Goal: Task Accomplishment & Management: Manage account settings

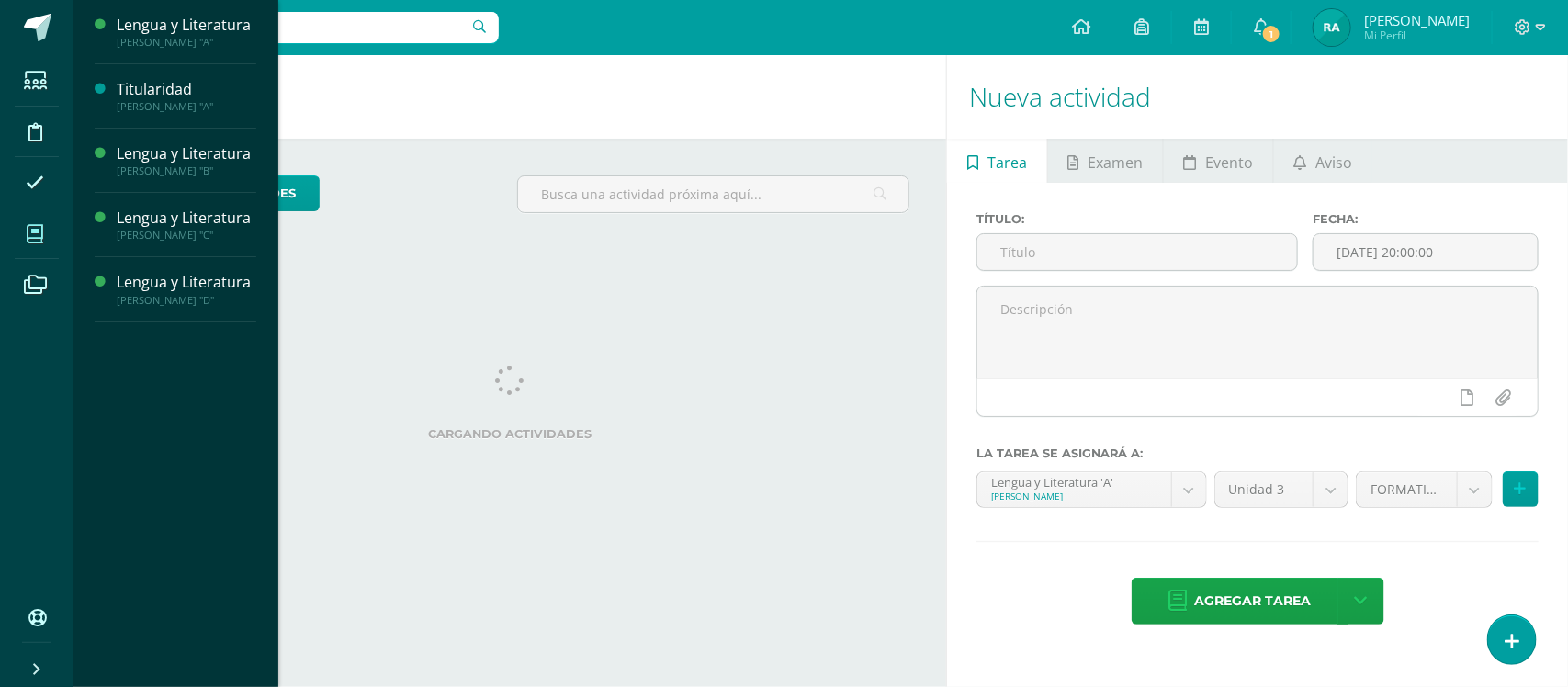
click at [16, 240] on span at bounding box center [35, 233] width 41 height 41
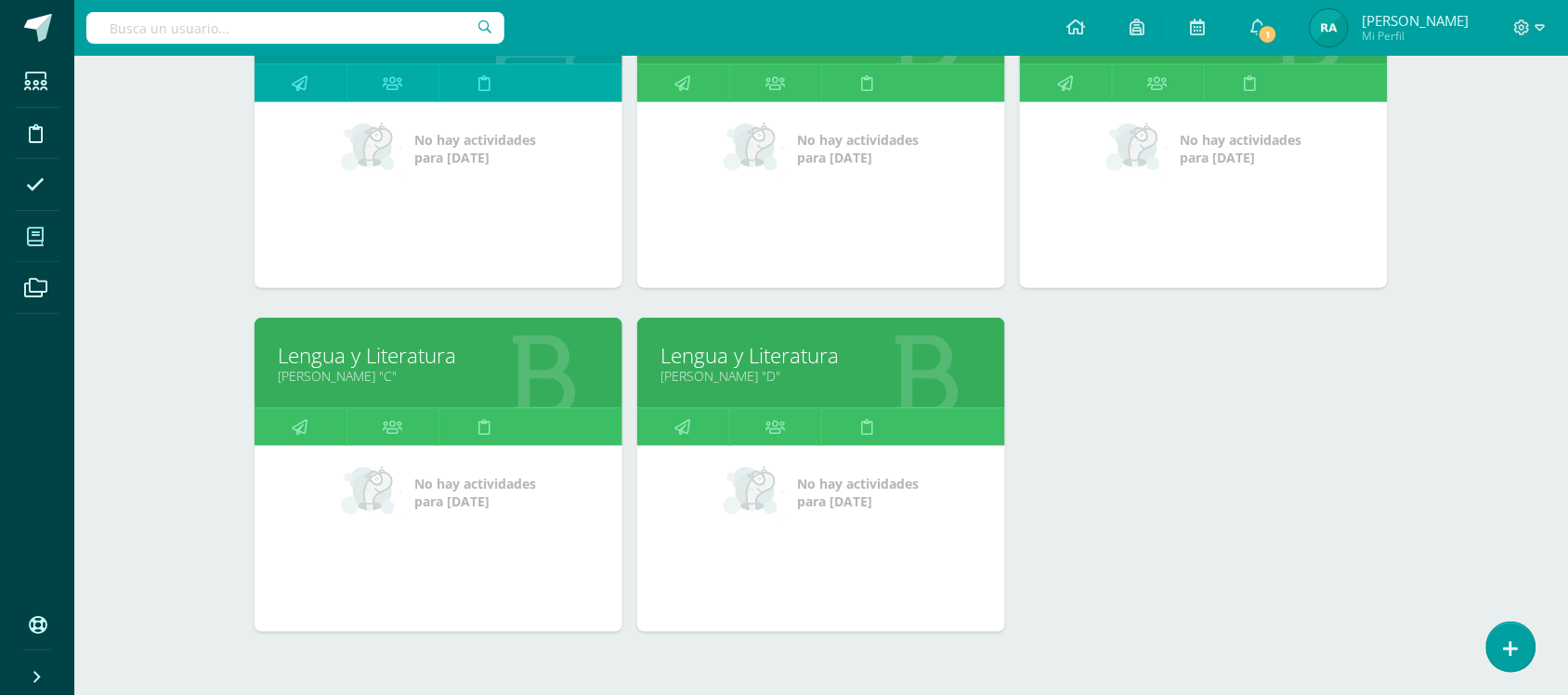
scroll to position [437, 0]
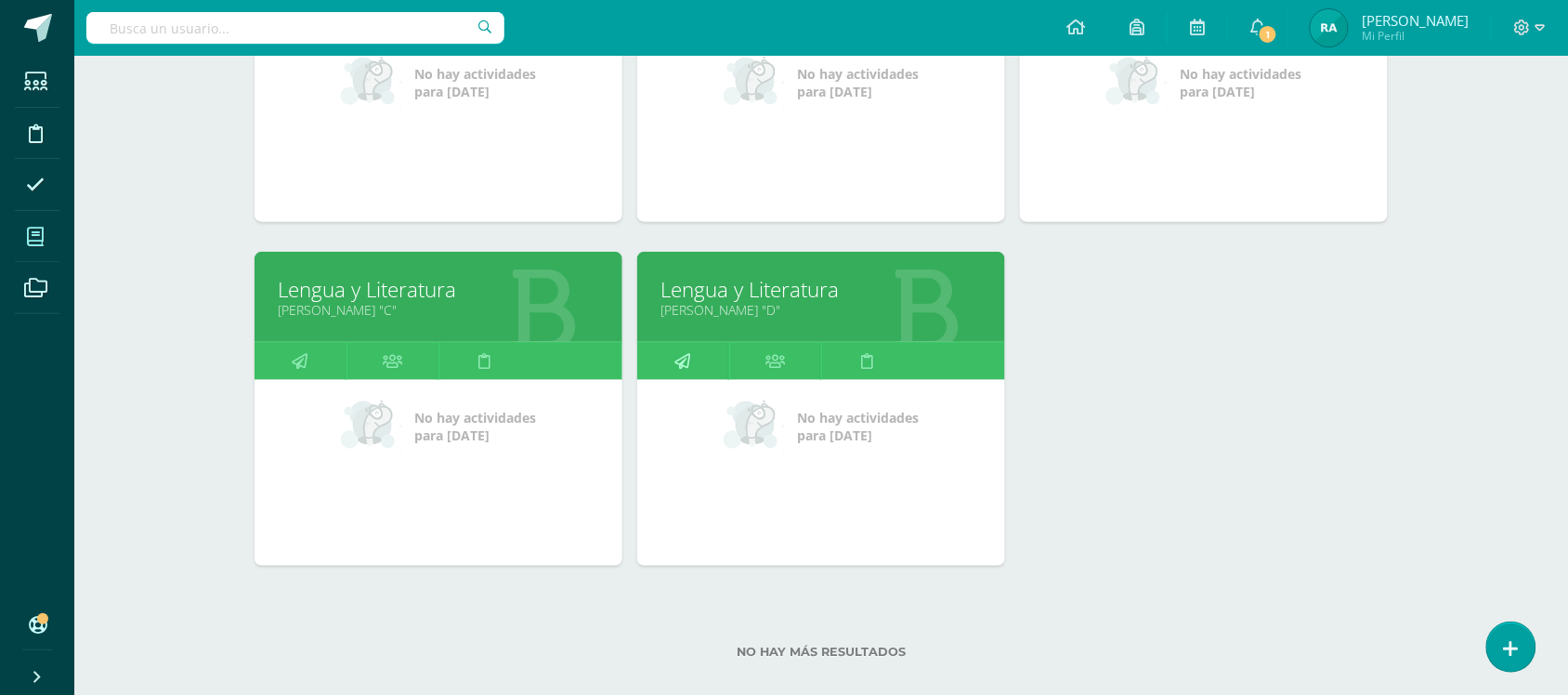
click at [698, 354] on link at bounding box center [683, 361] width 92 height 37
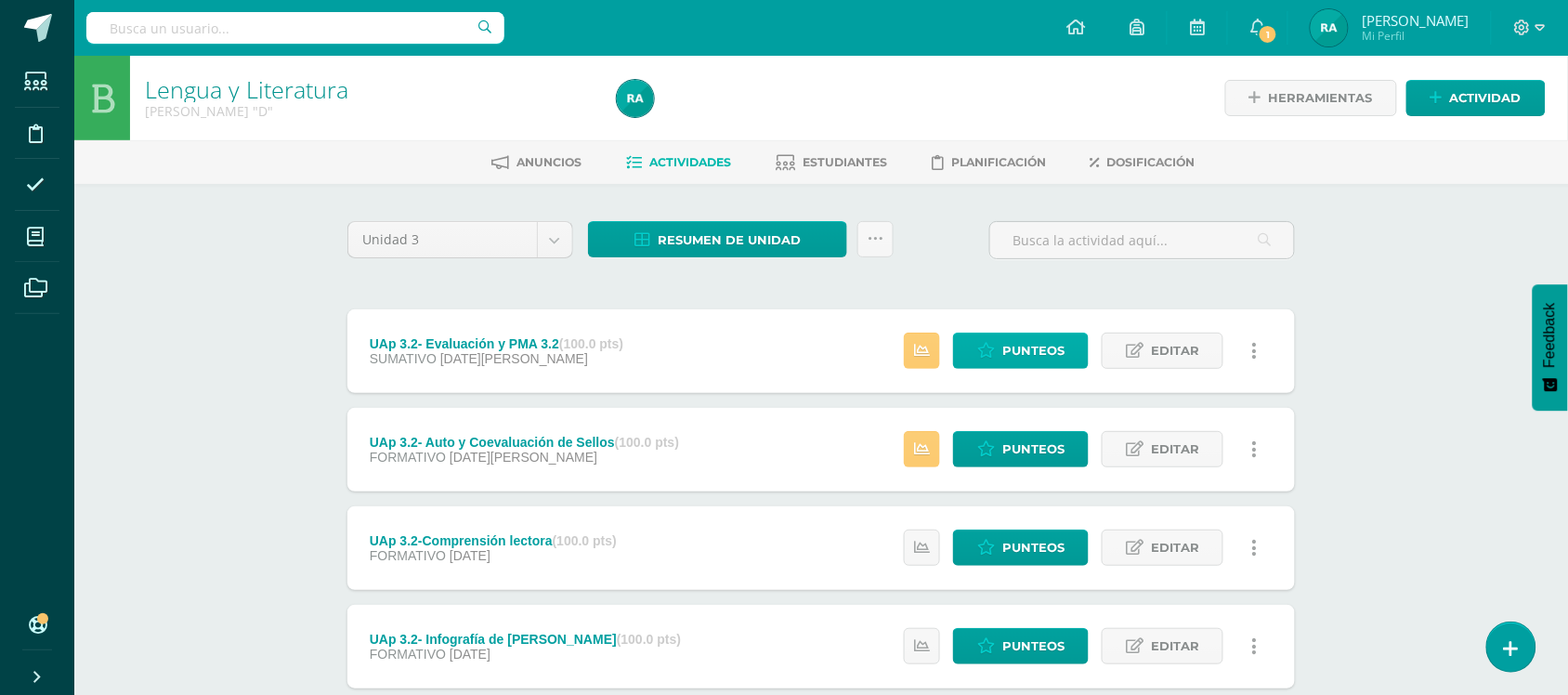
drag, startPoint x: 0, startPoint y: 0, endPoint x: 1040, endPoint y: 342, distance: 1094.8
click at [1040, 342] on div "UAp 3.2- Evaluación y PMA 3.2 (100.0 pts) SUMATIVO 06 de Agosto Estatus de Acti…" at bounding box center [820, 351] width 947 height 83
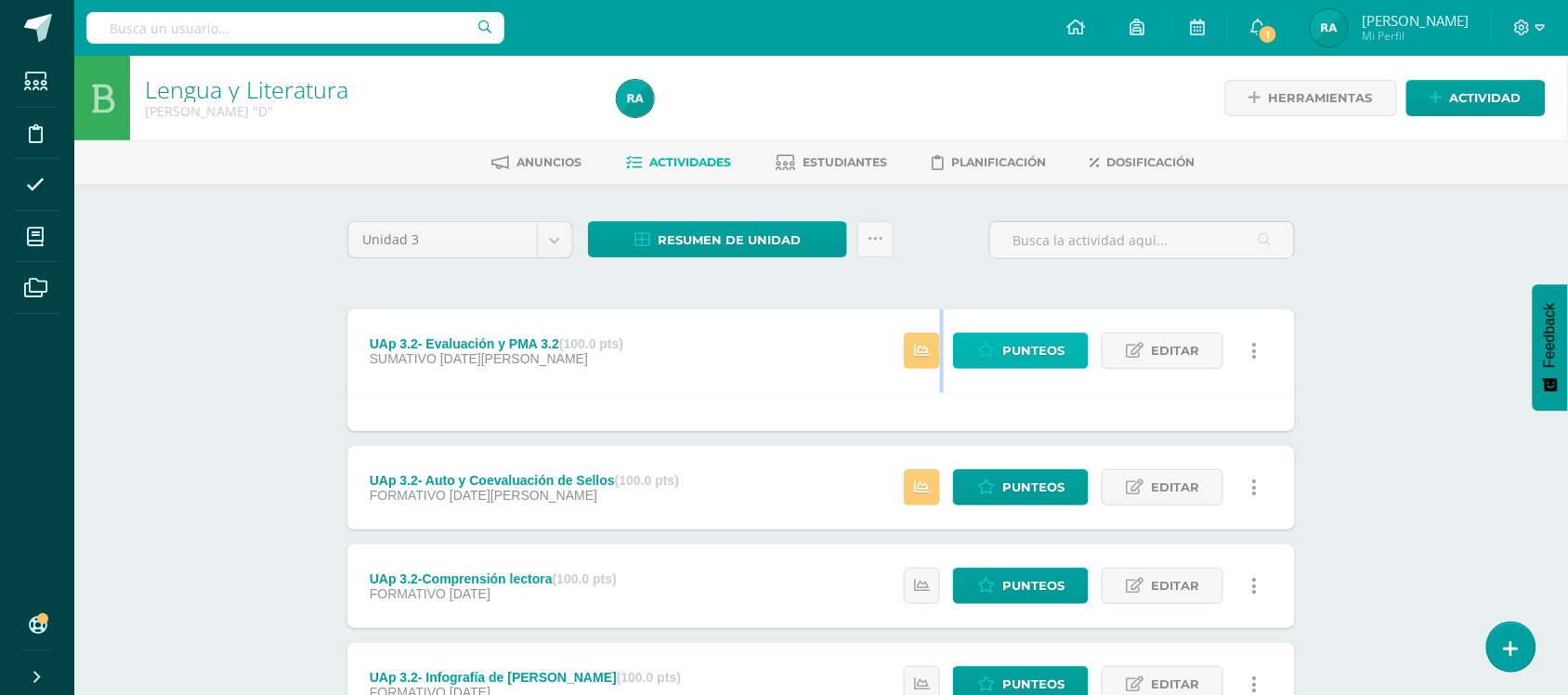
click at [1040, 342] on span "Punteos" at bounding box center [1033, 350] width 62 height 35
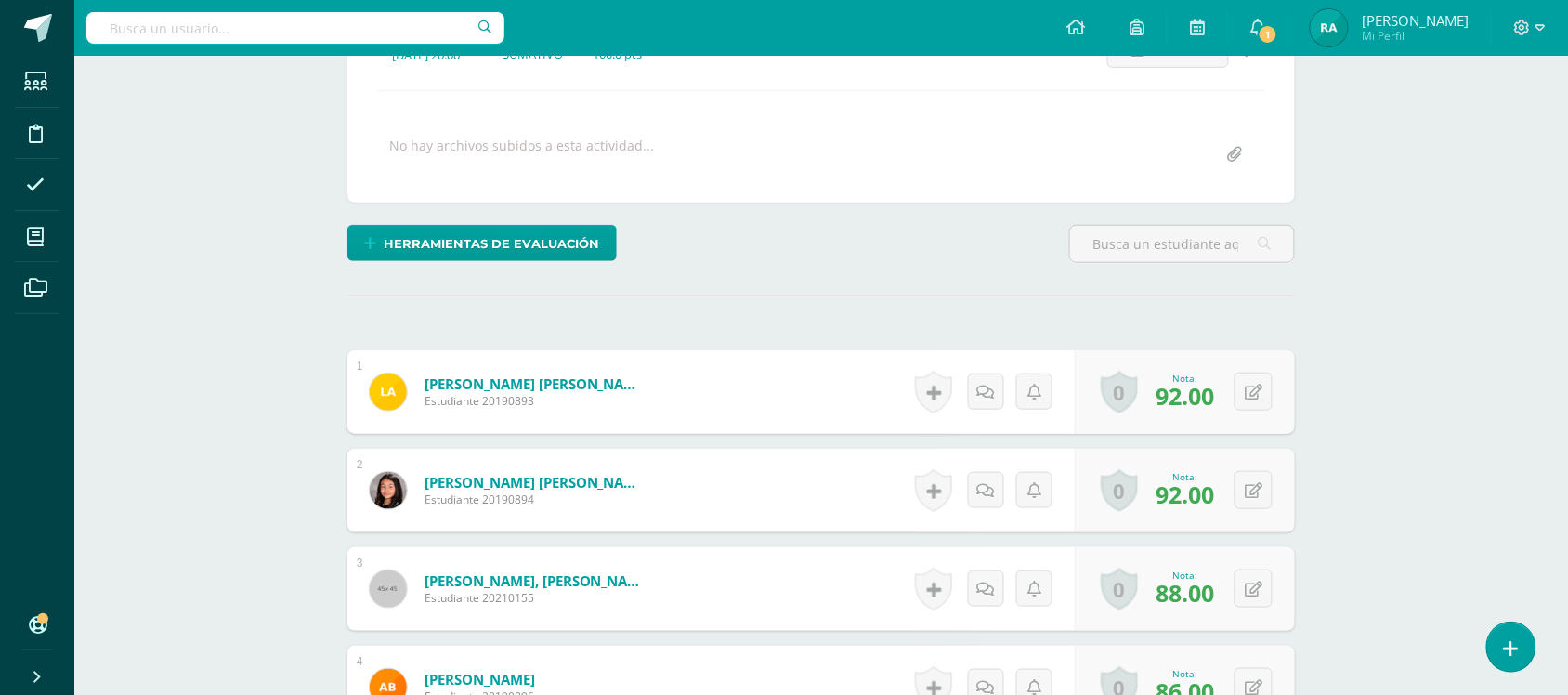
scroll to position [297, 0]
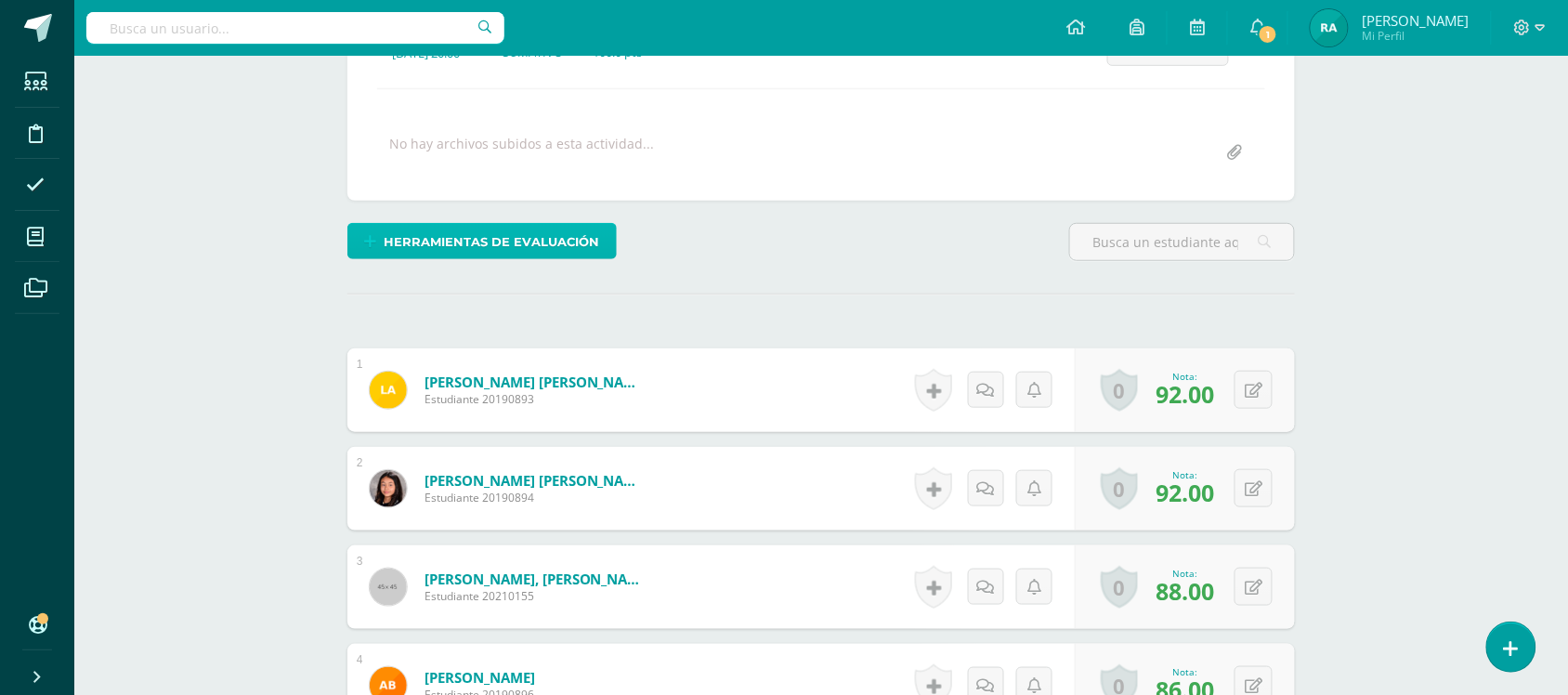
click at [555, 225] on span "Herramientas de evaluación" at bounding box center [492, 242] width 215 height 35
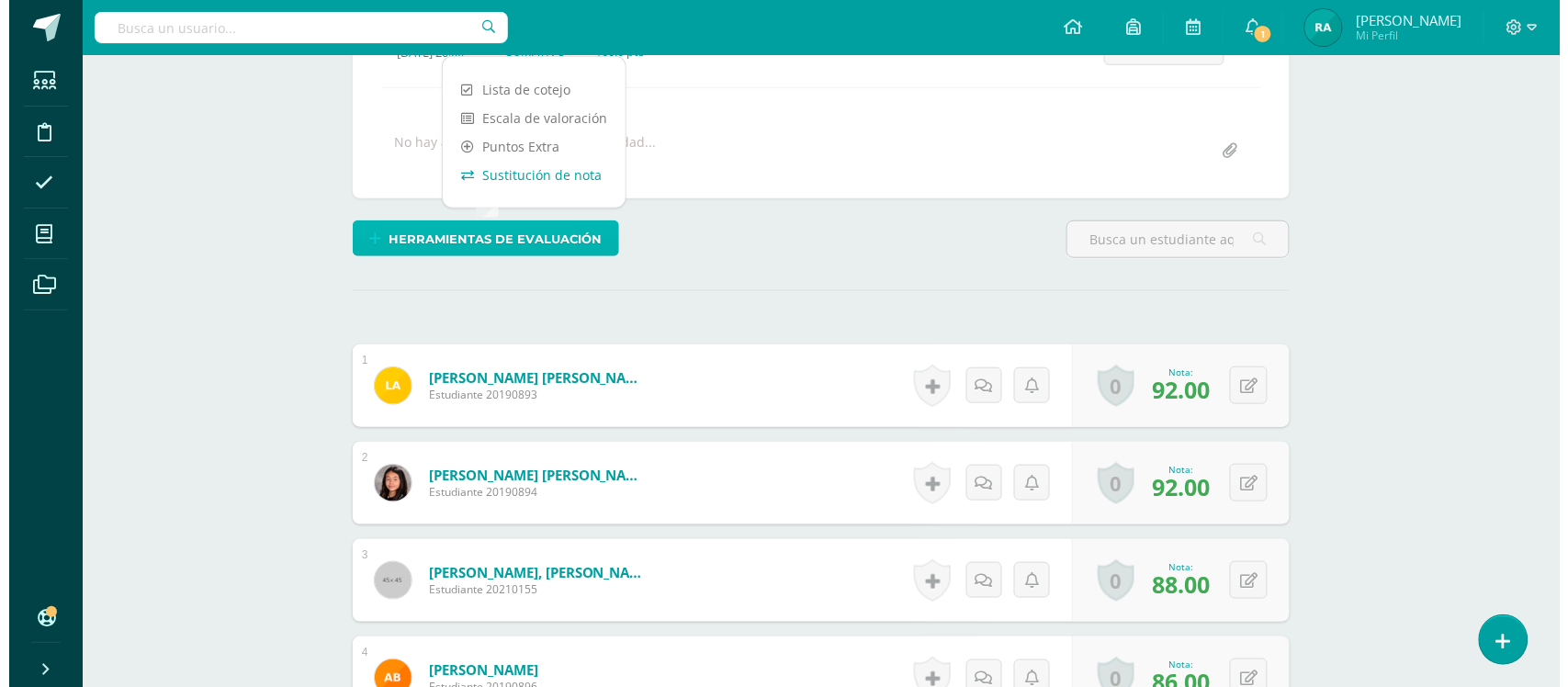
scroll to position [295, 0]
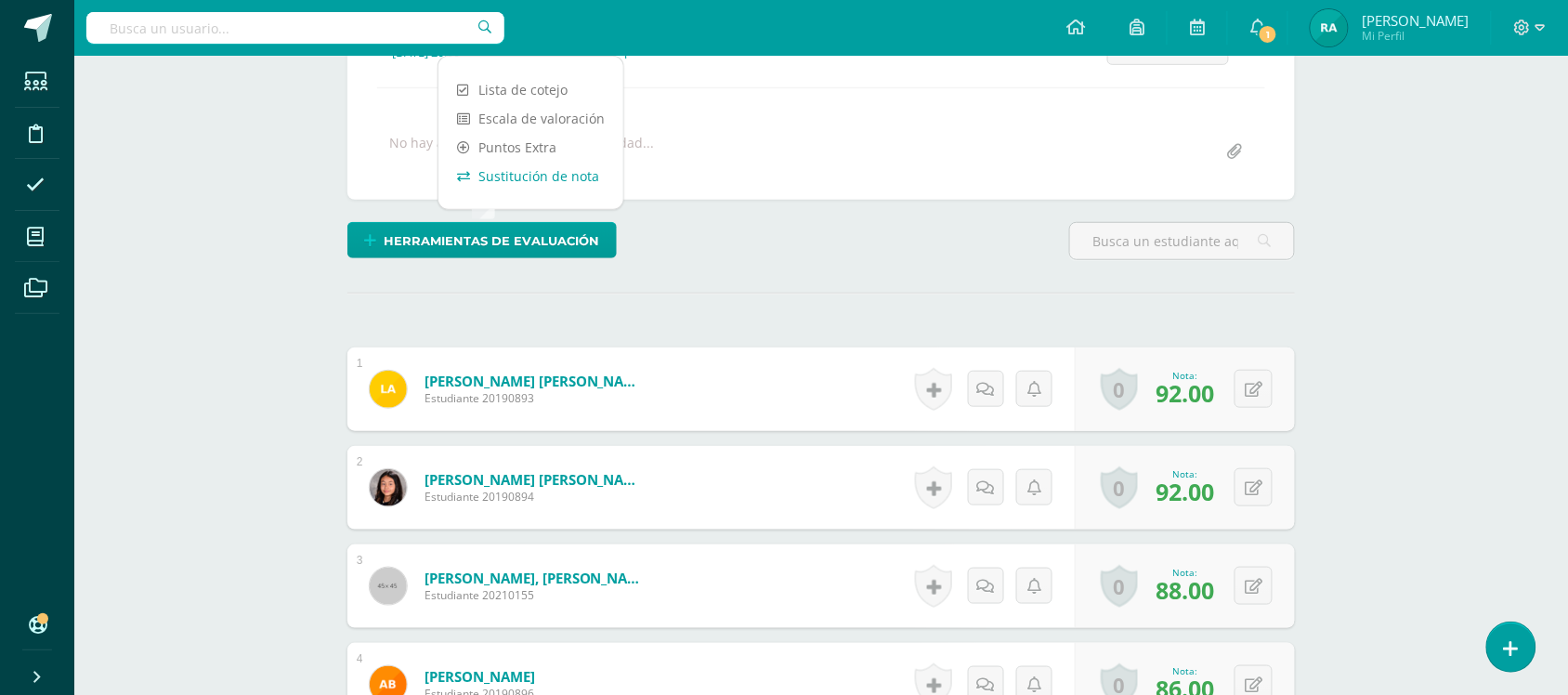
click at [558, 183] on link "Sustitución de nota" at bounding box center [531, 175] width 184 height 29
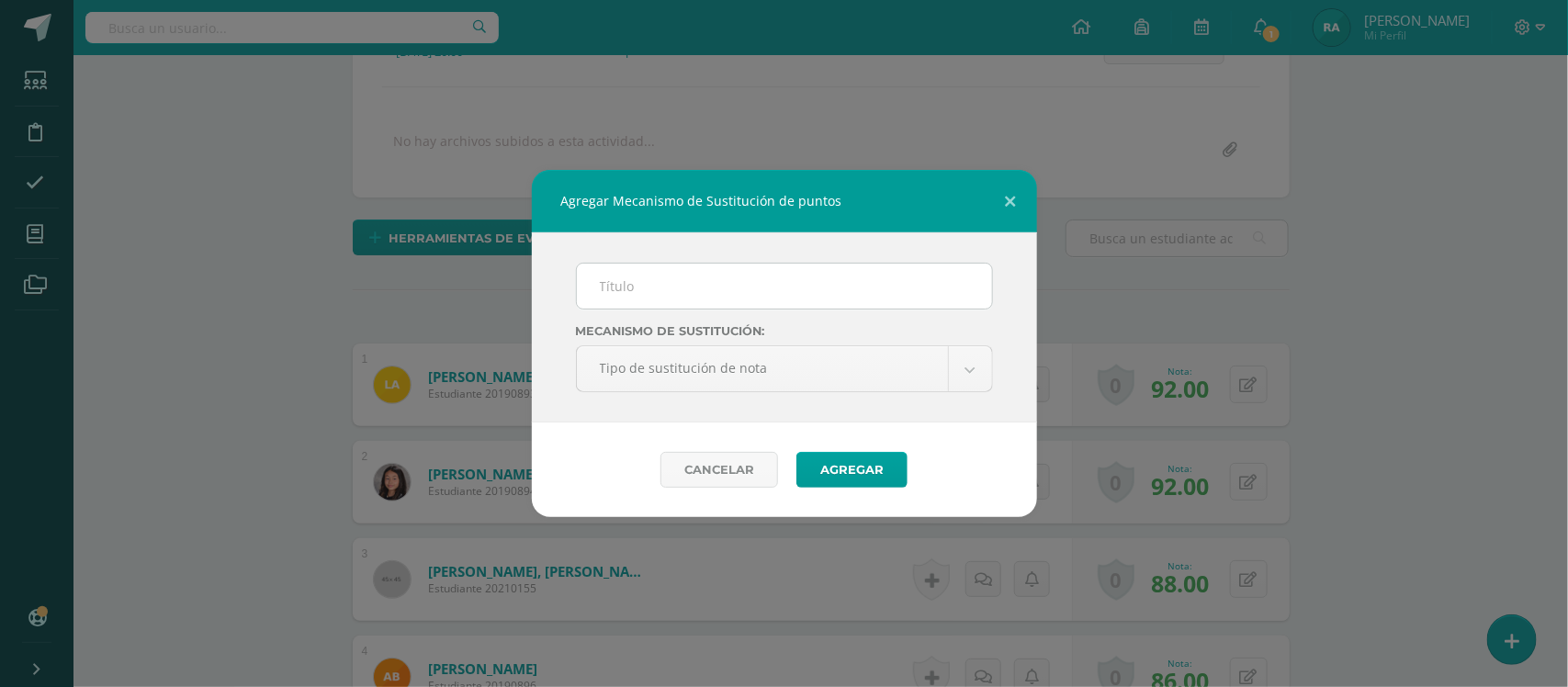
click at [689, 254] on div "Mecanismo de sustitución: Tipo de sustitución de nota Tipo de sustitución de no…" at bounding box center [784, 327] width 505 height 190
click at [687, 286] on input "text" at bounding box center [784, 286] width 415 height 45
type input "PMA 3.2"
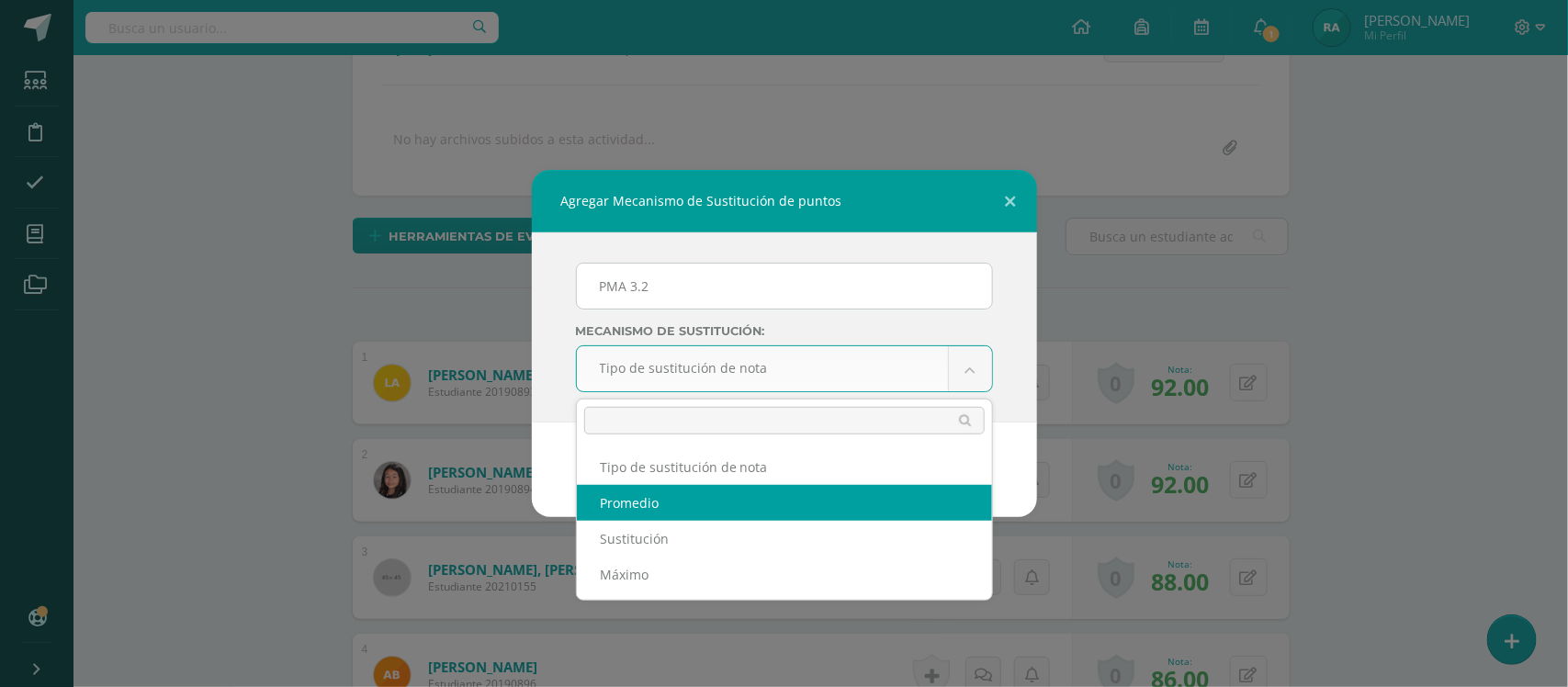
drag, startPoint x: 756, startPoint y: 505, endPoint x: 795, endPoint y: 515, distance: 40.3
select select "average"
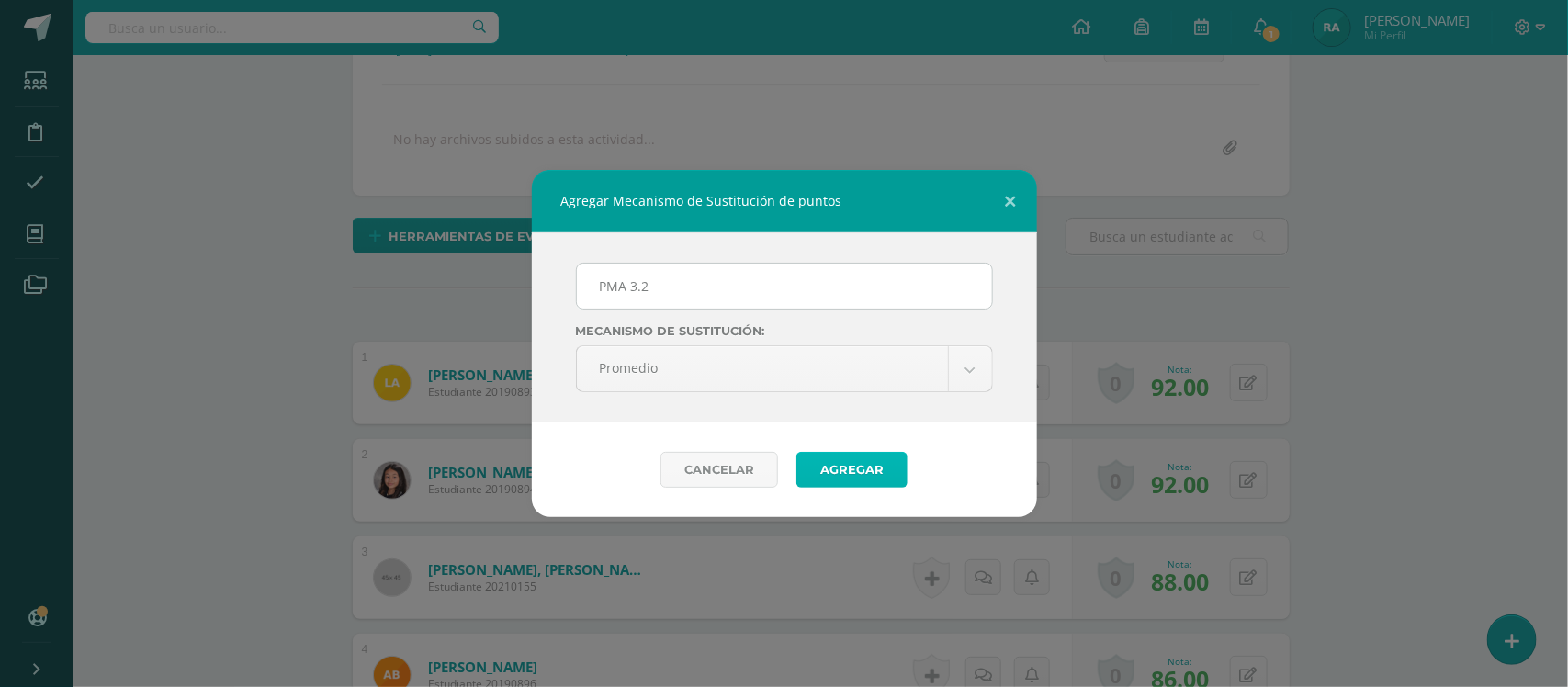
click at [878, 468] on button "Agregar" at bounding box center [851, 469] width 111 height 36
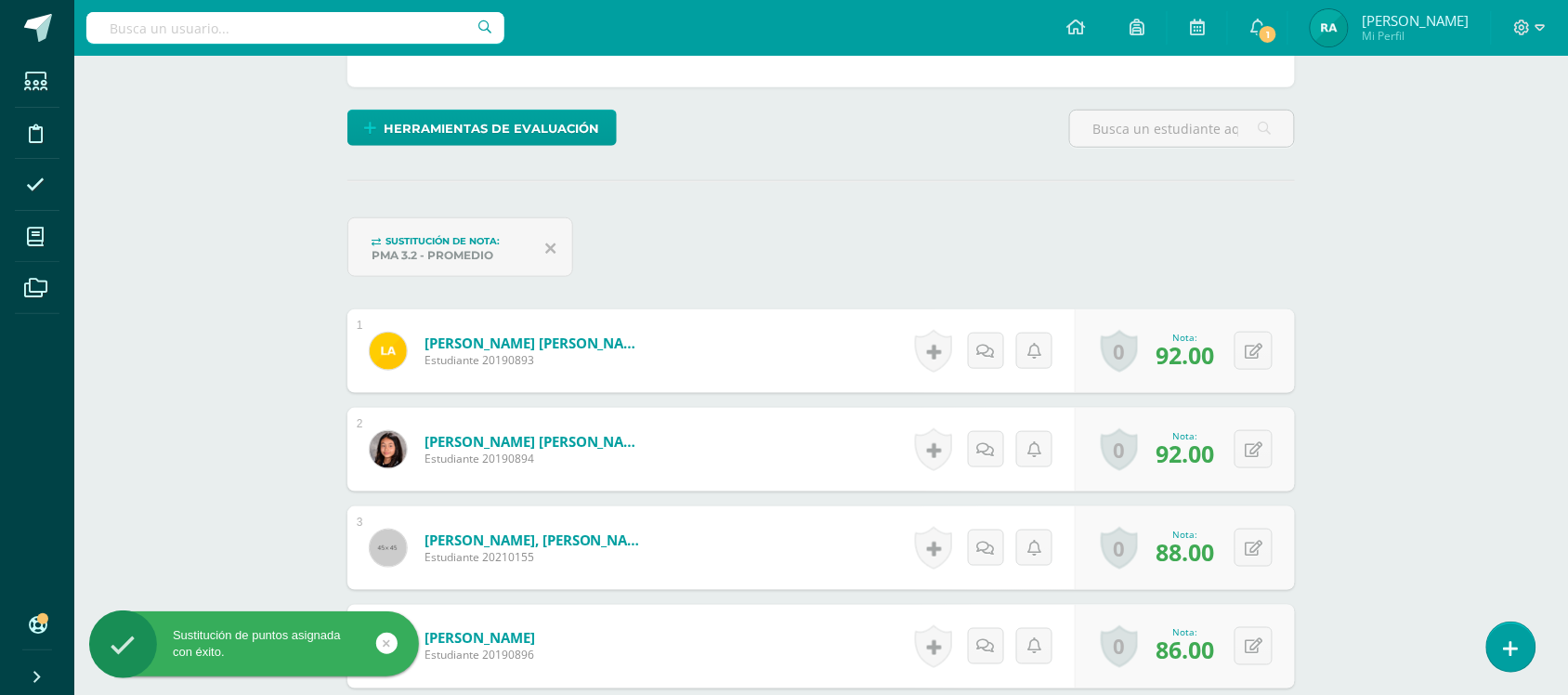
scroll to position [405, 0]
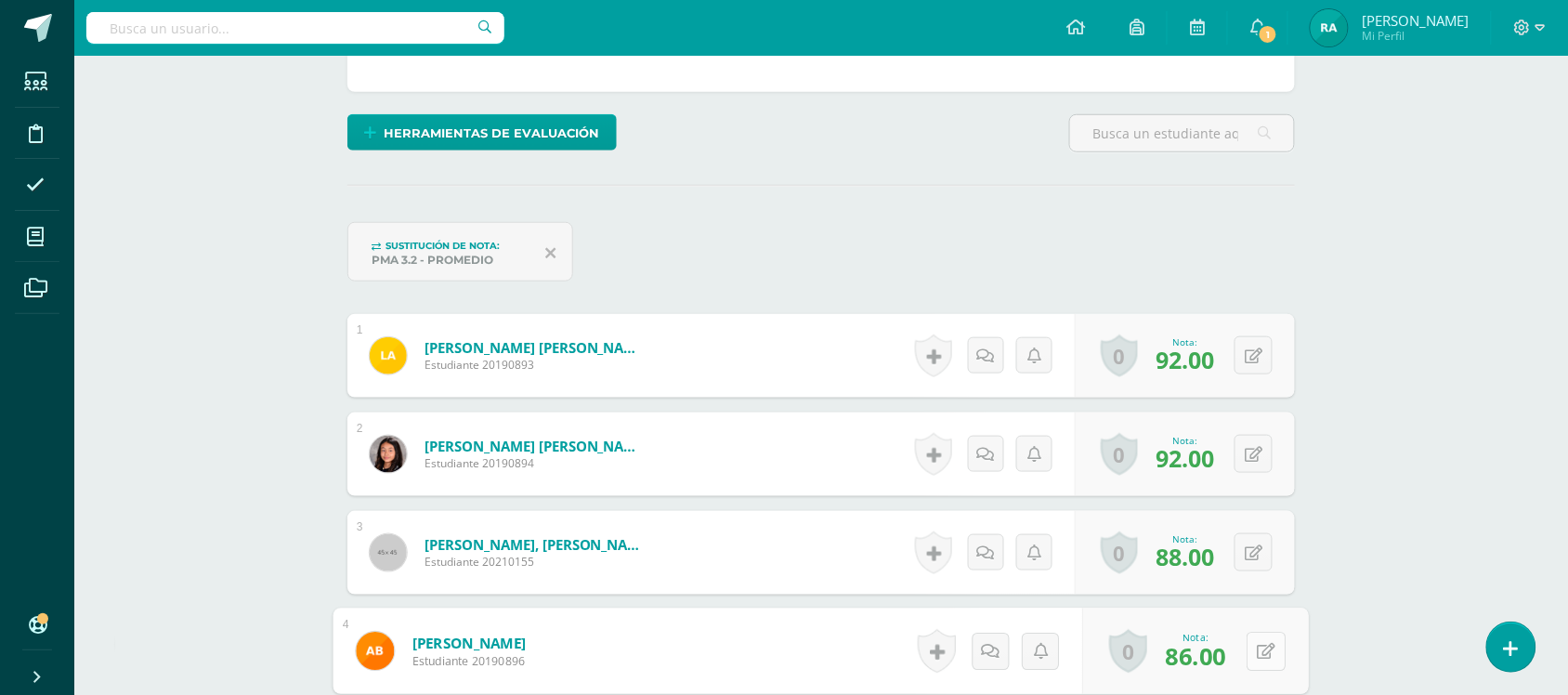
click at [1269, 652] on button at bounding box center [1266, 650] width 39 height 39
type input "86"
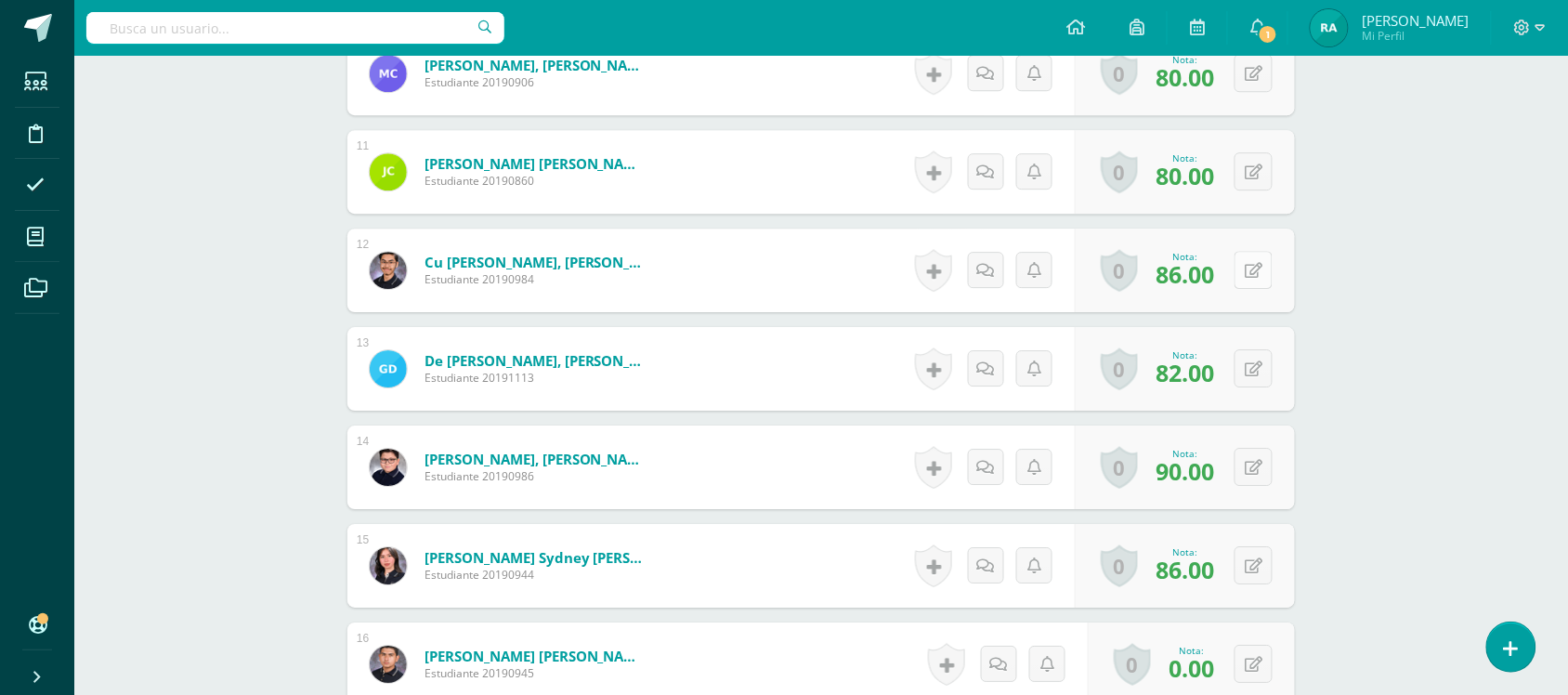
scroll to position [1575, 0]
click at [1251, 560] on button at bounding box center [1266, 564] width 39 height 39
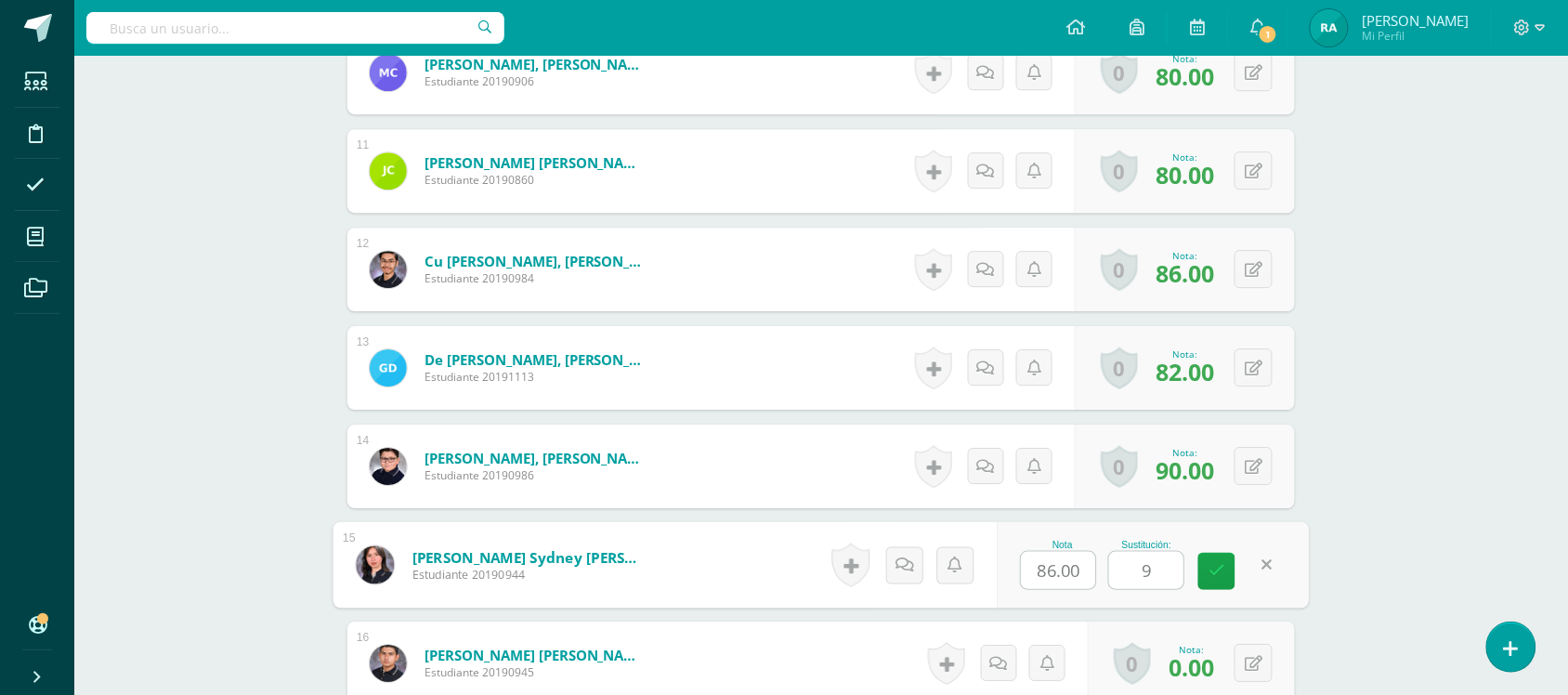
type input "90"
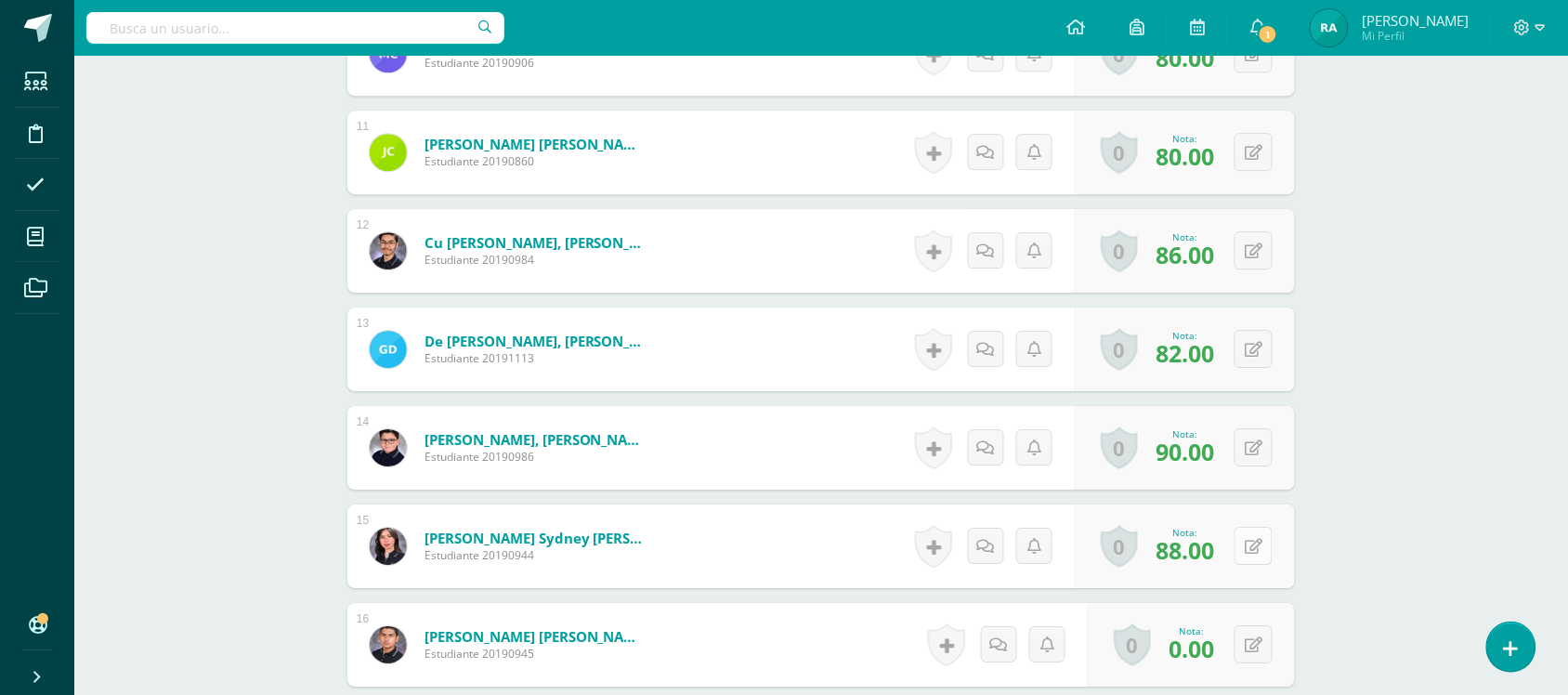
scroll to position [1609, 0]
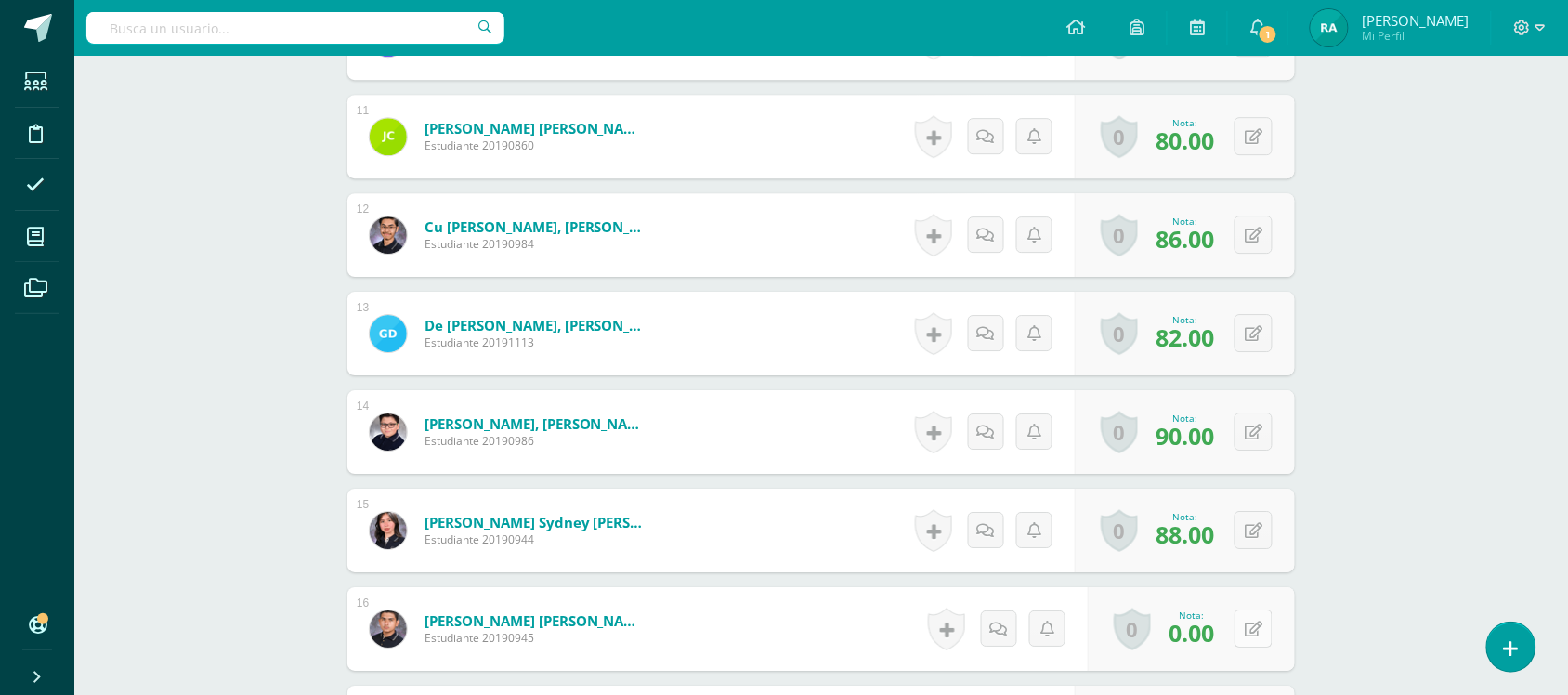
click at [1255, 643] on button at bounding box center [1254, 628] width 38 height 38
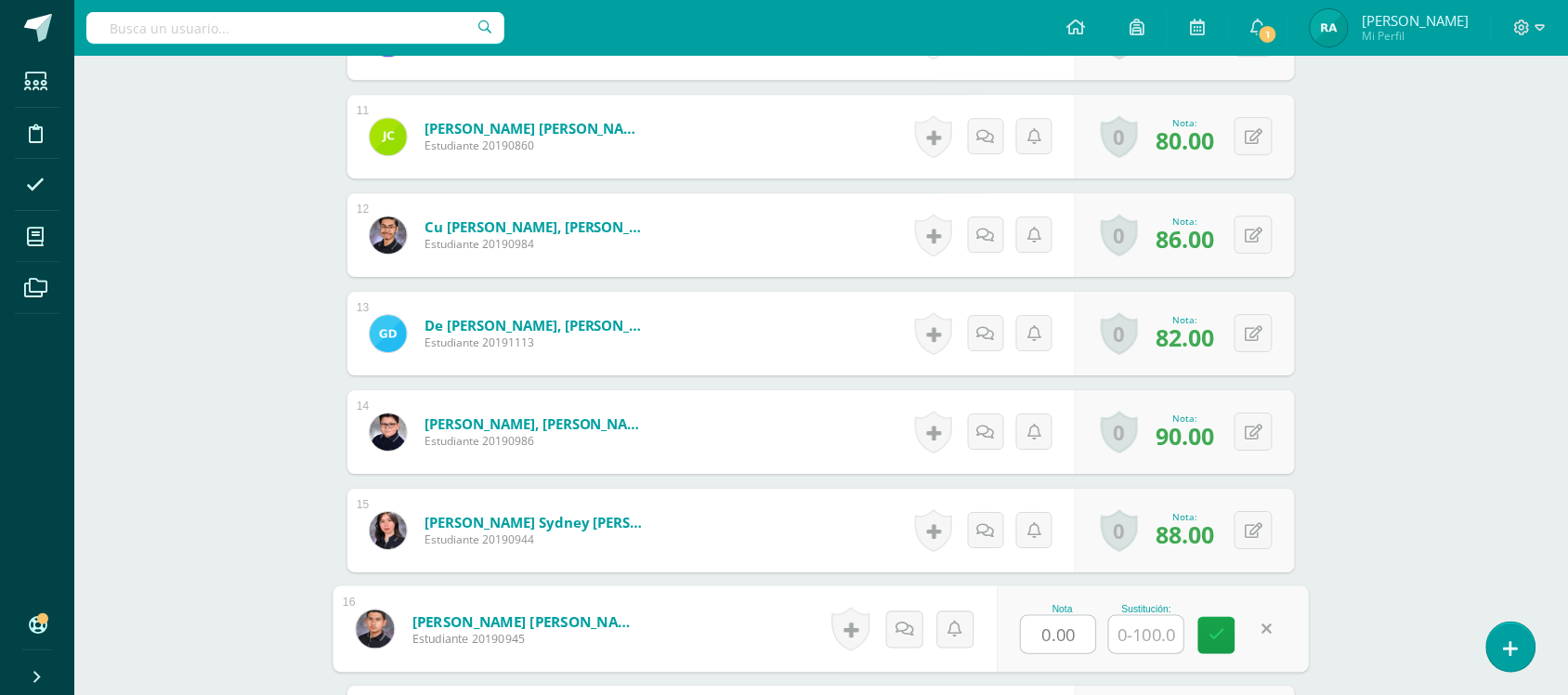
click at [1068, 633] on input "0.00" at bounding box center [1058, 634] width 74 height 37
type input "0"
type input "58"
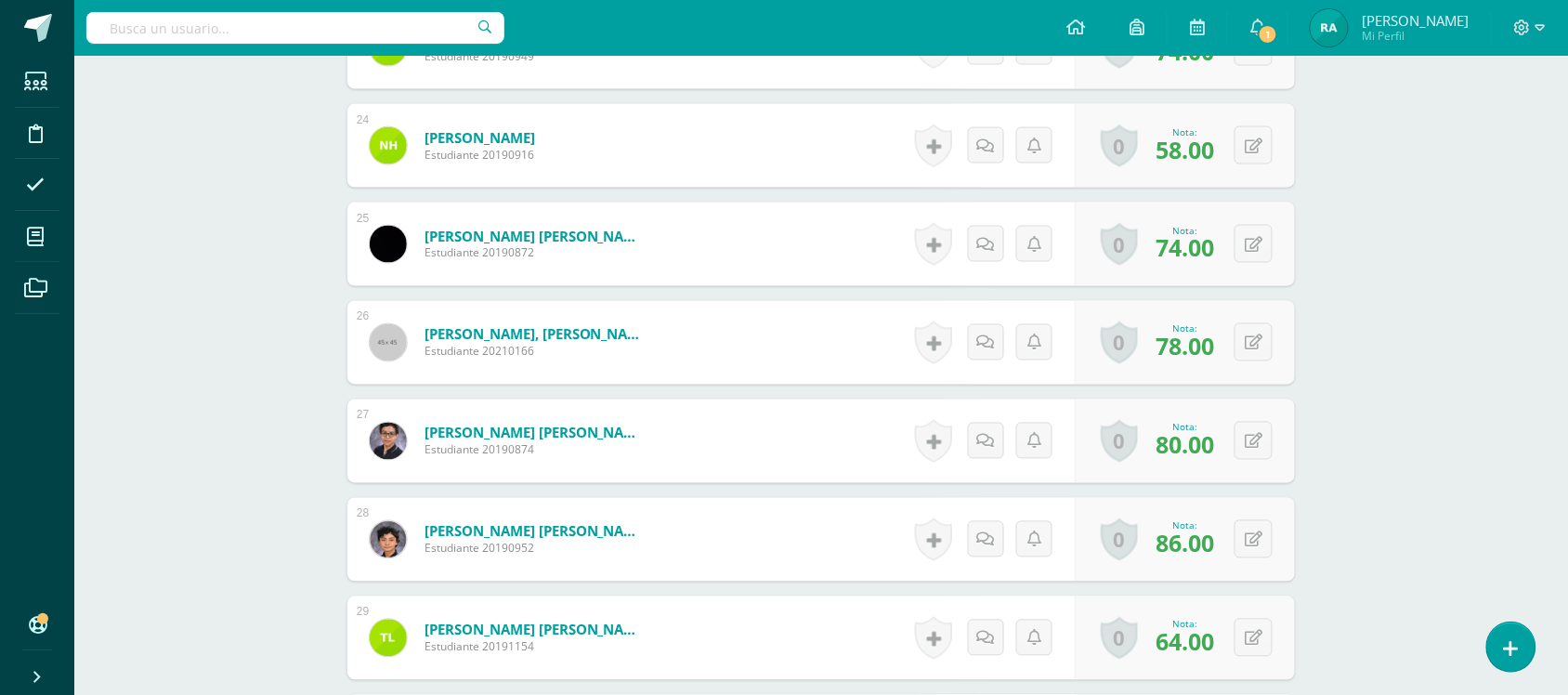
scroll to position [2895, 0]
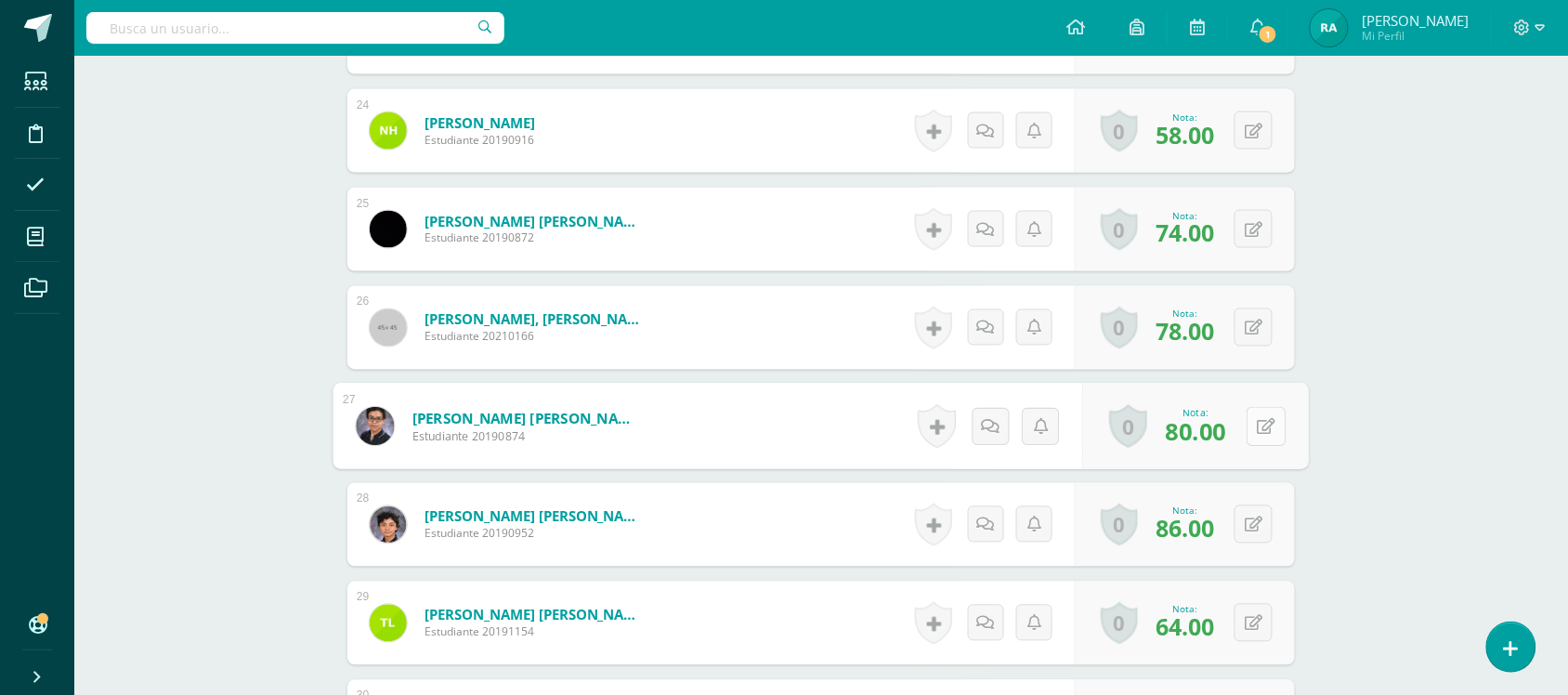
click at [1252, 433] on button at bounding box center [1266, 425] width 39 height 39
type input "86"
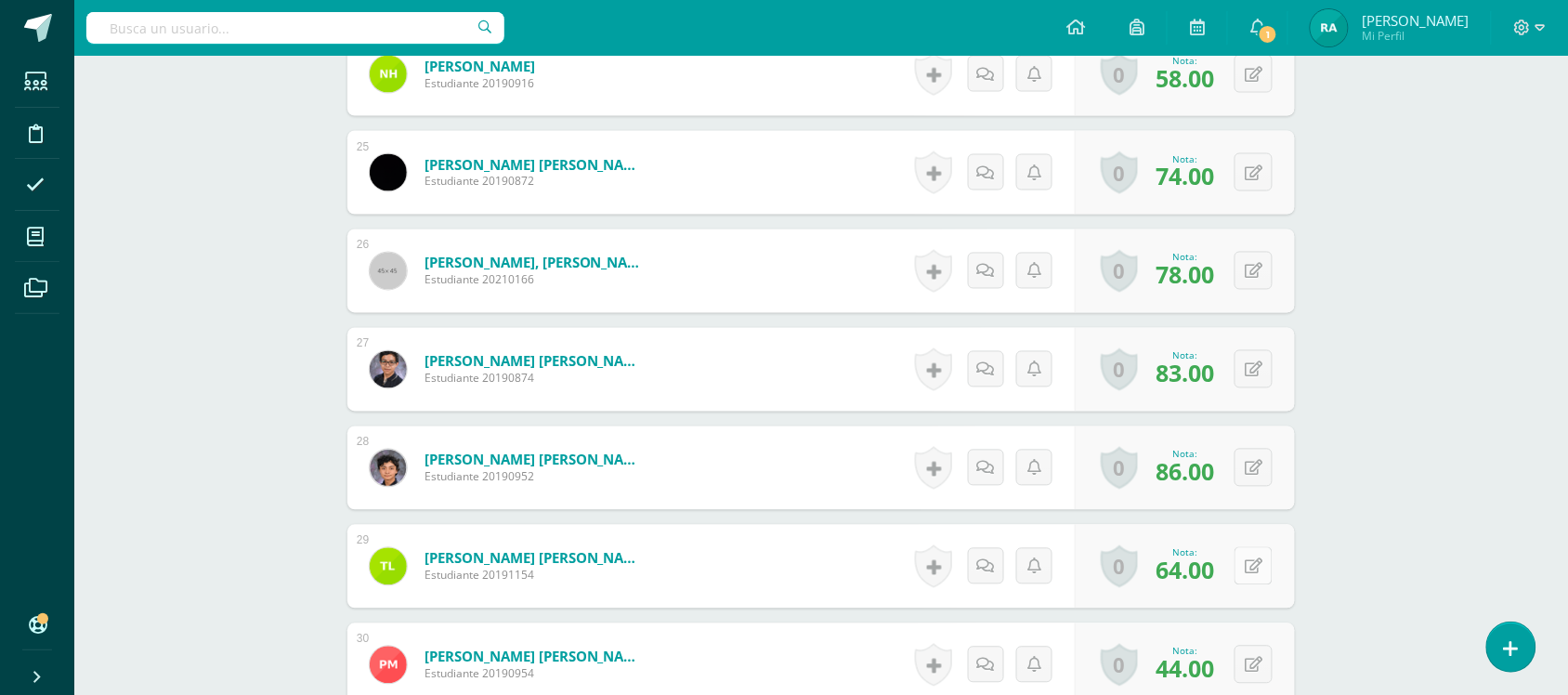
scroll to position [2954, 0]
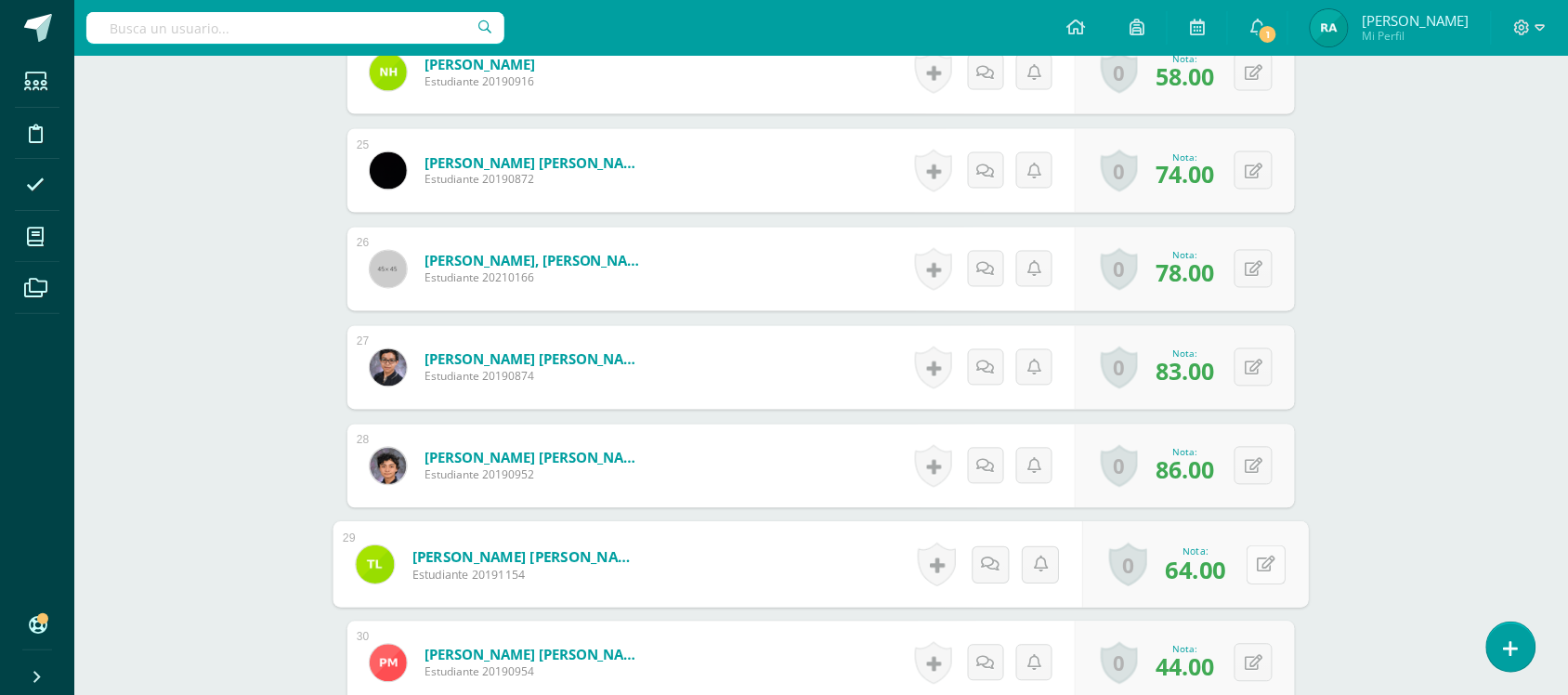
click at [1264, 558] on button at bounding box center [1266, 564] width 39 height 39
type input "70"
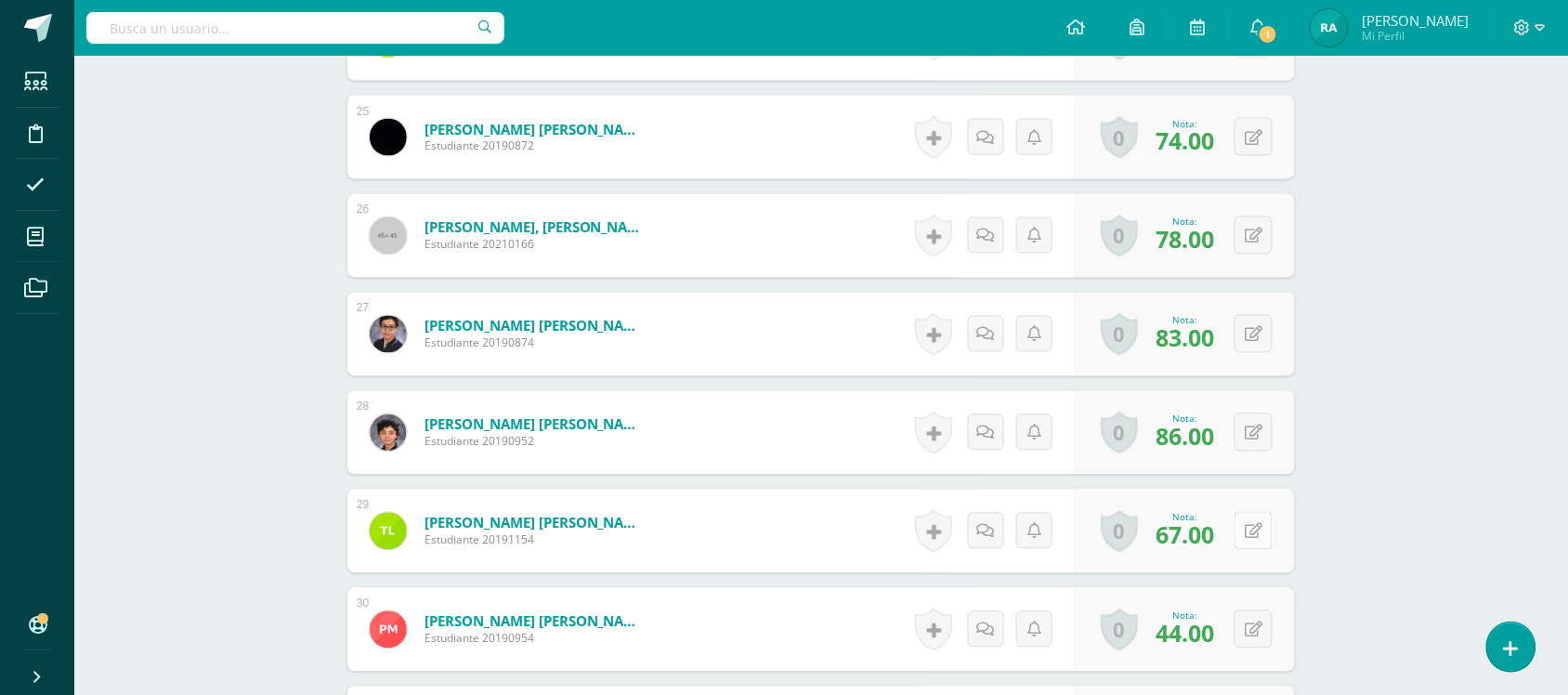
scroll to position [2988, 0]
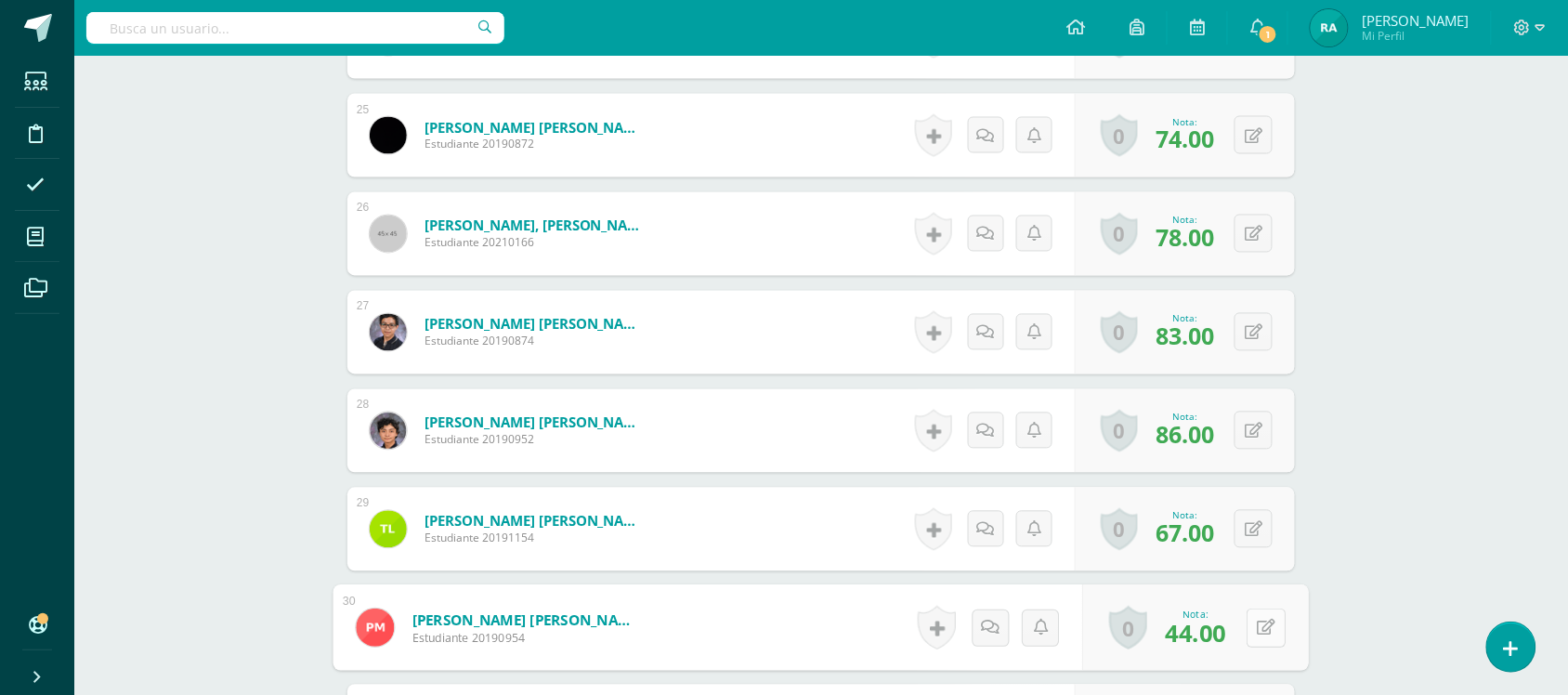
click at [1255, 618] on button at bounding box center [1266, 628] width 39 height 39
type input "56"
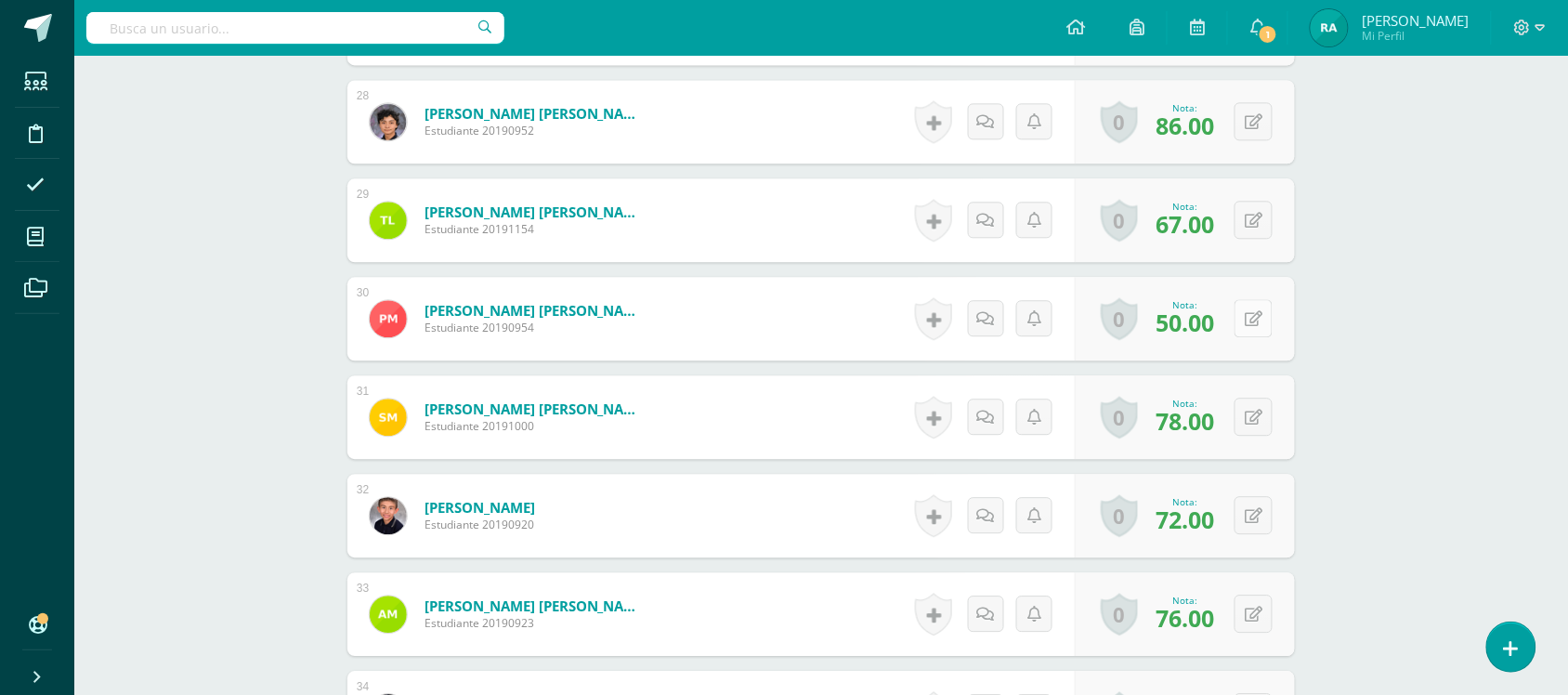
scroll to position [3300, 0]
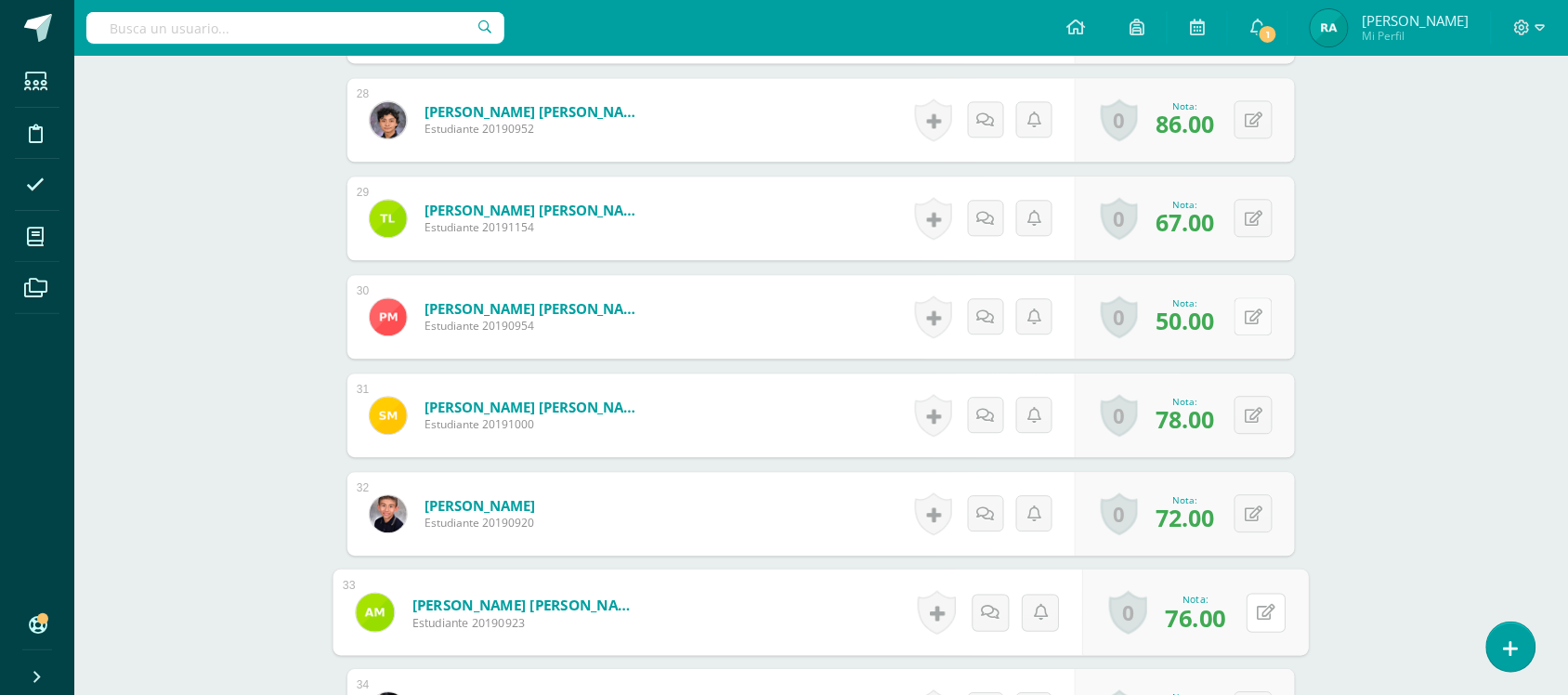
click at [1255, 618] on button at bounding box center [1266, 612] width 39 height 39
type input "80"
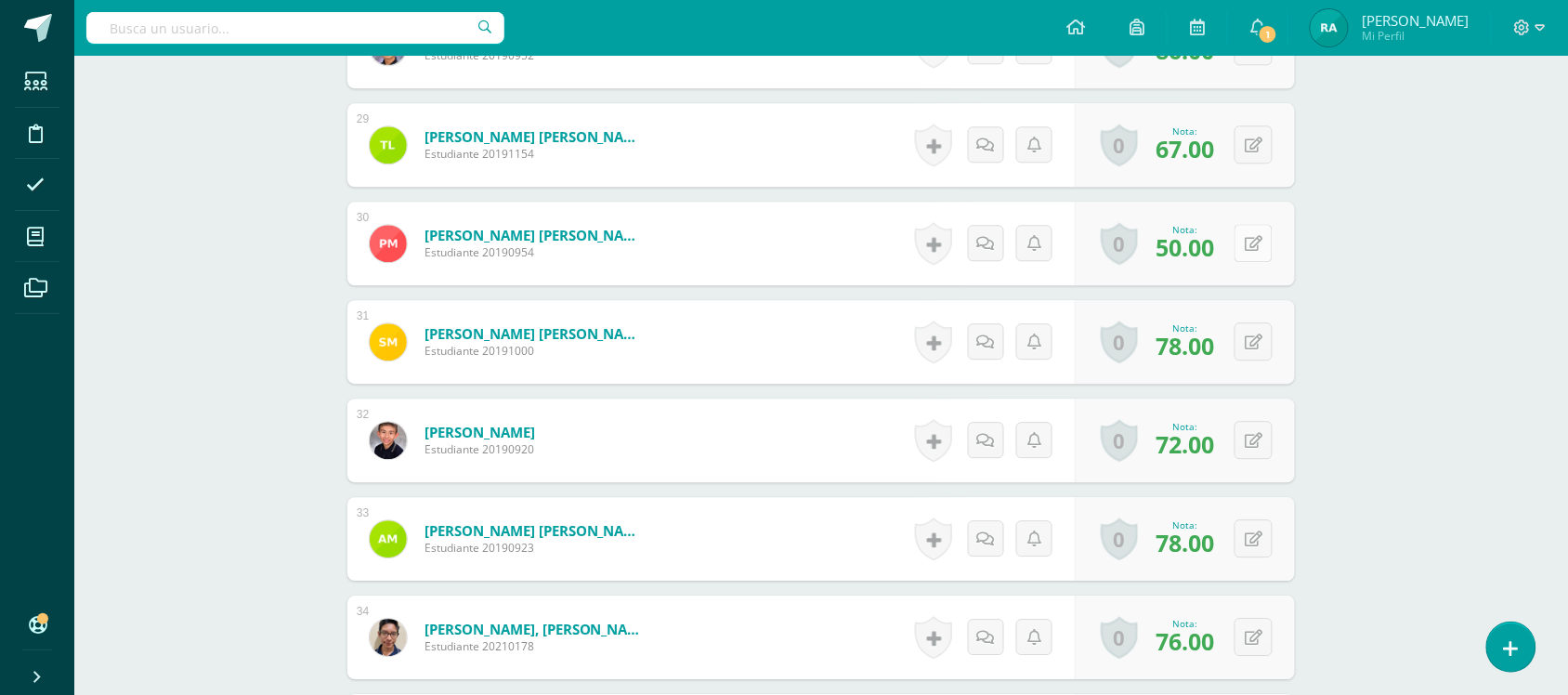
scroll to position [3379, 0]
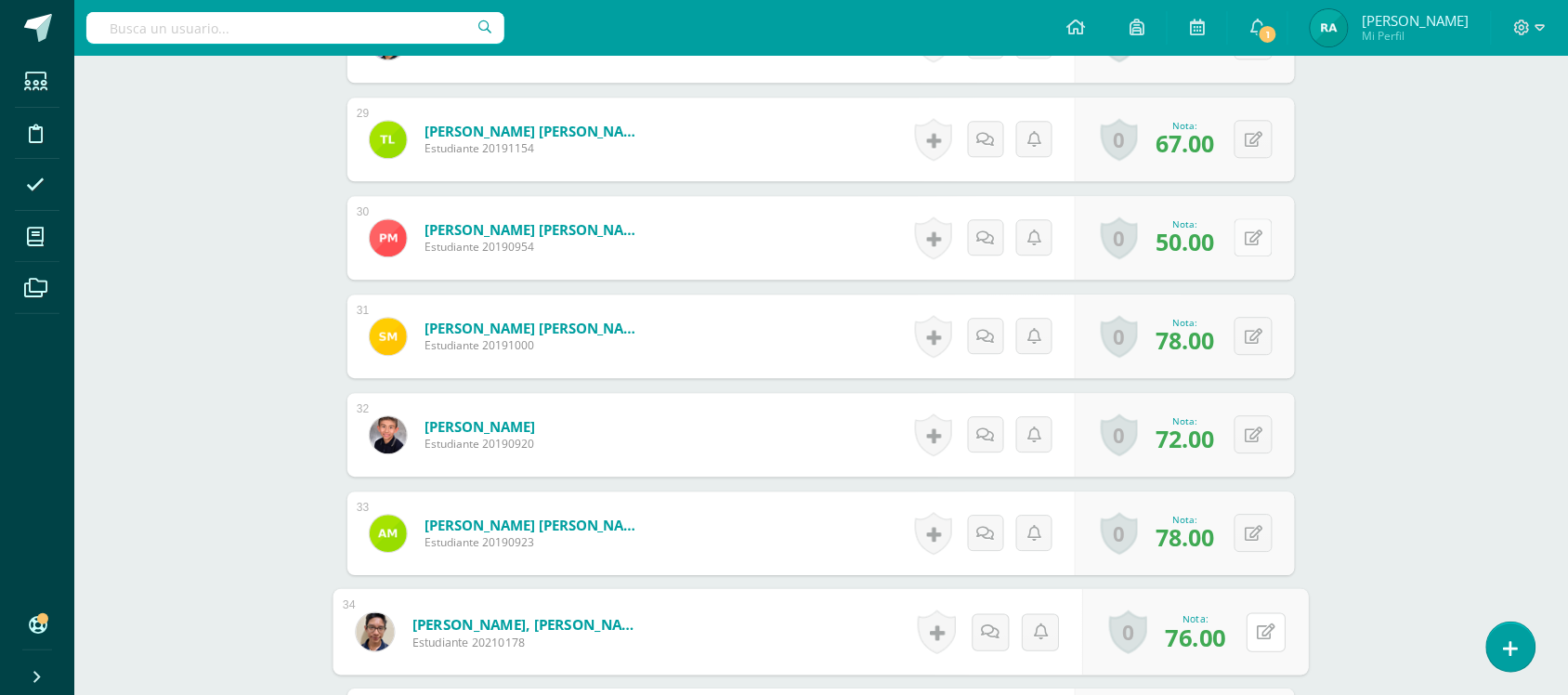
click at [1255, 618] on button at bounding box center [1266, 631] width 39 height 39
type input "80"
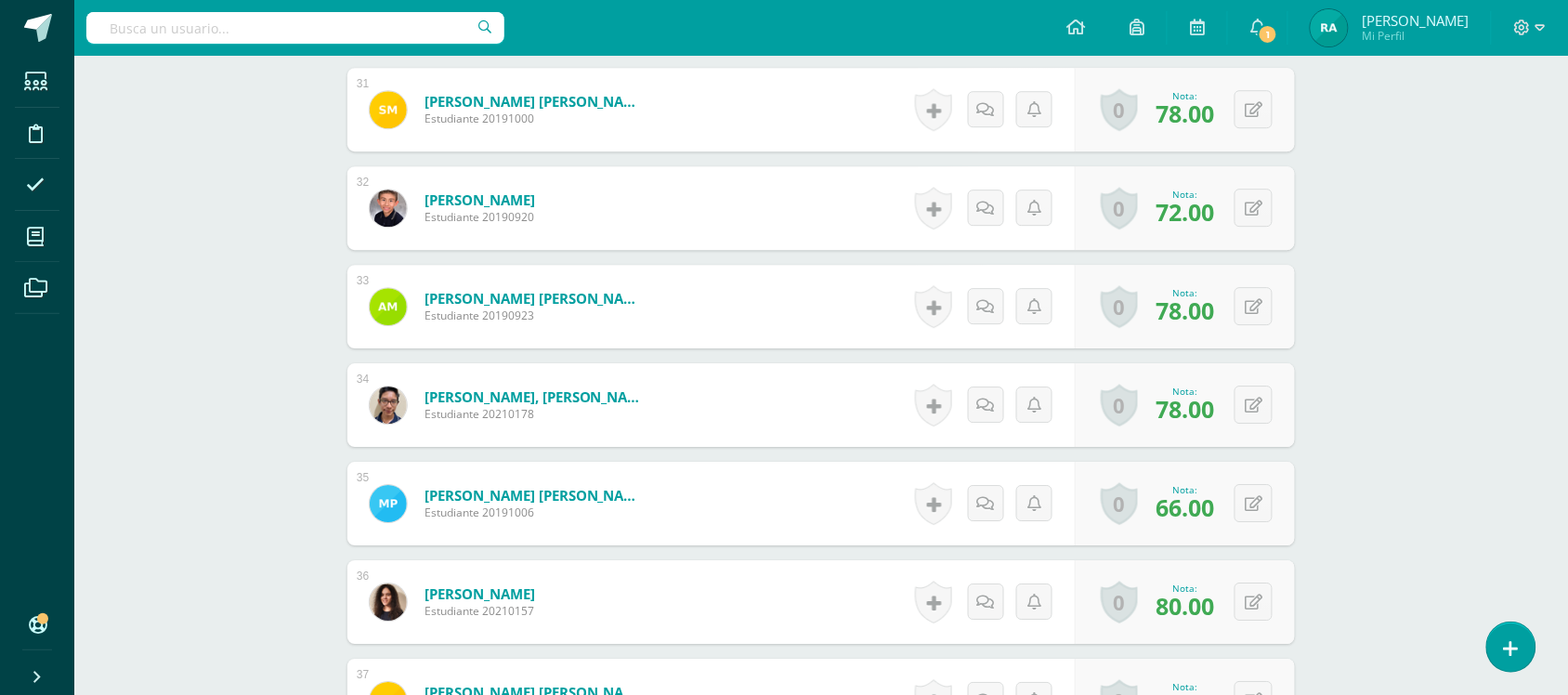
scroll to position [3606, 0]
click at [1255, 618] on button at bounding box center [1266, 600] width 39 height 39
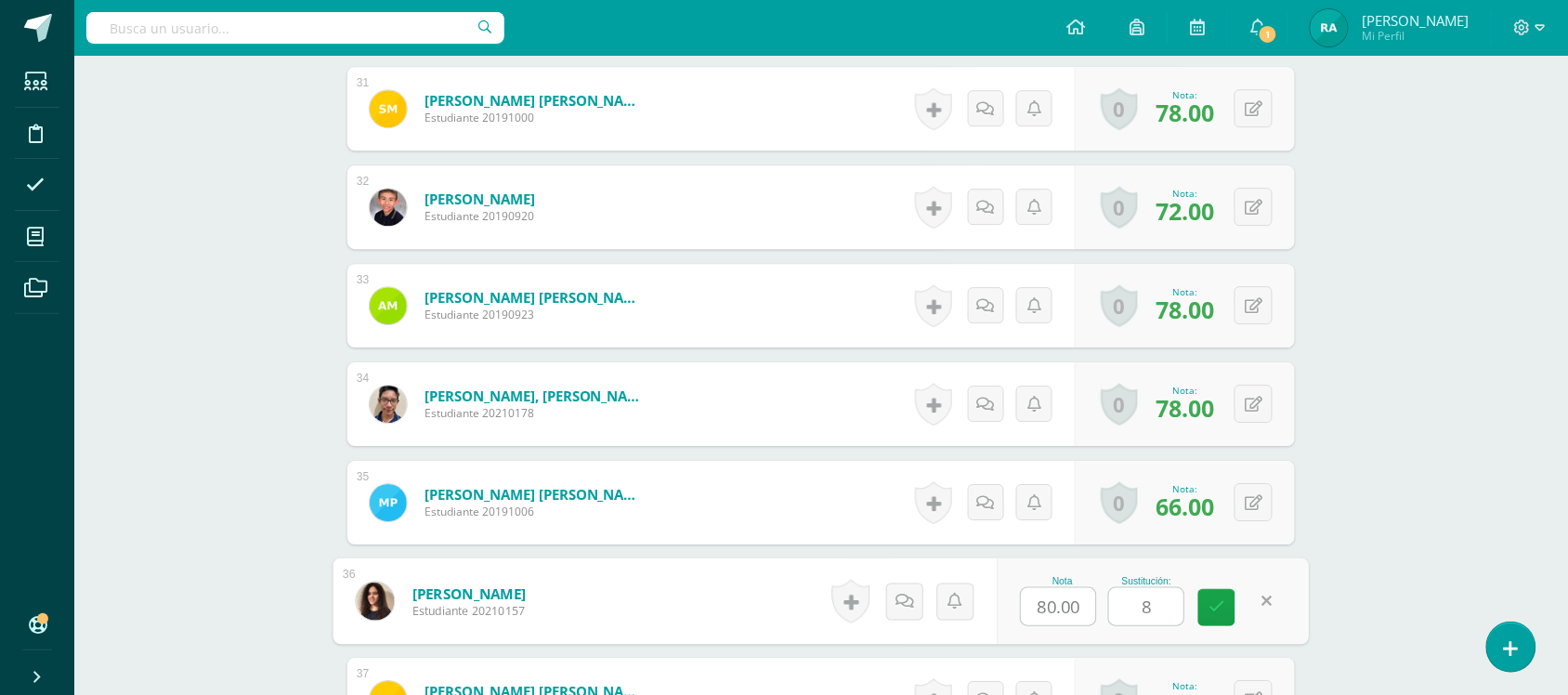
type input "88"
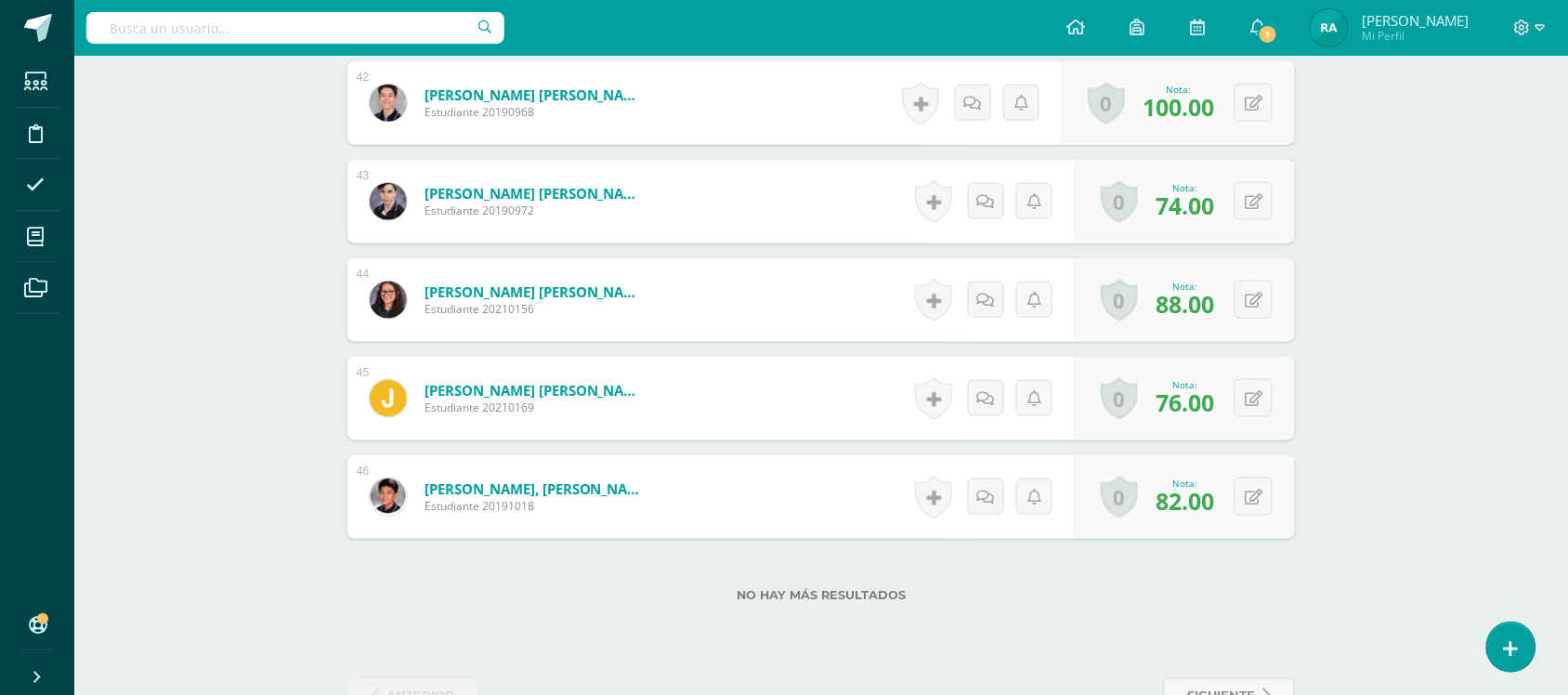
scroll to position [4695, 0]
click at [1261, 402] on icon at bounding box center [1266, 397] width 19 height 16
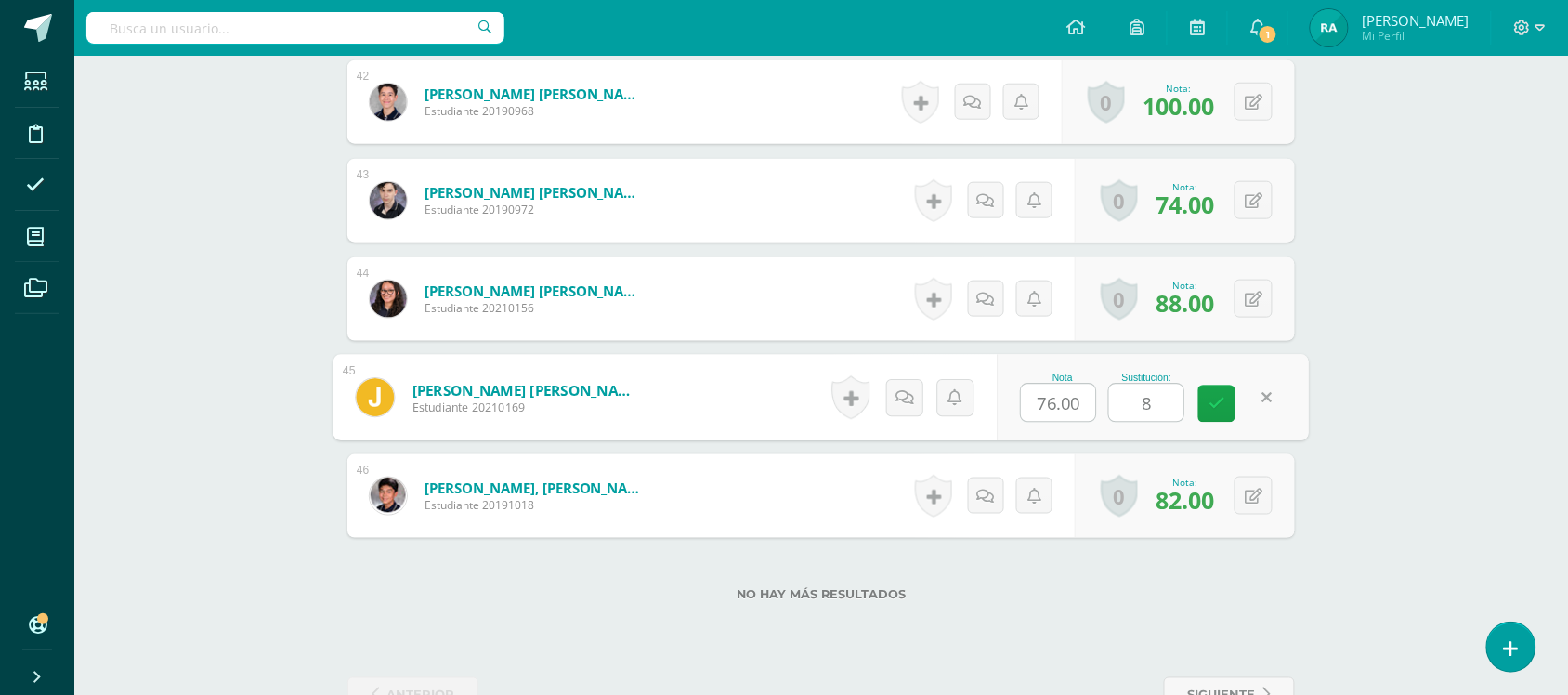
type input "84"
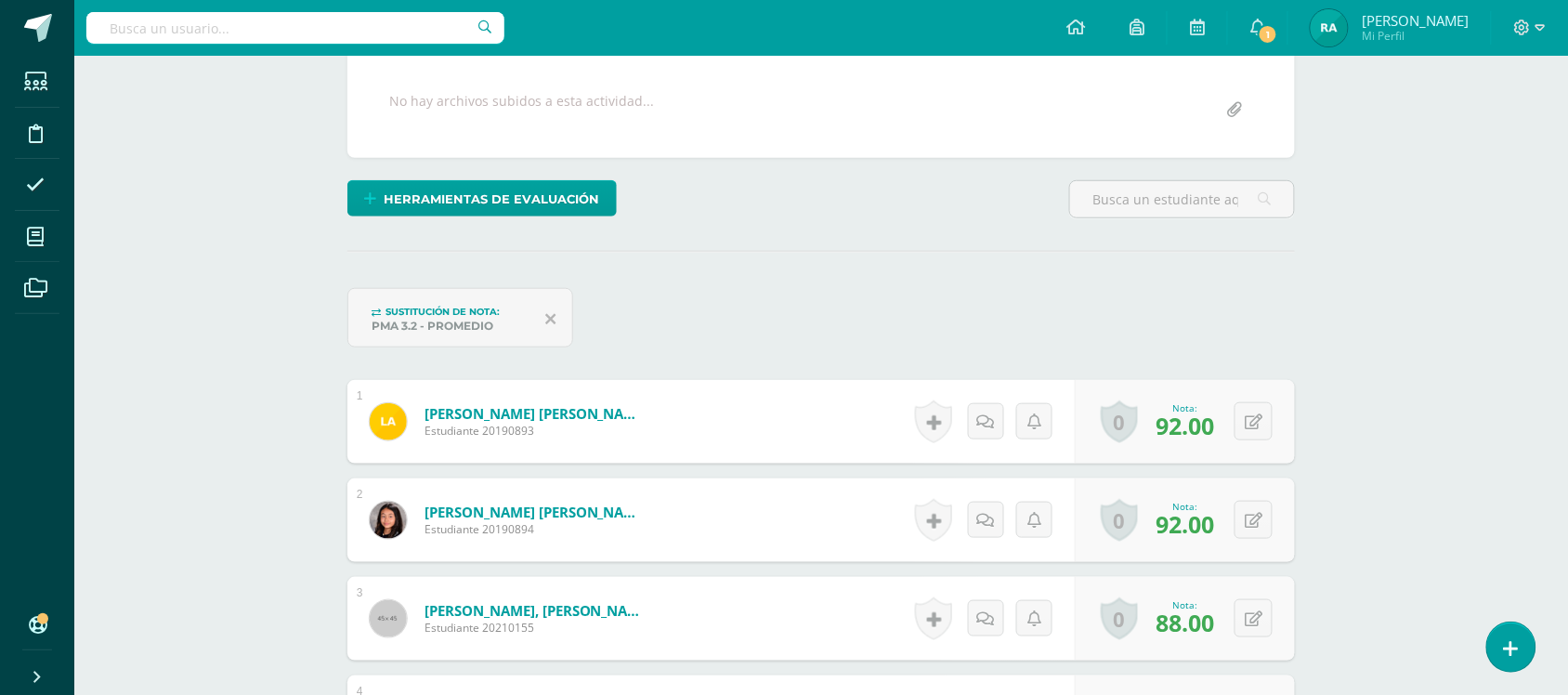
scroll to position [0, 0]
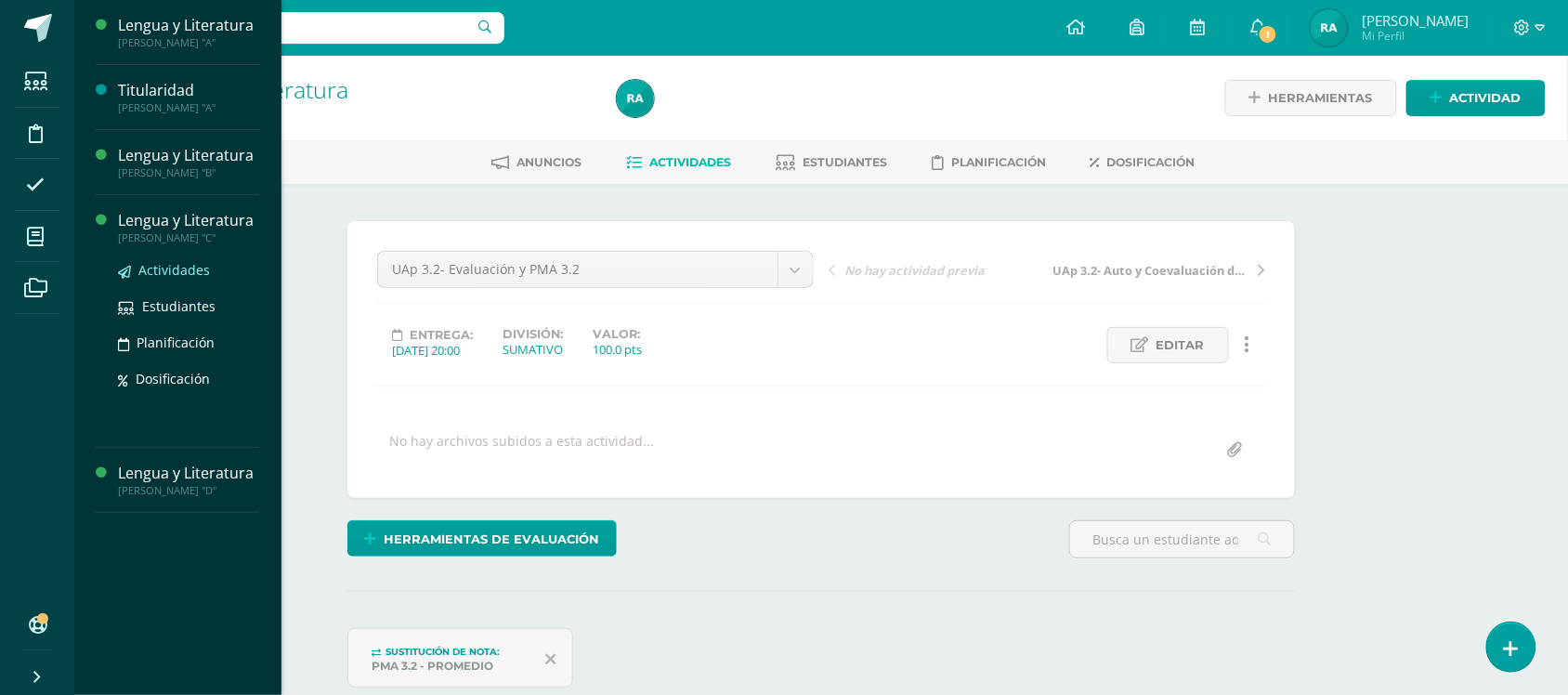
click at [168, 275] on span "Actividades" at bounding box center [175, 270] width 71 height 18
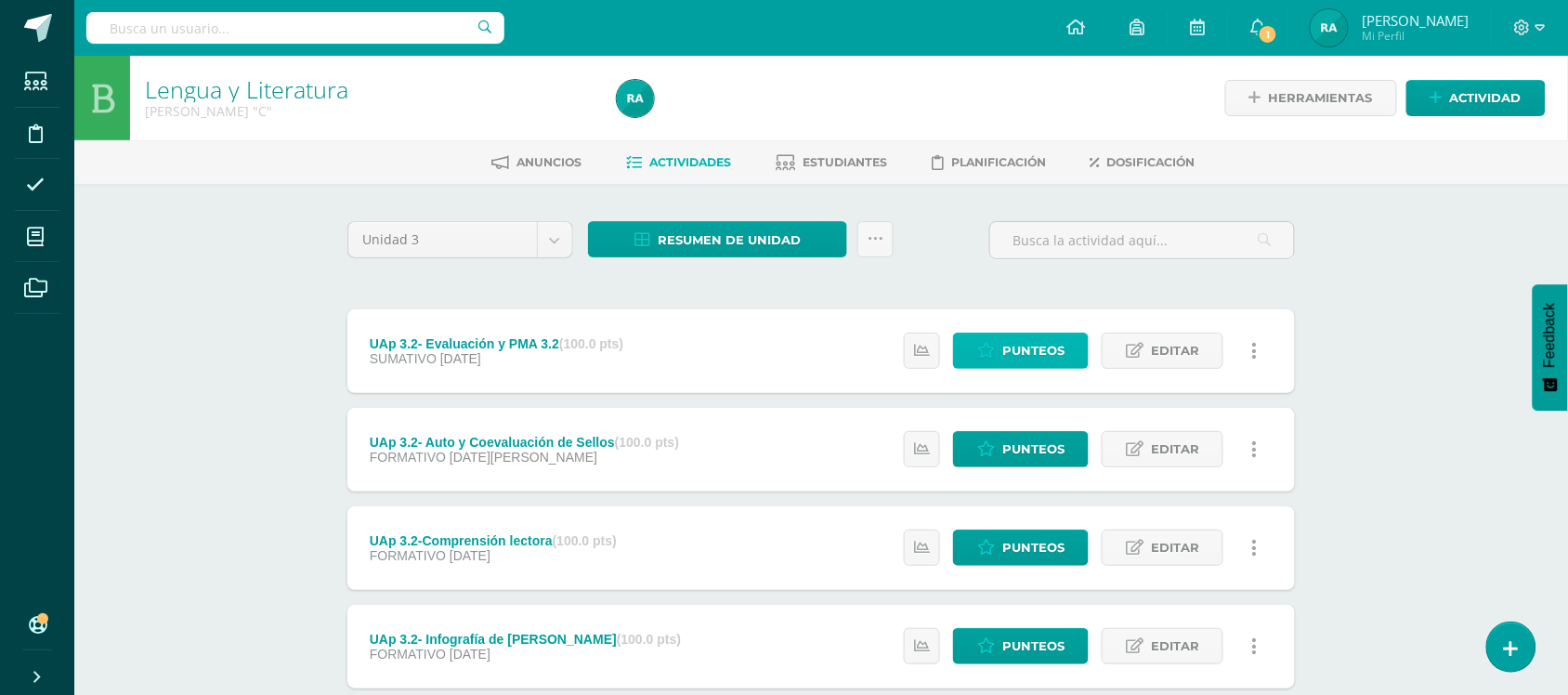
click at [1020, 351] on span "Punteos" at bounding box center [1033, 350] width 62 height 35
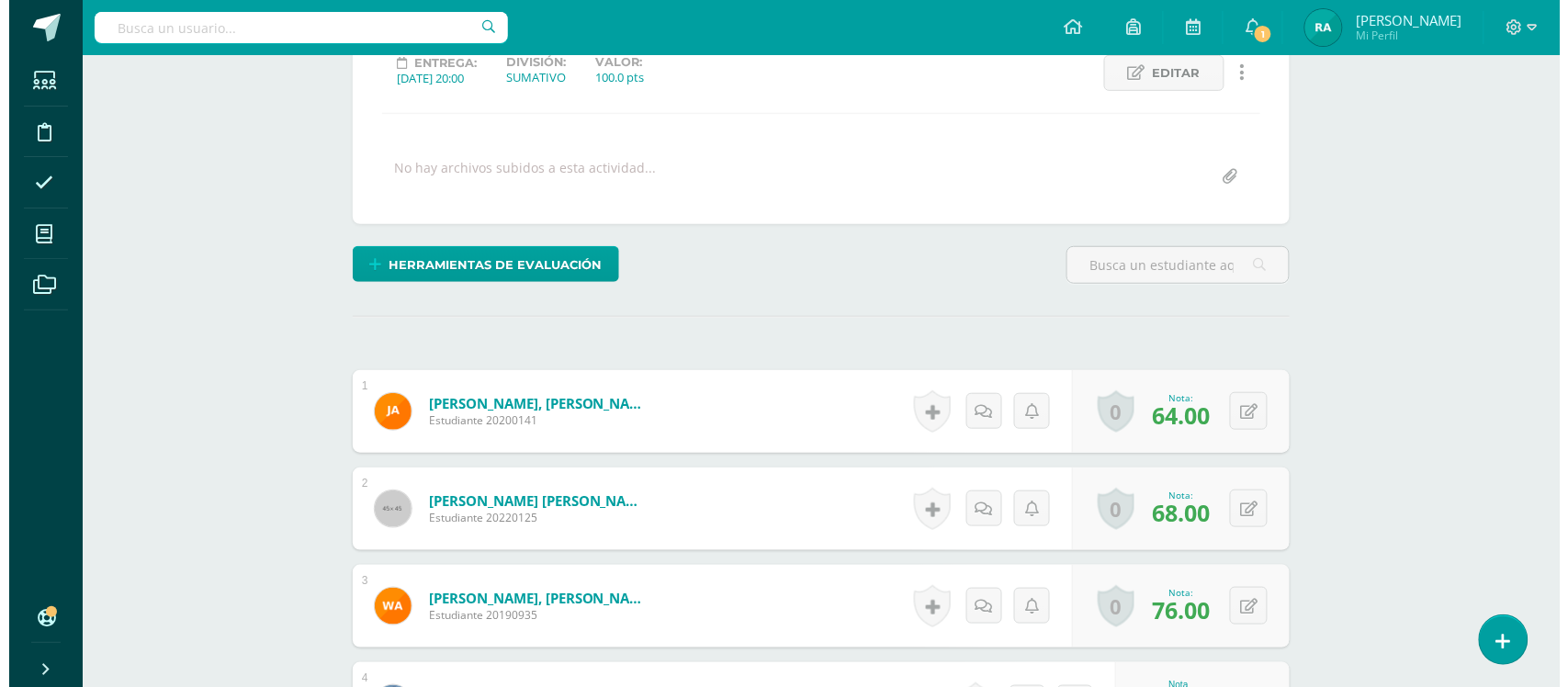
scroll to position [328, 0]
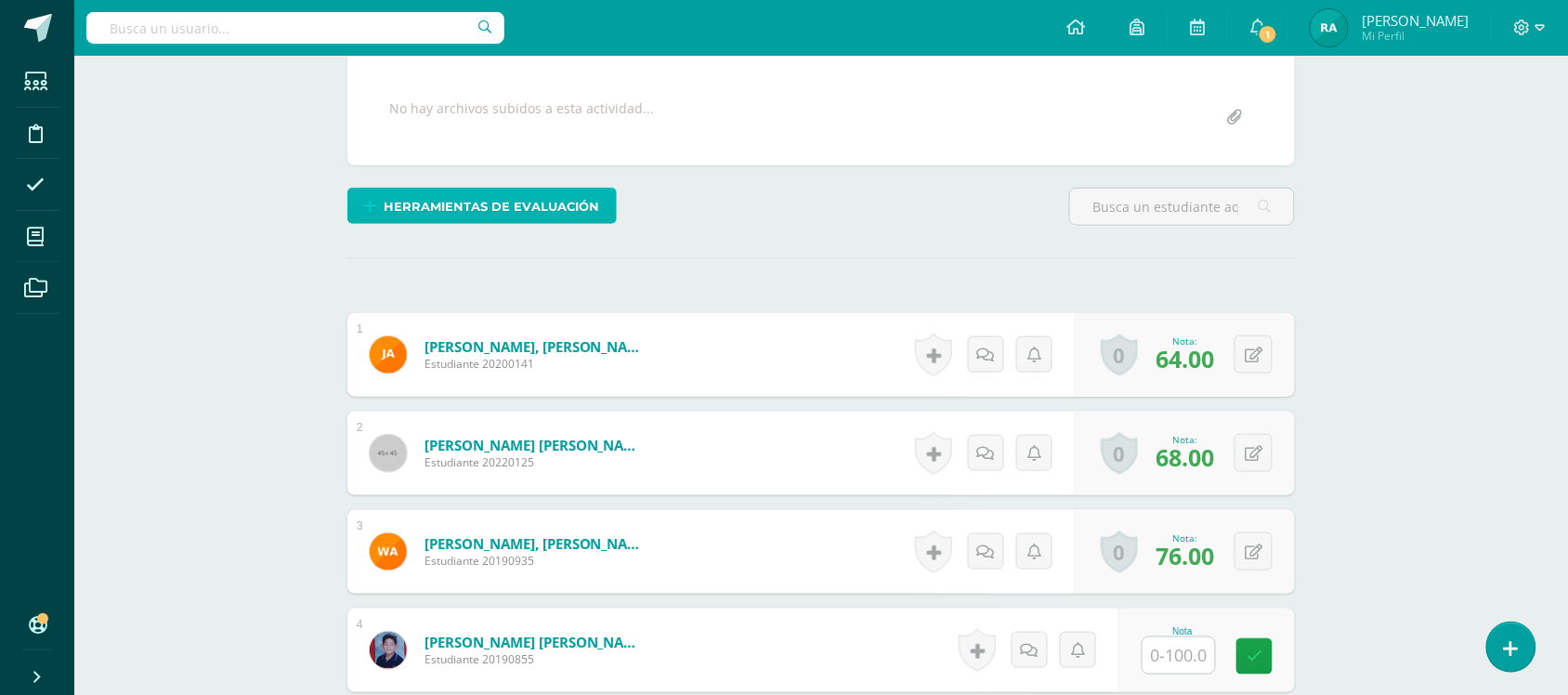
click at [522, 198] on span "Herramientas de evaluación" at bounding box center [492, 206] width 215 height 35
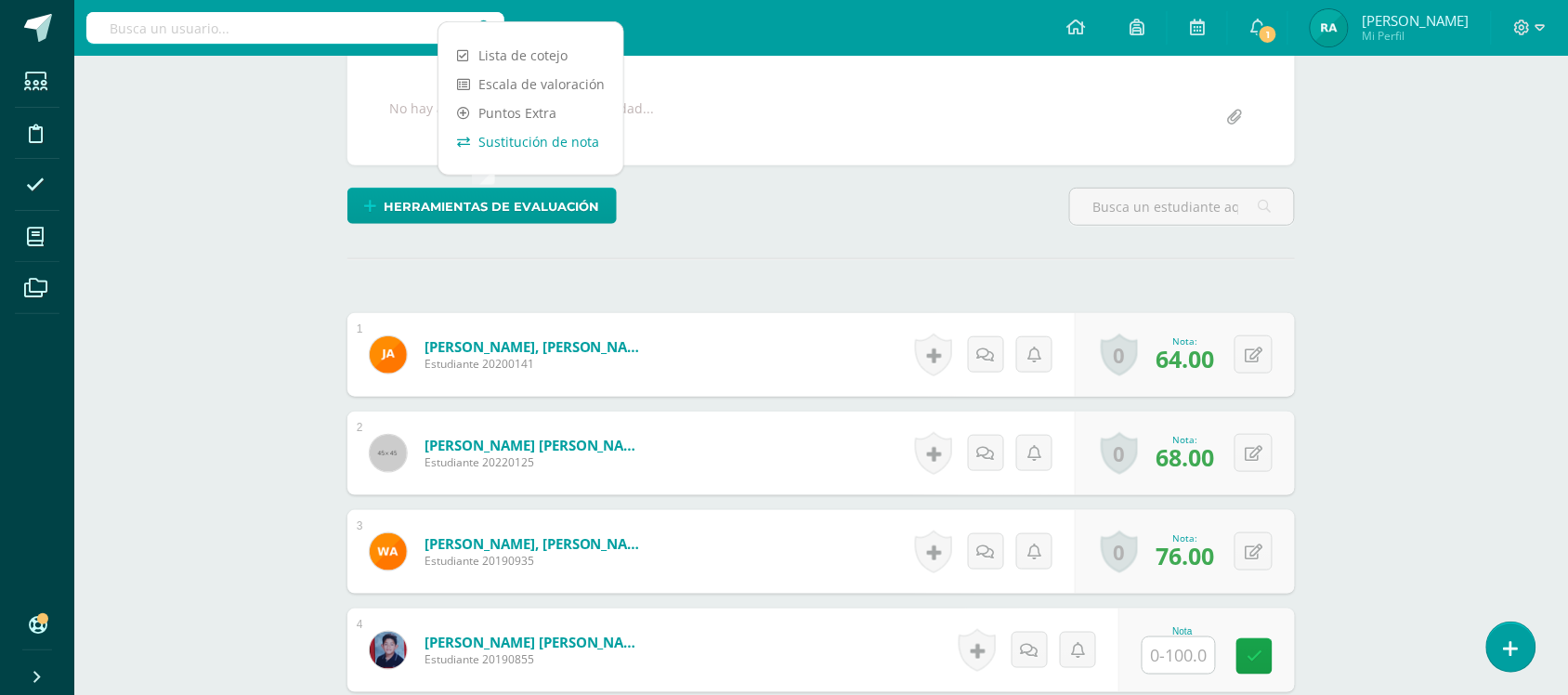
click at [552, 150] on link "Sustitución de nota" at bounding box center [531, 141] width 184 height 29
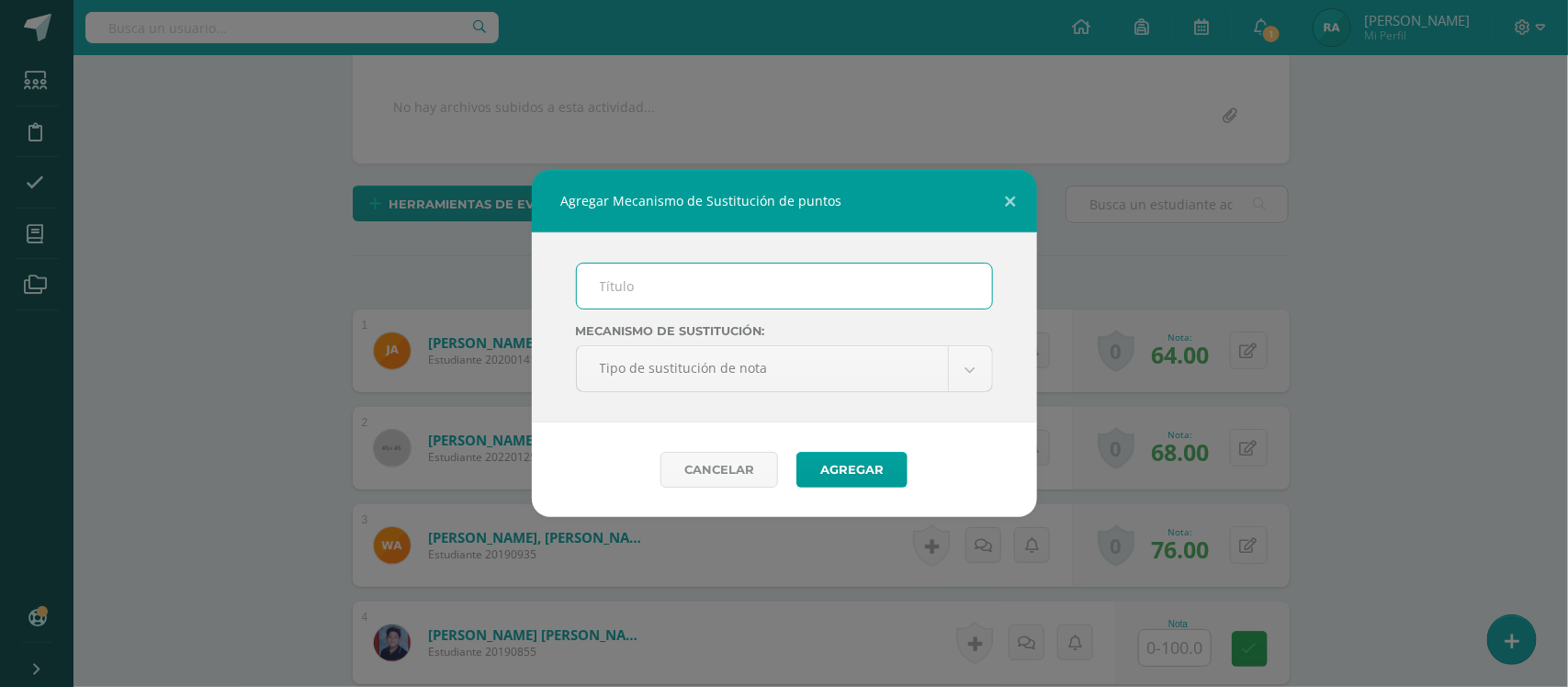
scroll to position [330, 0]
click at [687, 280] on input "text" at bounding box center [784, 286] width 415 height 45
type input "PMA 3.2"
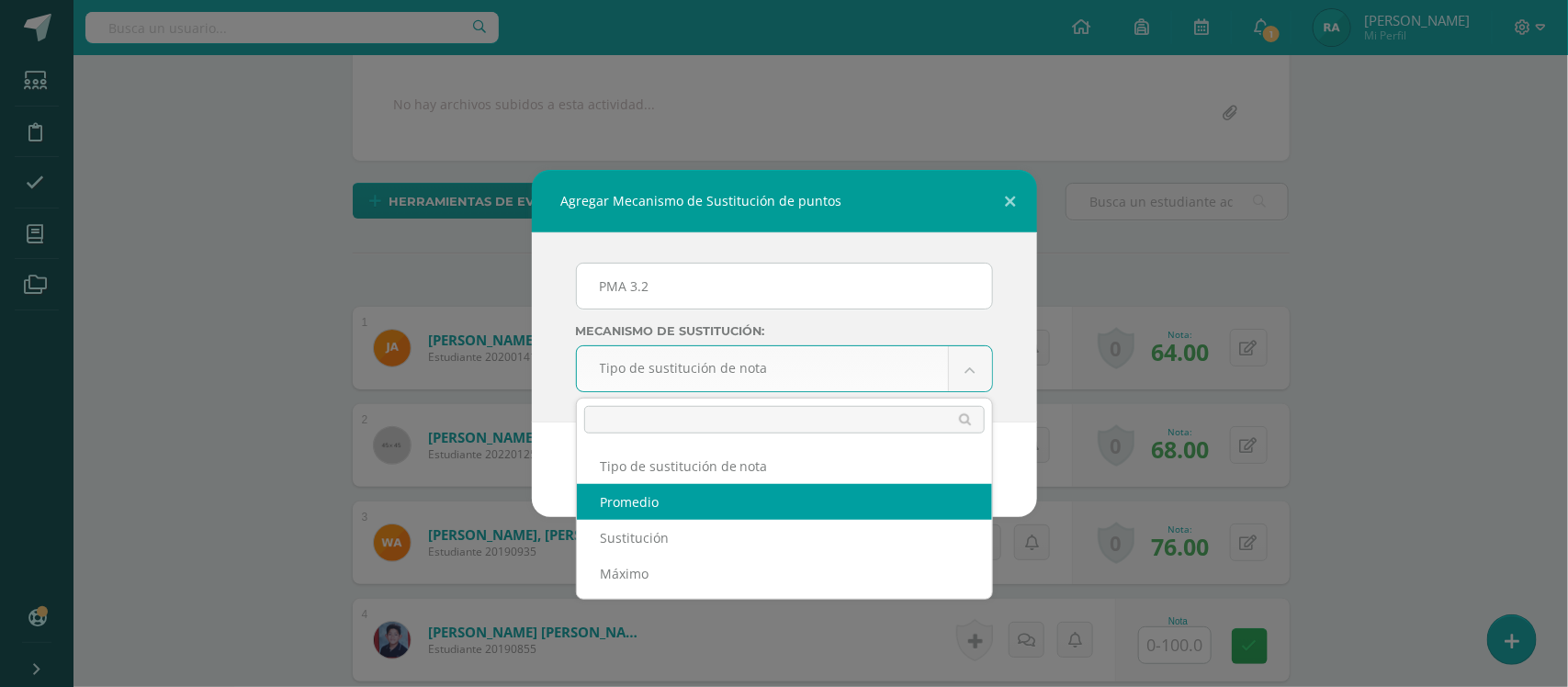
select select "average"
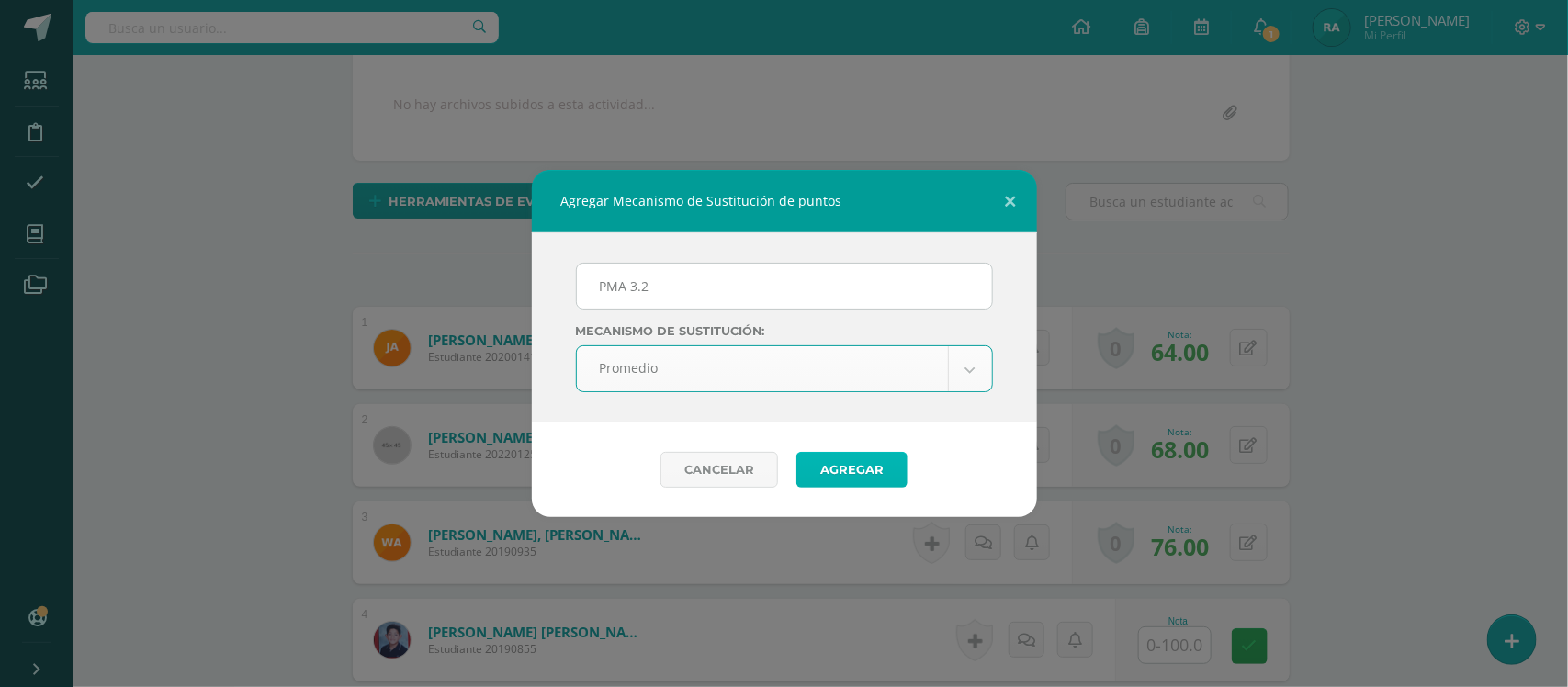
click at [864, 475] on button "Agregar" at bounding box center [851, 469] width 111 height 36
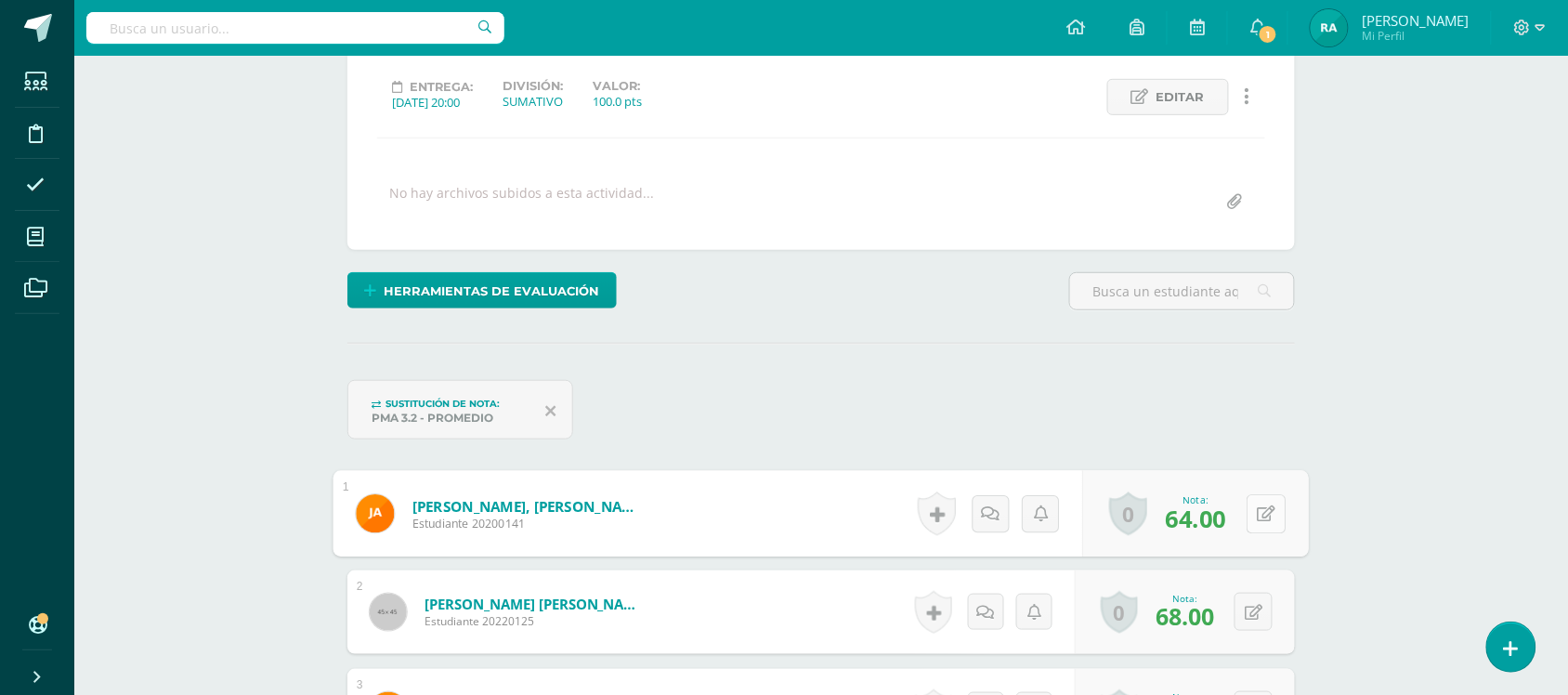
scroll to position [249, 0]
click at [1269, 509] on button at bounding box center [1266, 512] width 39 height 39
type input "68"
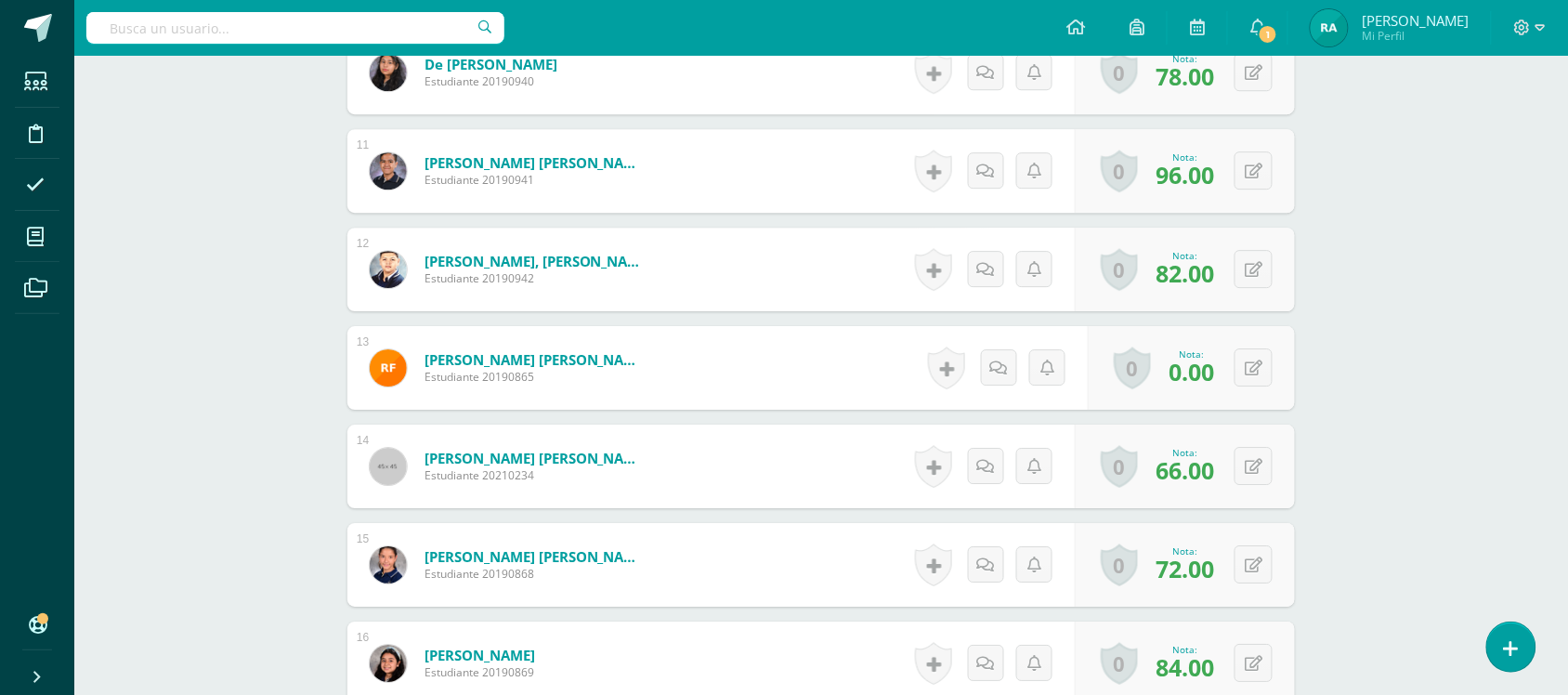
scroll to position [1576, 0]
click at [1265, 362] on button at bounding box center [1266, 366] width 39 height 39
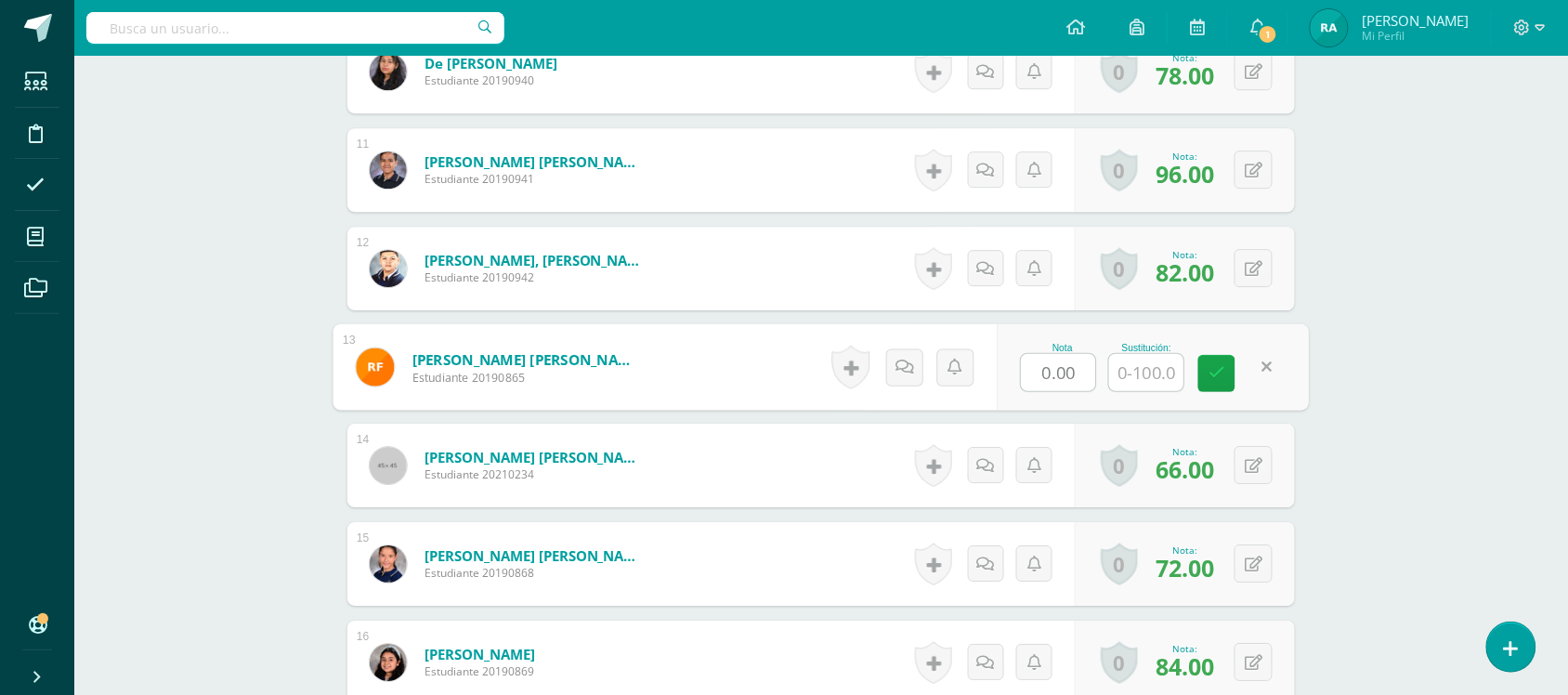
click at [1061, 369] on input "0.00" at bounding box center [1058, 372] width 74 height 37
type input "56"
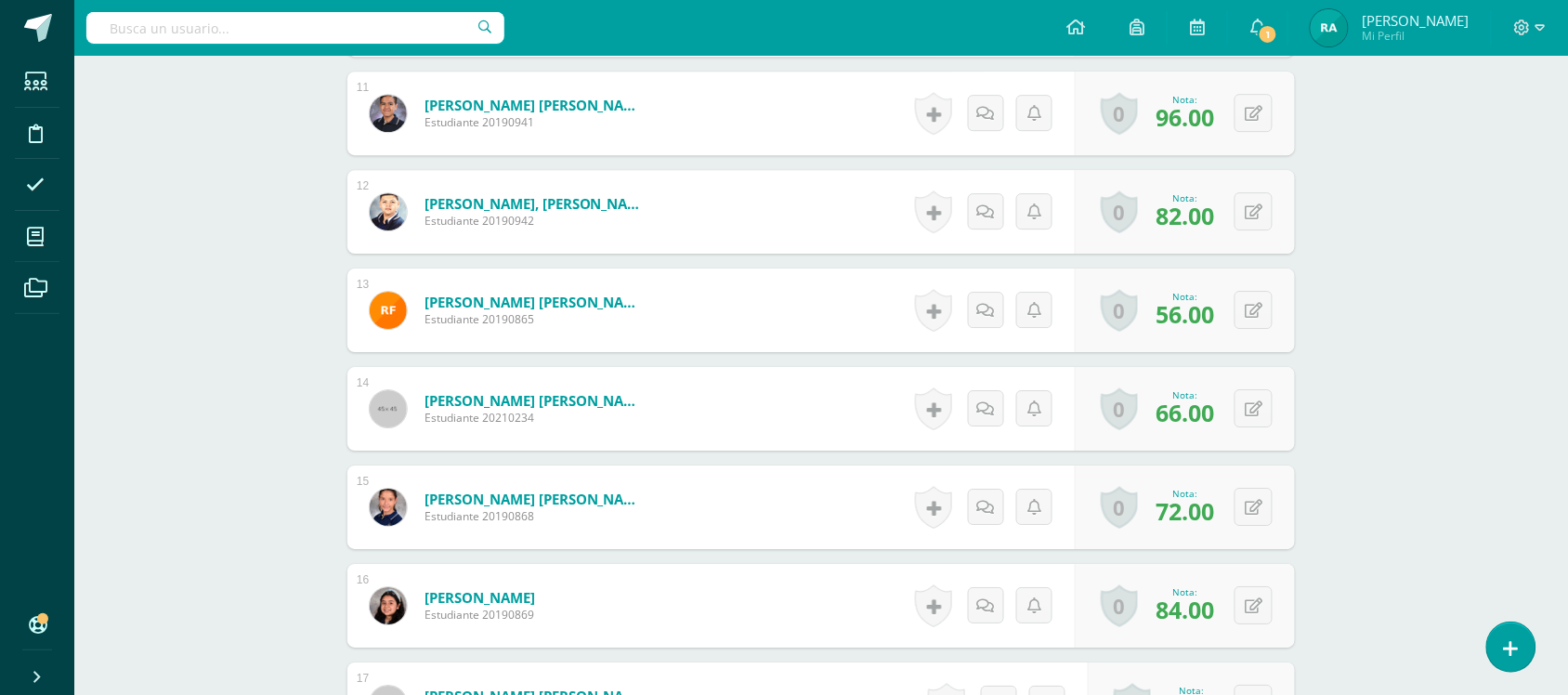
scroll to position [1644, 0]
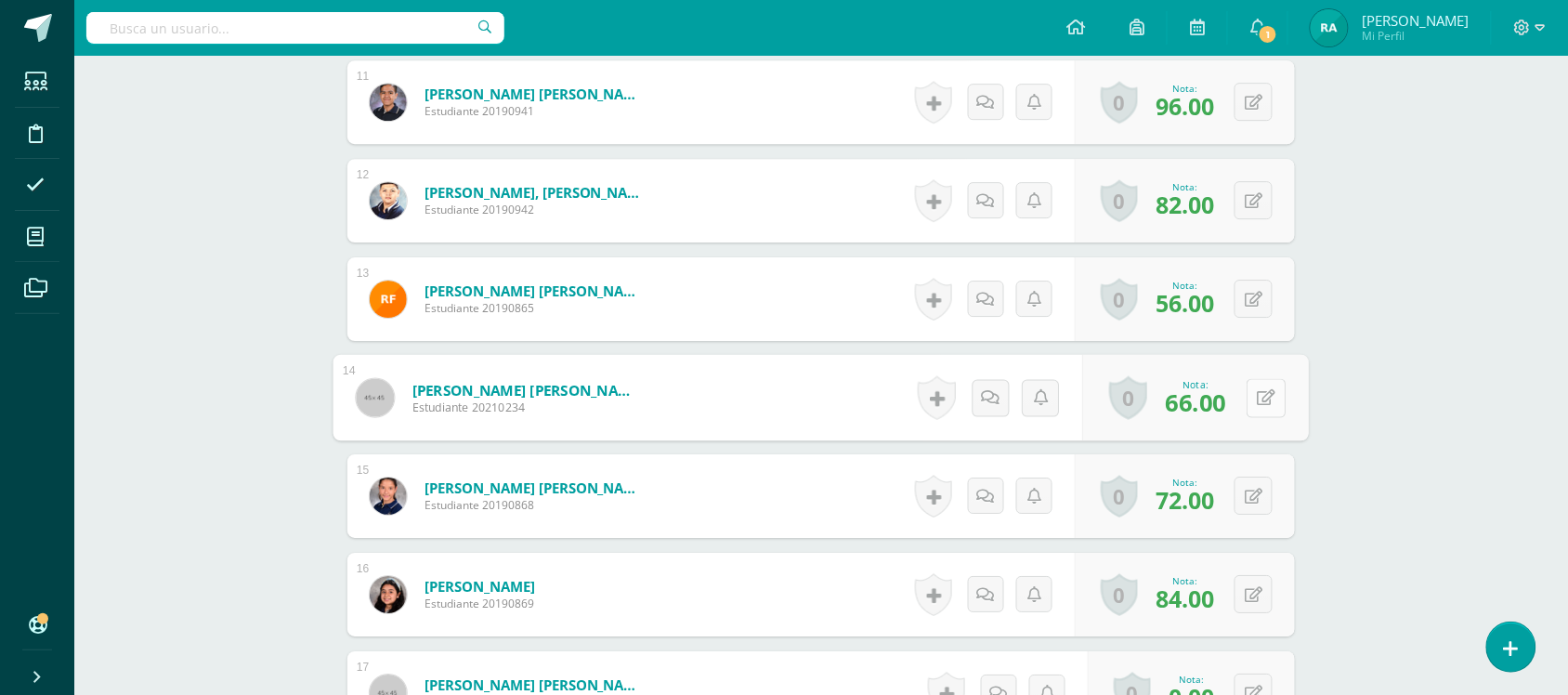
click at [1253, 381] on button at bounding box center [1266, 397] width 39 height 39
type input "74"
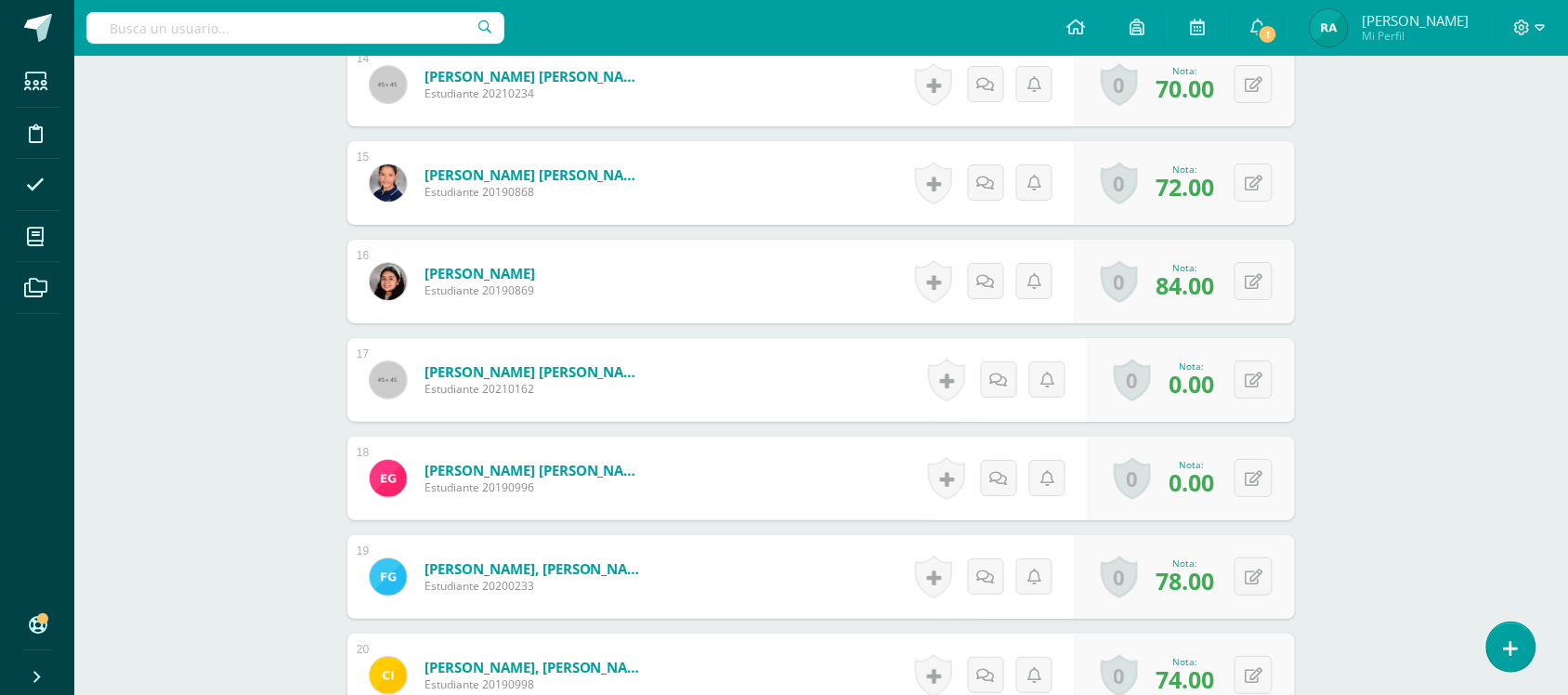
scroll to position [1958, 0]
click at [1247, 374] on button at bounding box center [1266, 378] width 39 height 39
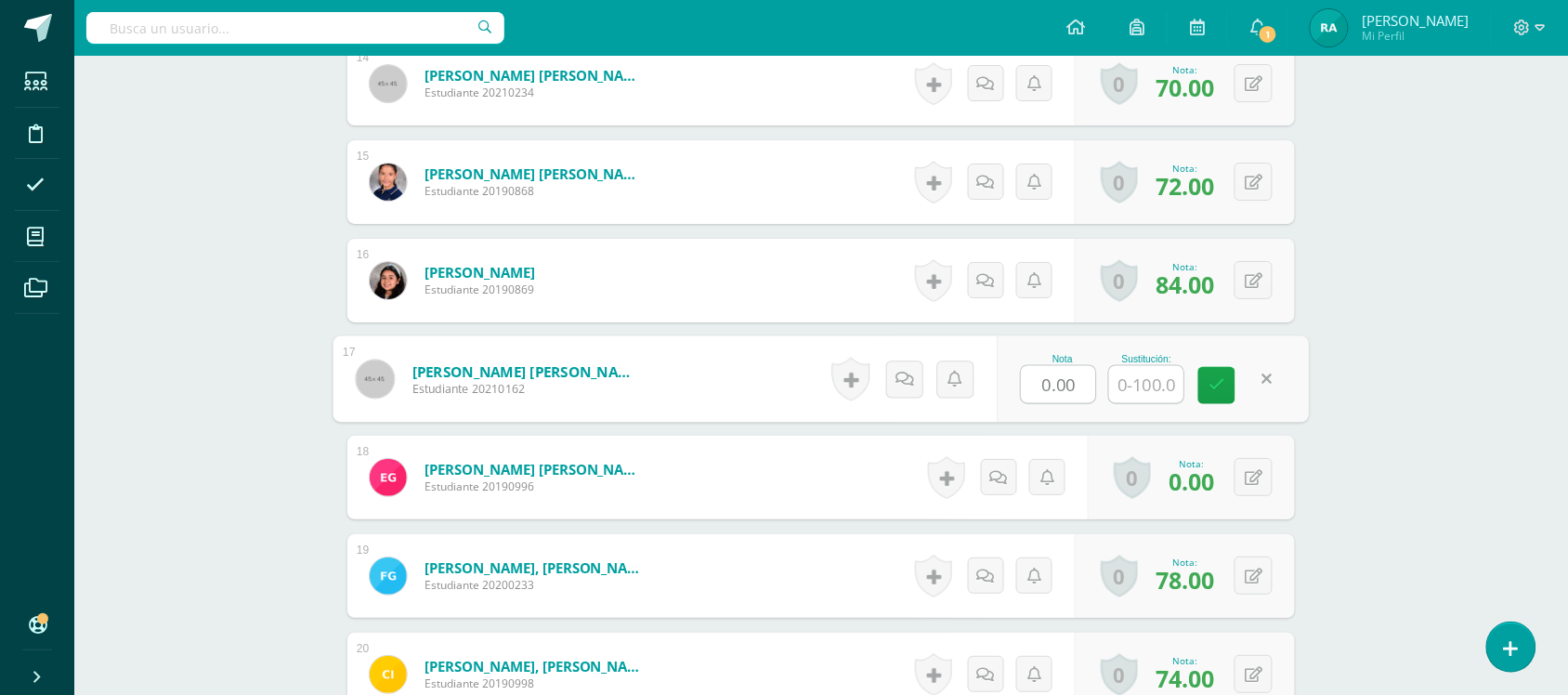
click at [1033, 374] on input "0.00" at bounding box center [1058, 384] width 74 height 37
type input "80.00"
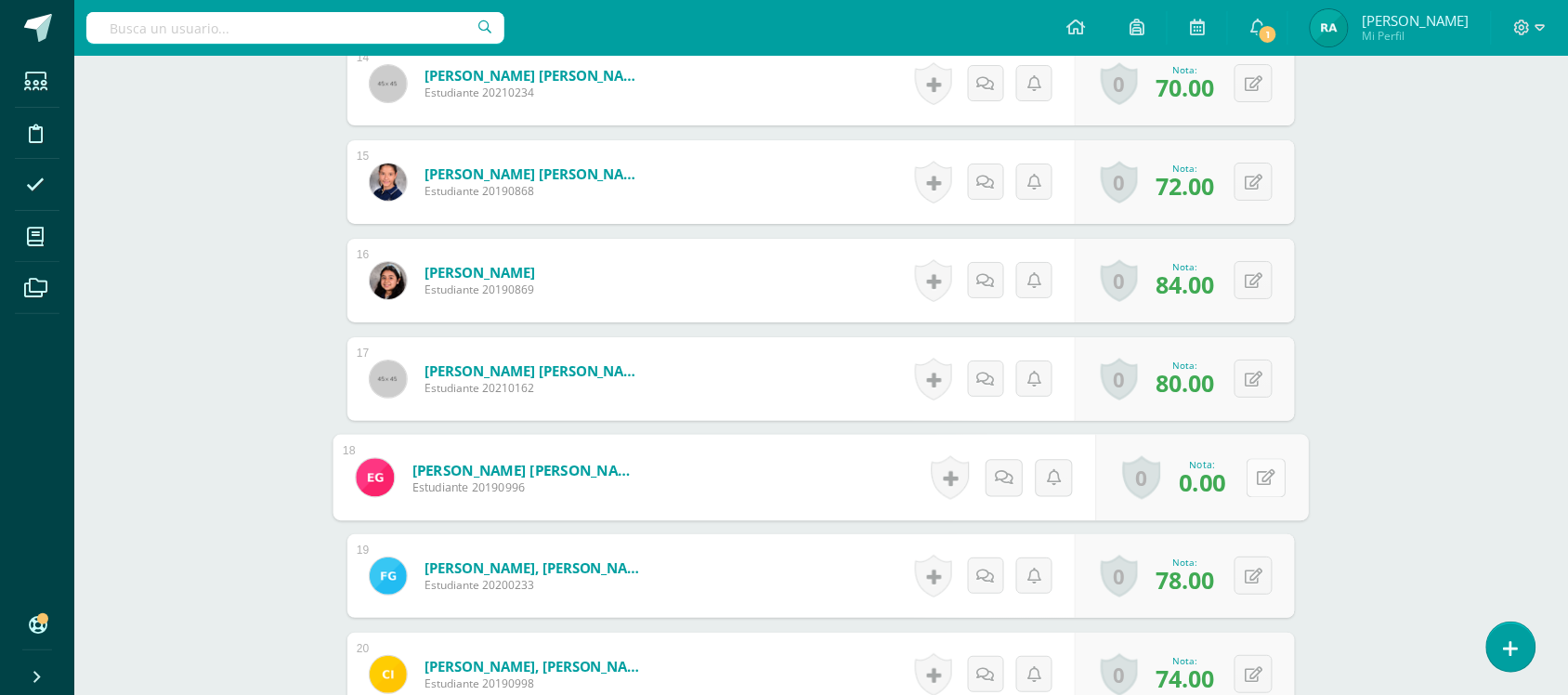
click at [1251, 479] on button at bounding box center [1266, 477] width 39 height 39
click at [1048, 485] on input "0.00" at bounding box center [1058, 482] width 74 height 37
type input "58.00"
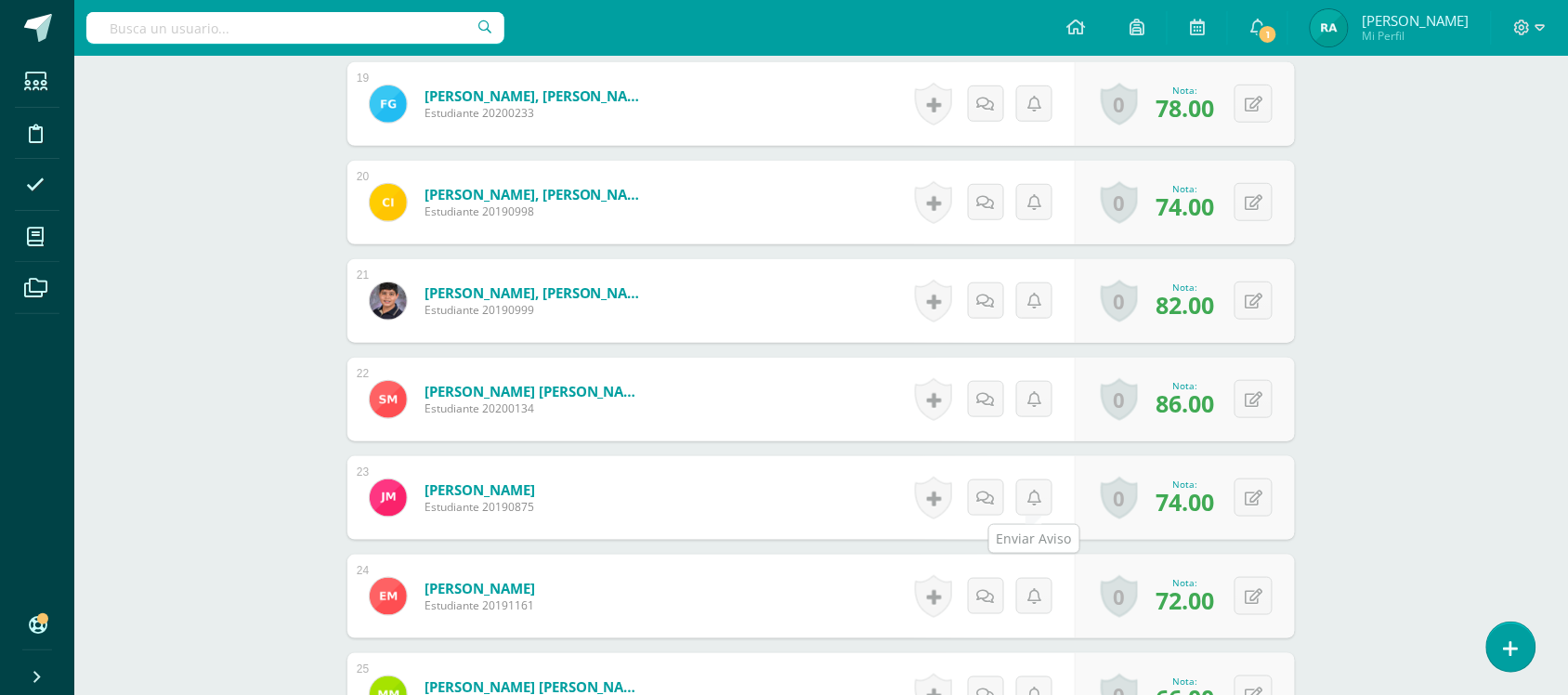
scroll to position [2486, 0]
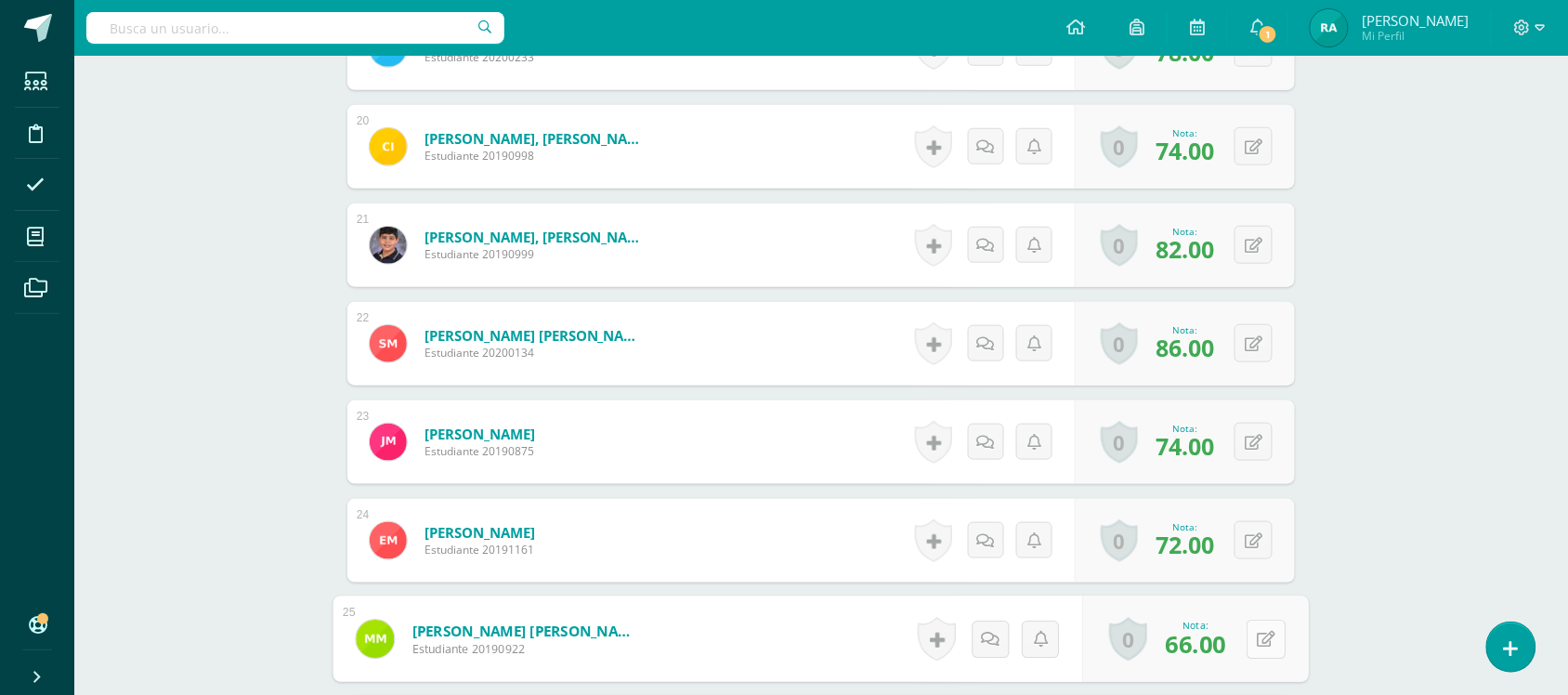
click at [1261, 643] on icon at bounding box center [1266, 638] width 19 height 16
type input "72"
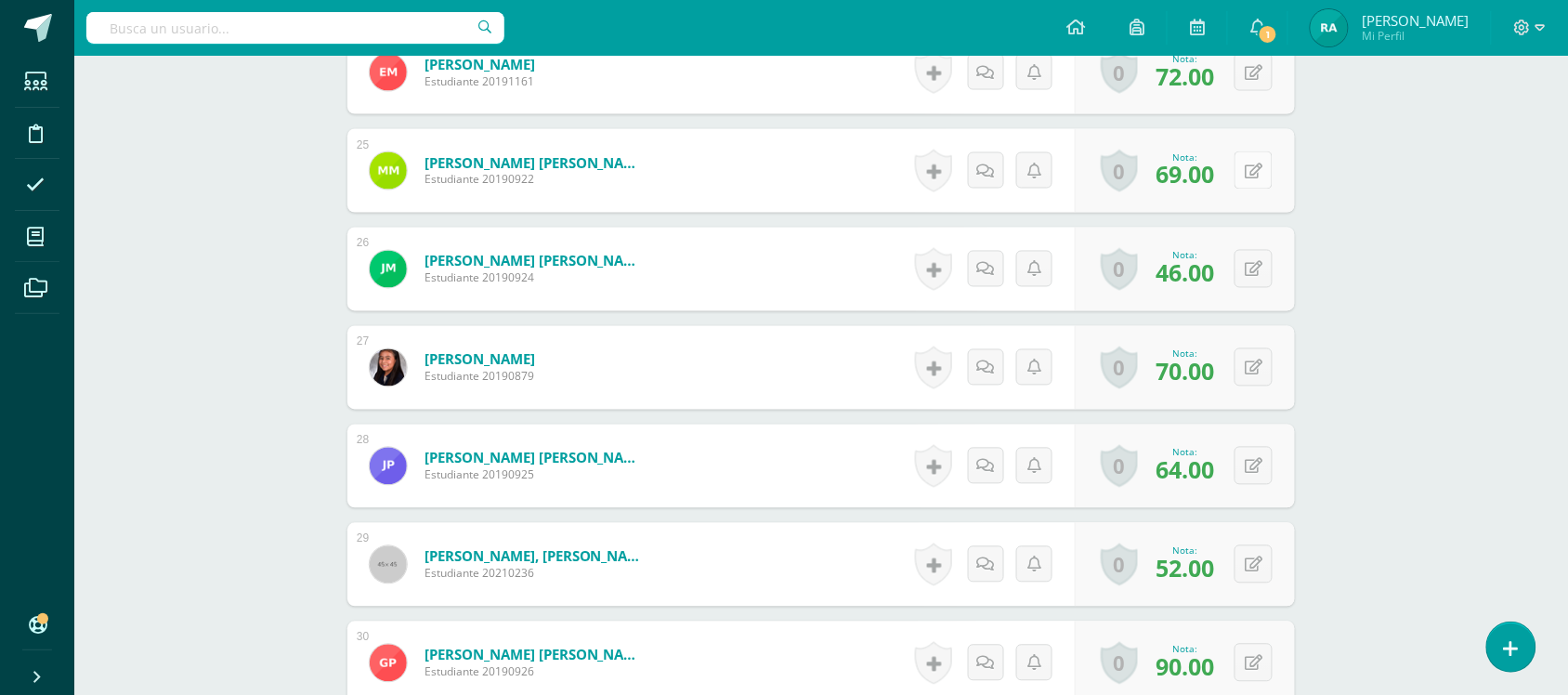
scroll to position [2954, 0]
click at [1251, 467] on button at bounding box center [1266, 465] width 39 height 39
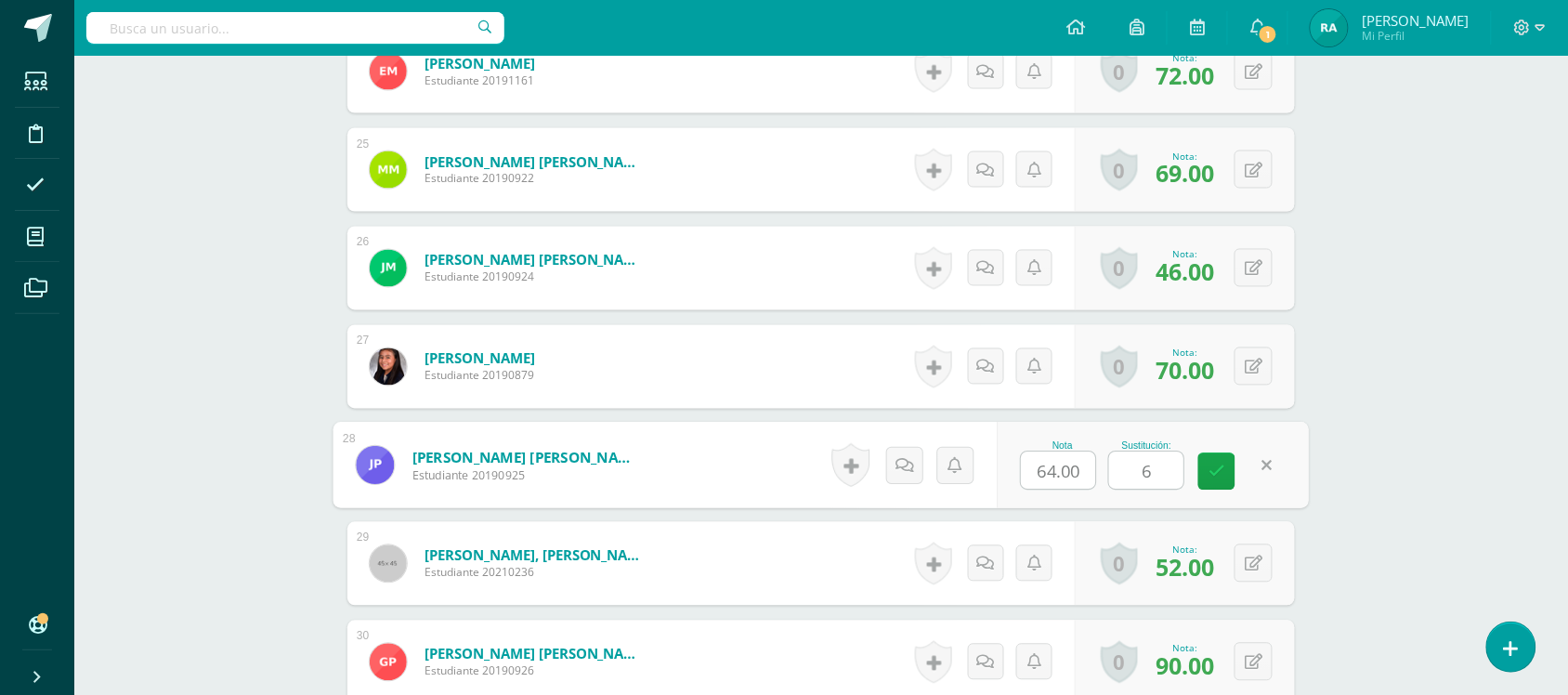
type input "68"
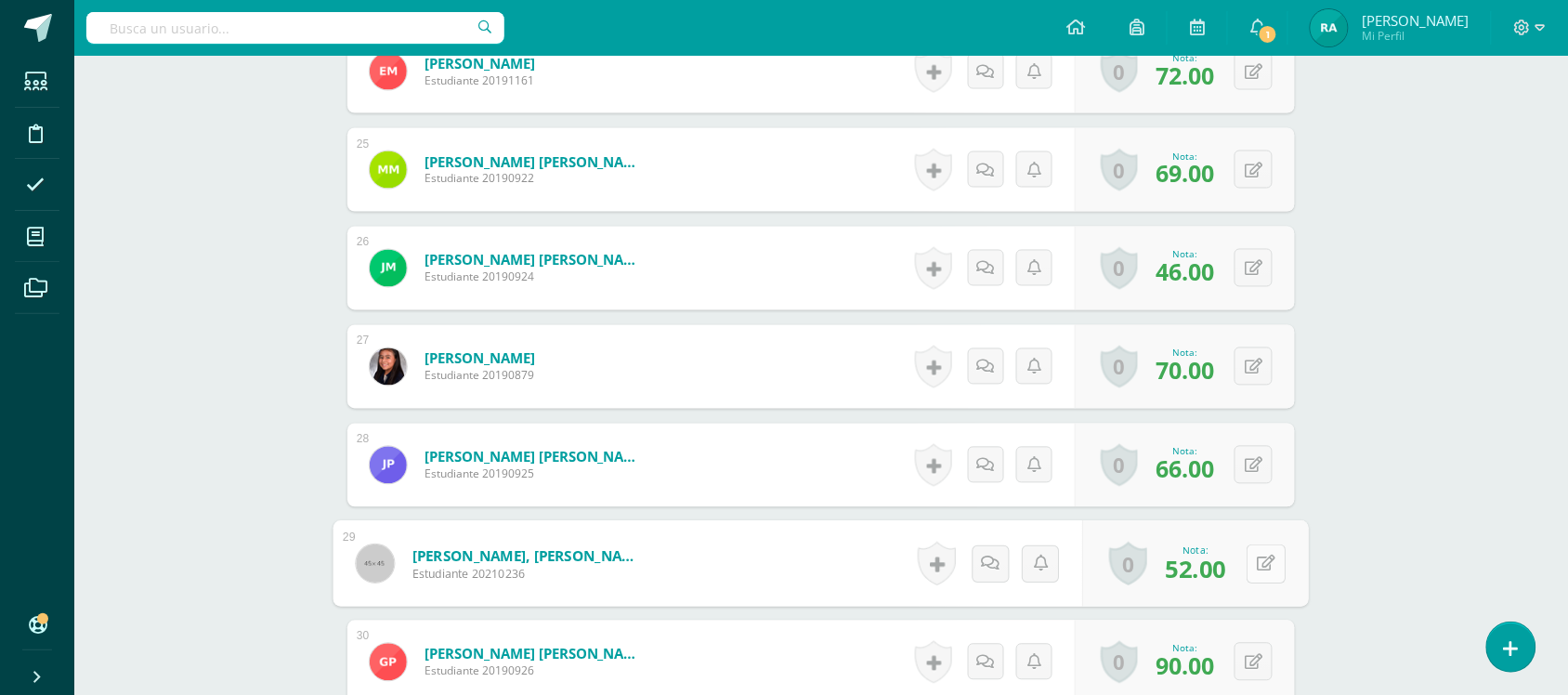
click at [1260, 566] on icon at bounding box center [1266, 563] width 19 height 16
type input "56"
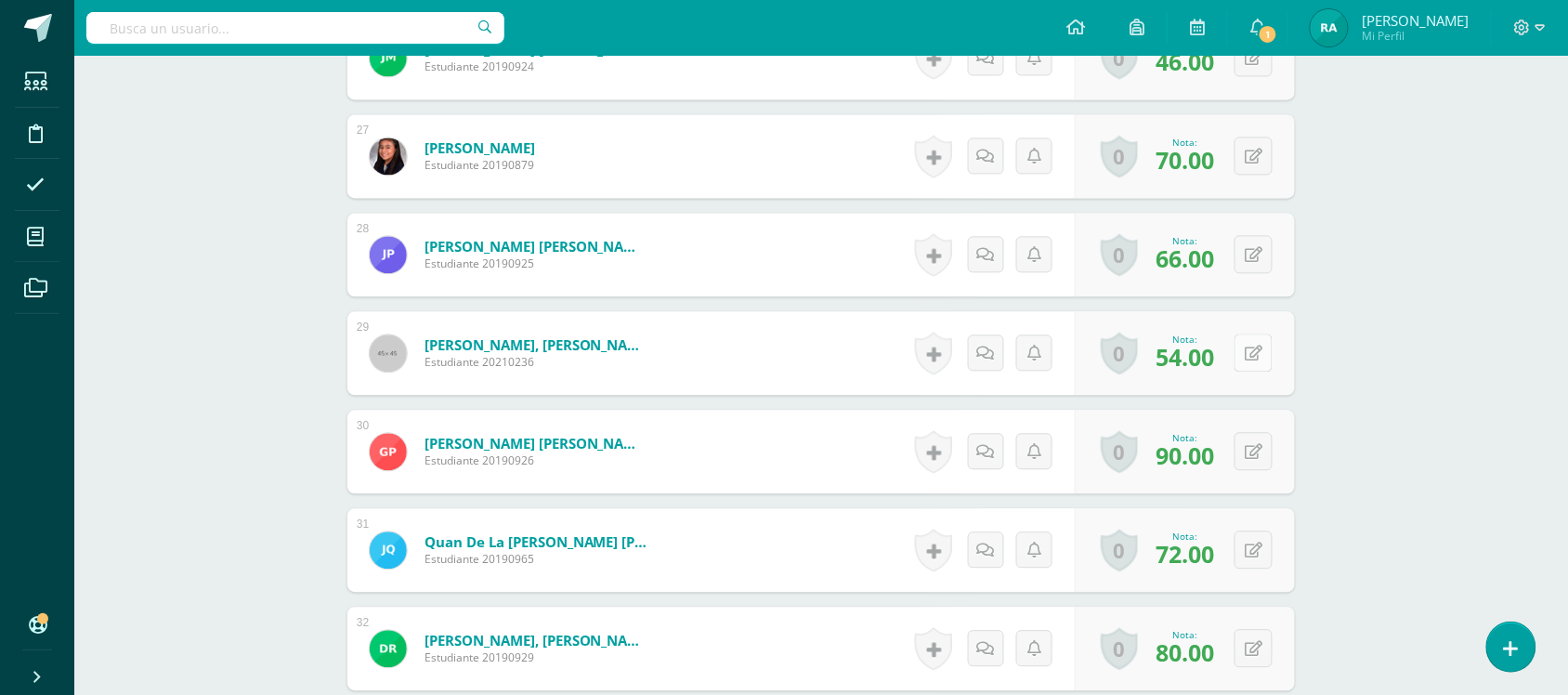
scroll to position [3199, 0]
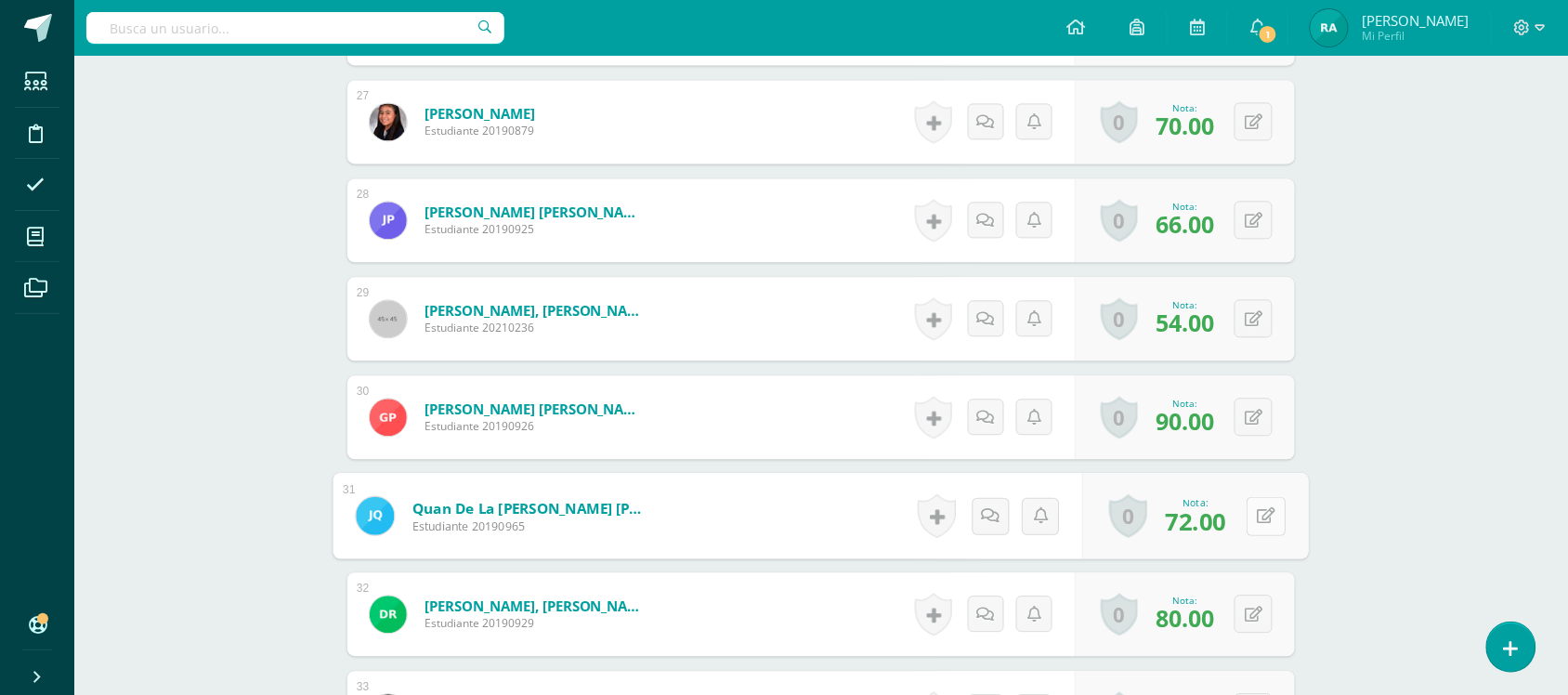
click at [1260, 532] on button at bounding box center [1266, 515] width 39 height 39
type input "74"
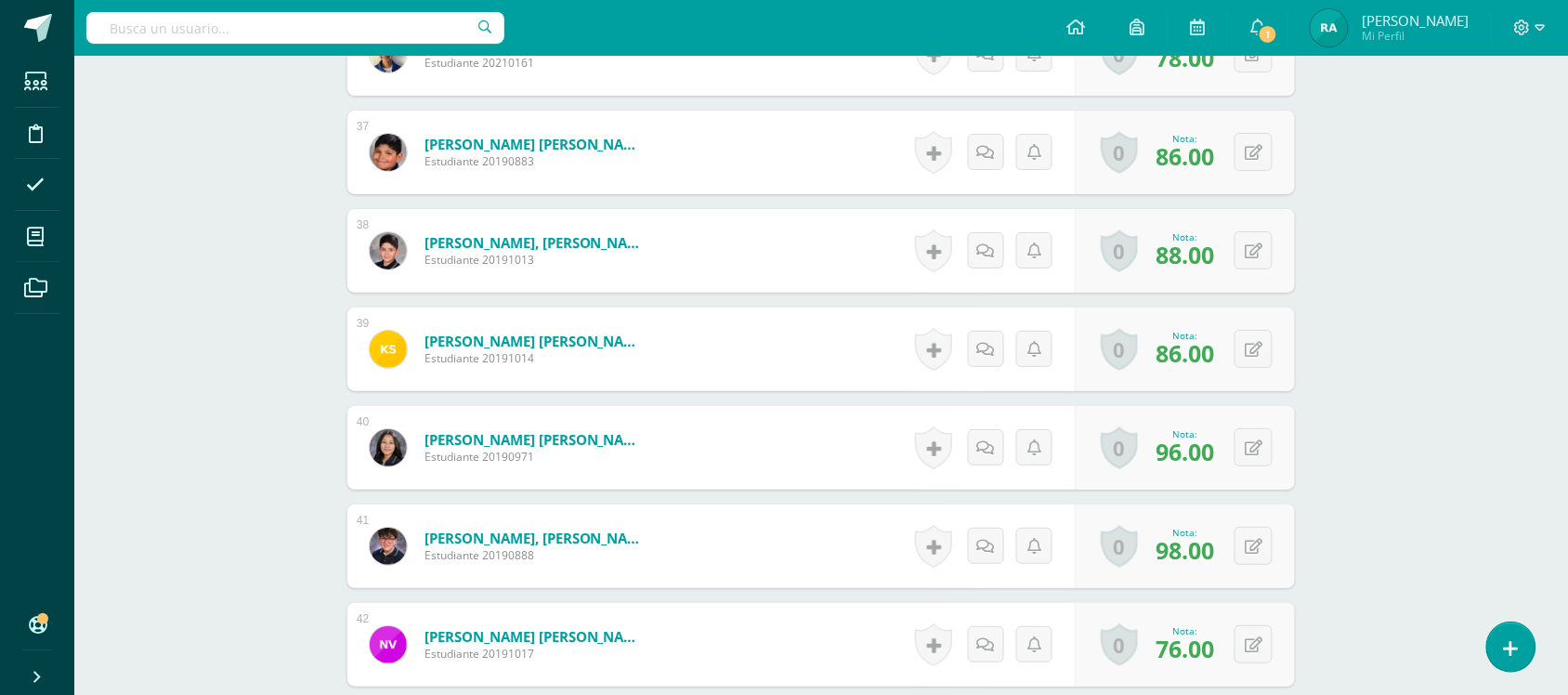
scroll to position [4751, 0]
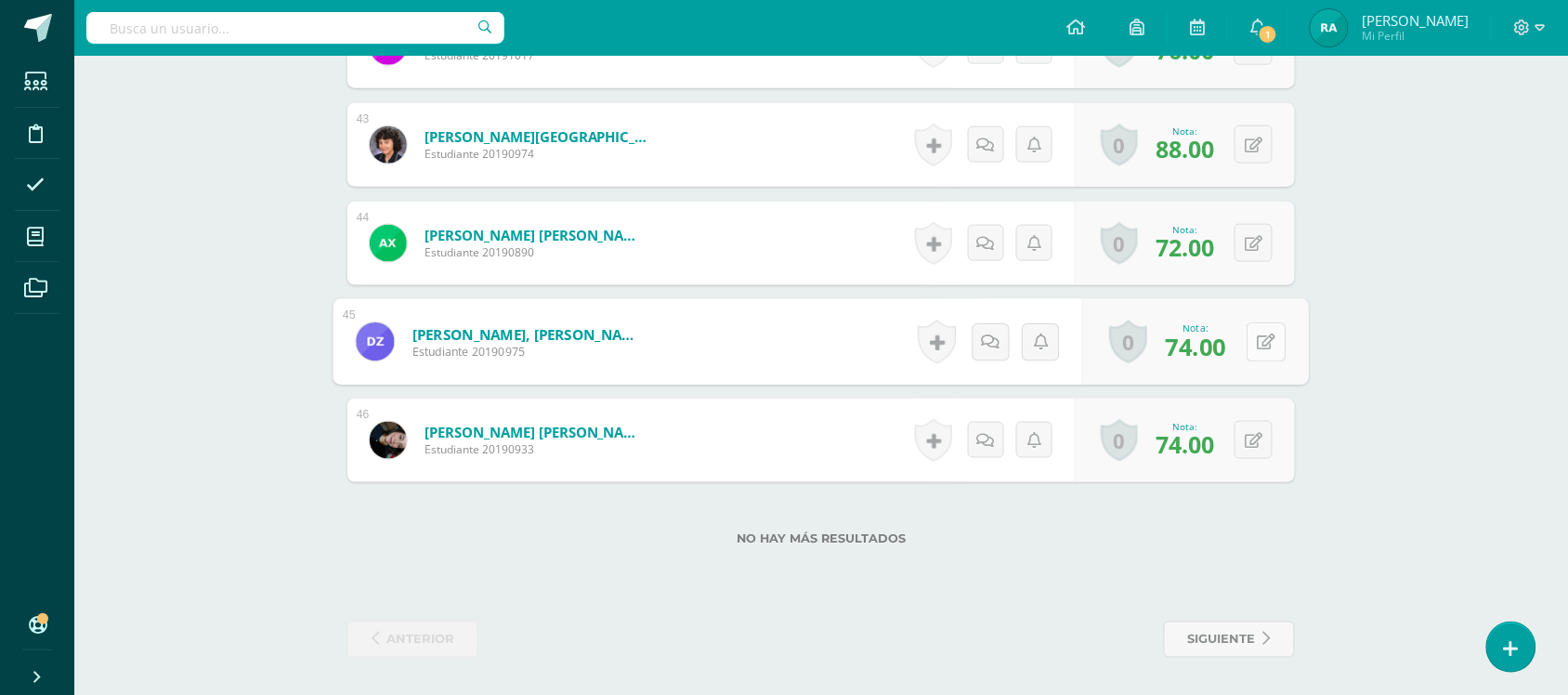
click at [1266, 345] on button at bounding box center [1266, 341] width 39 height 39
type input "78"
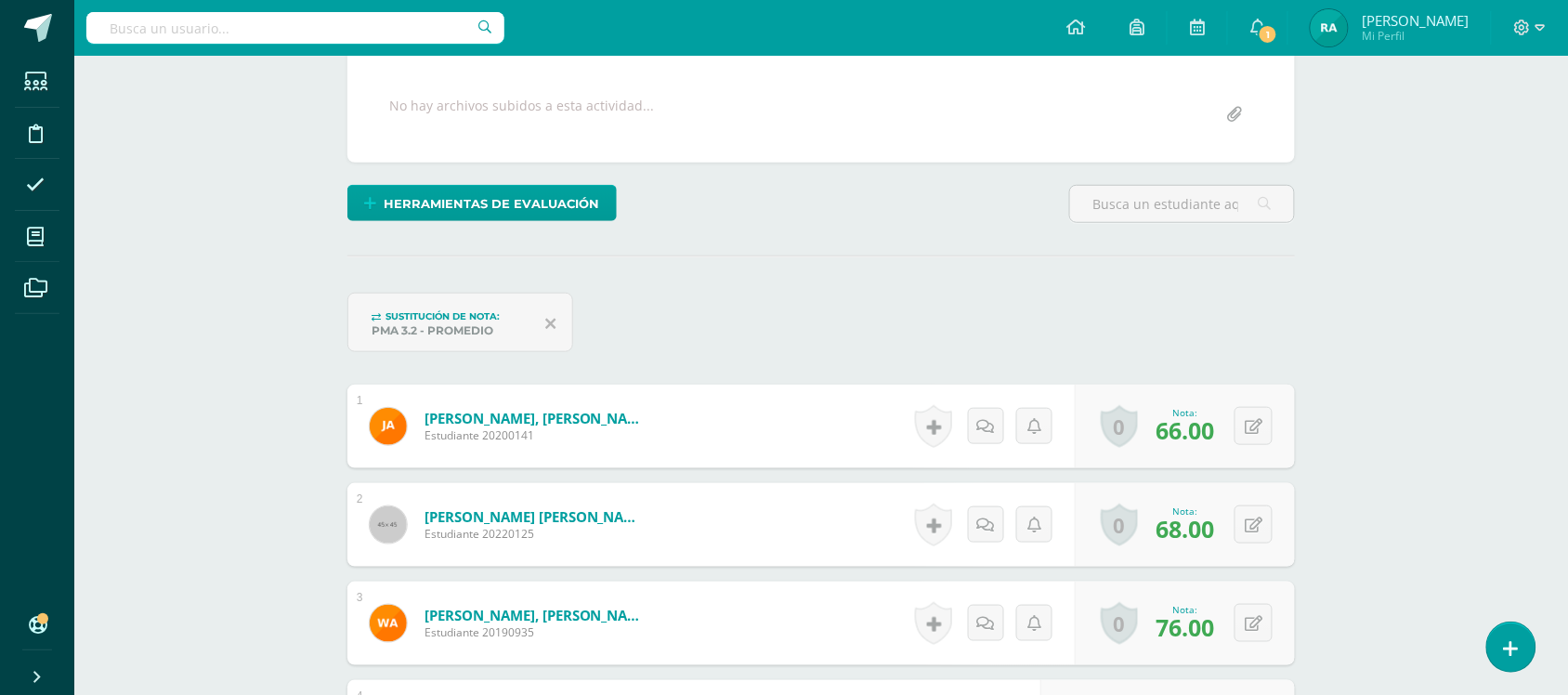
scroll to position [67, 0]
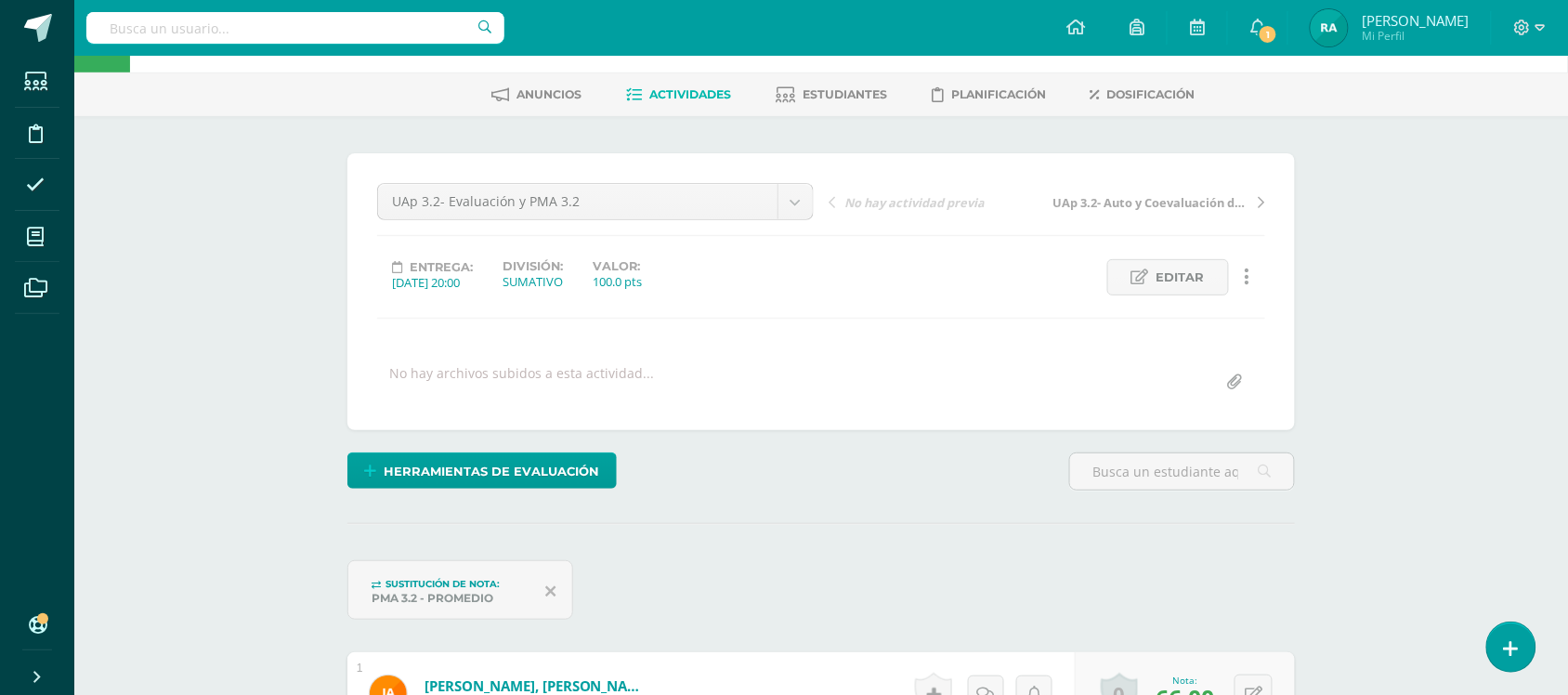
click at [680, 95] on span "Actividades" at bounding box center [690, 94] width 81 height 14
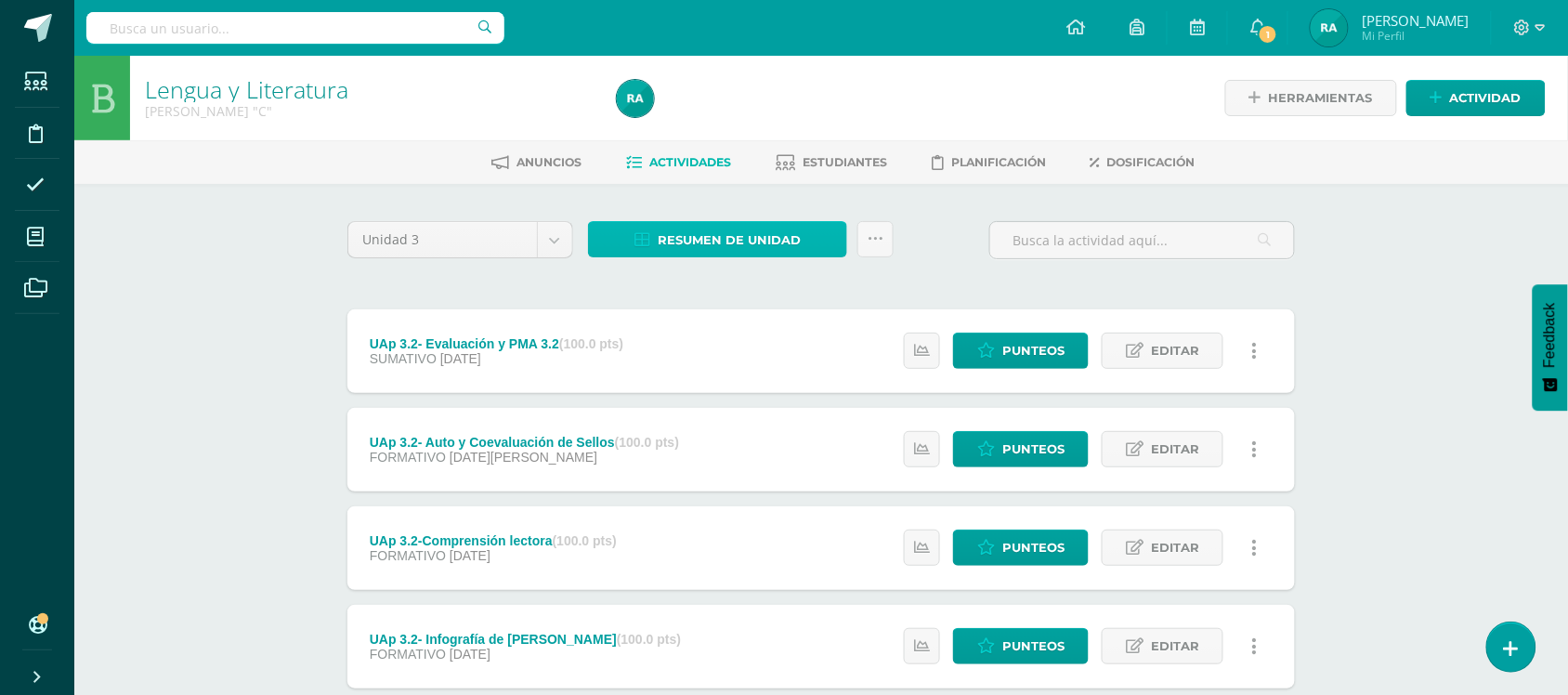
click at [748, 249] on span "Resumen de unidad" at bounding box center [729, 240] width 143 height 35
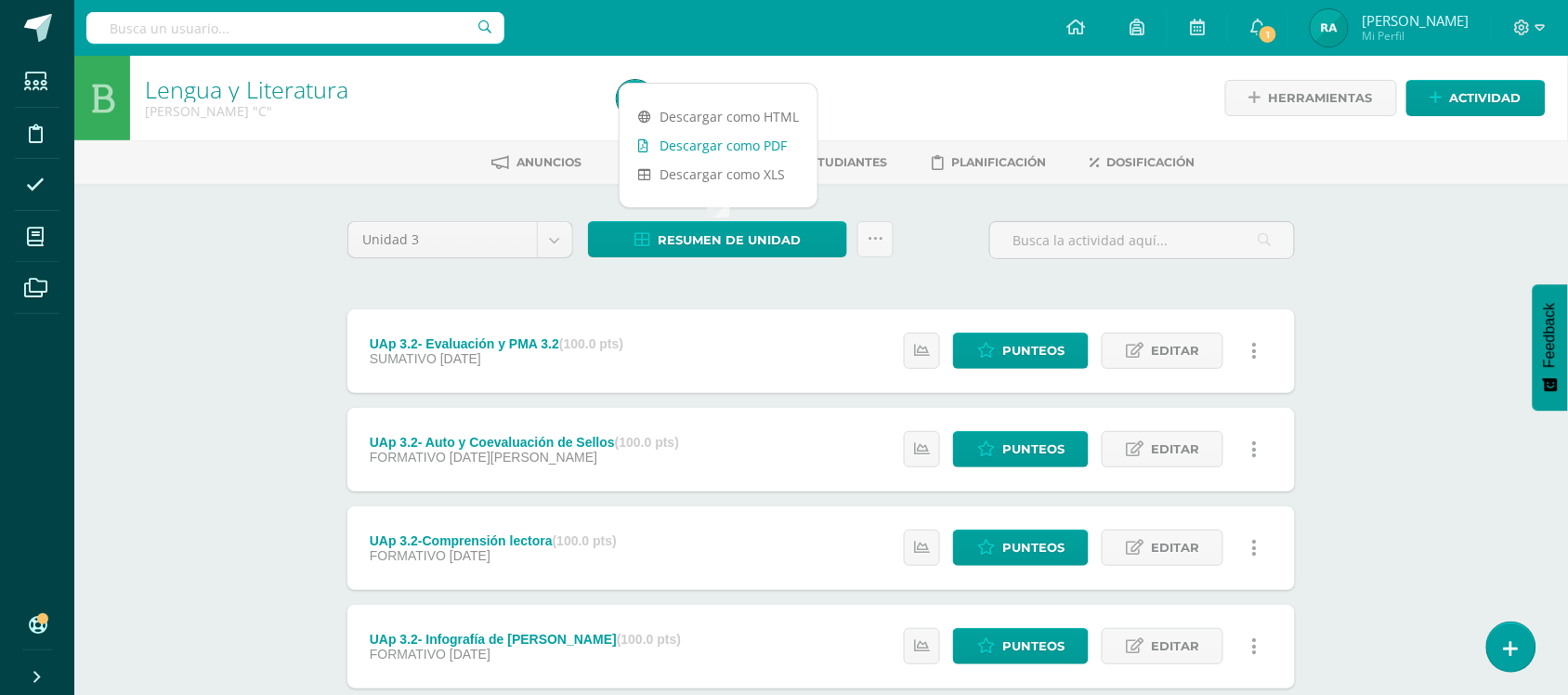
click at [740, 149] on link "Descargar como PDF" at bounding box center [719, 145] width 198 height 29
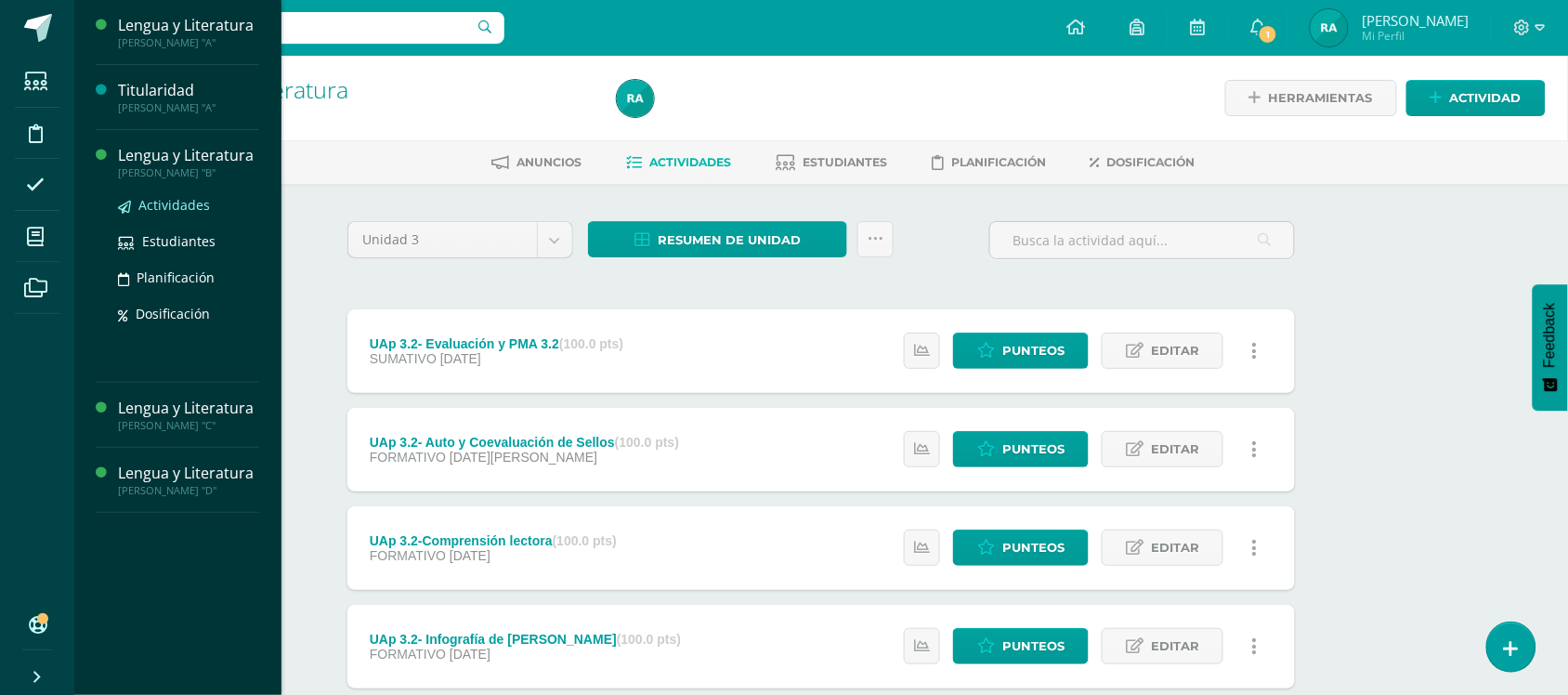
click at [161, 207] on span "Actividades" at bounding box center [175, 205] width 71 height 18
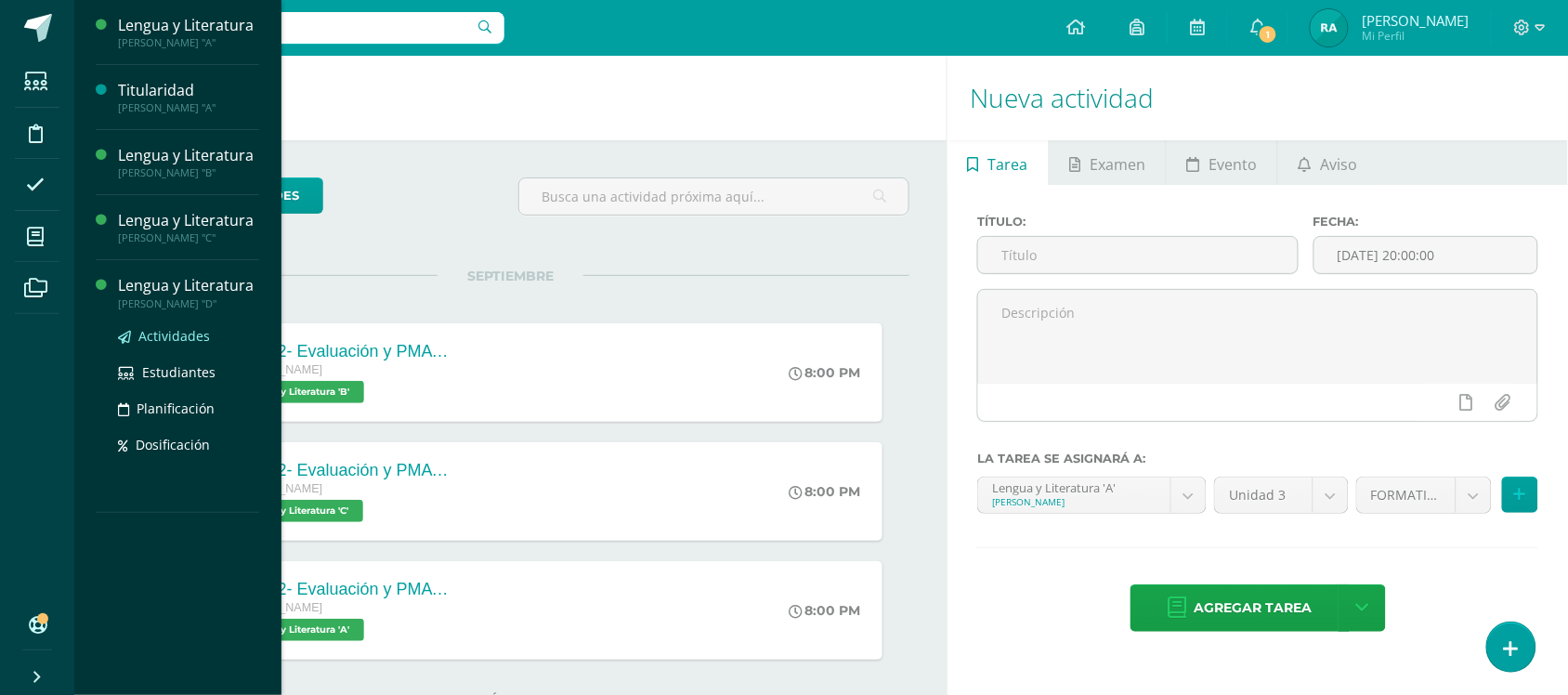
click at [169, 336] on span "Actividades" at bounding box center [175, 336] width 71 height 18
click at [151, 331] on span "Actividades" at bounding box center [175, 336] width 71 height 18
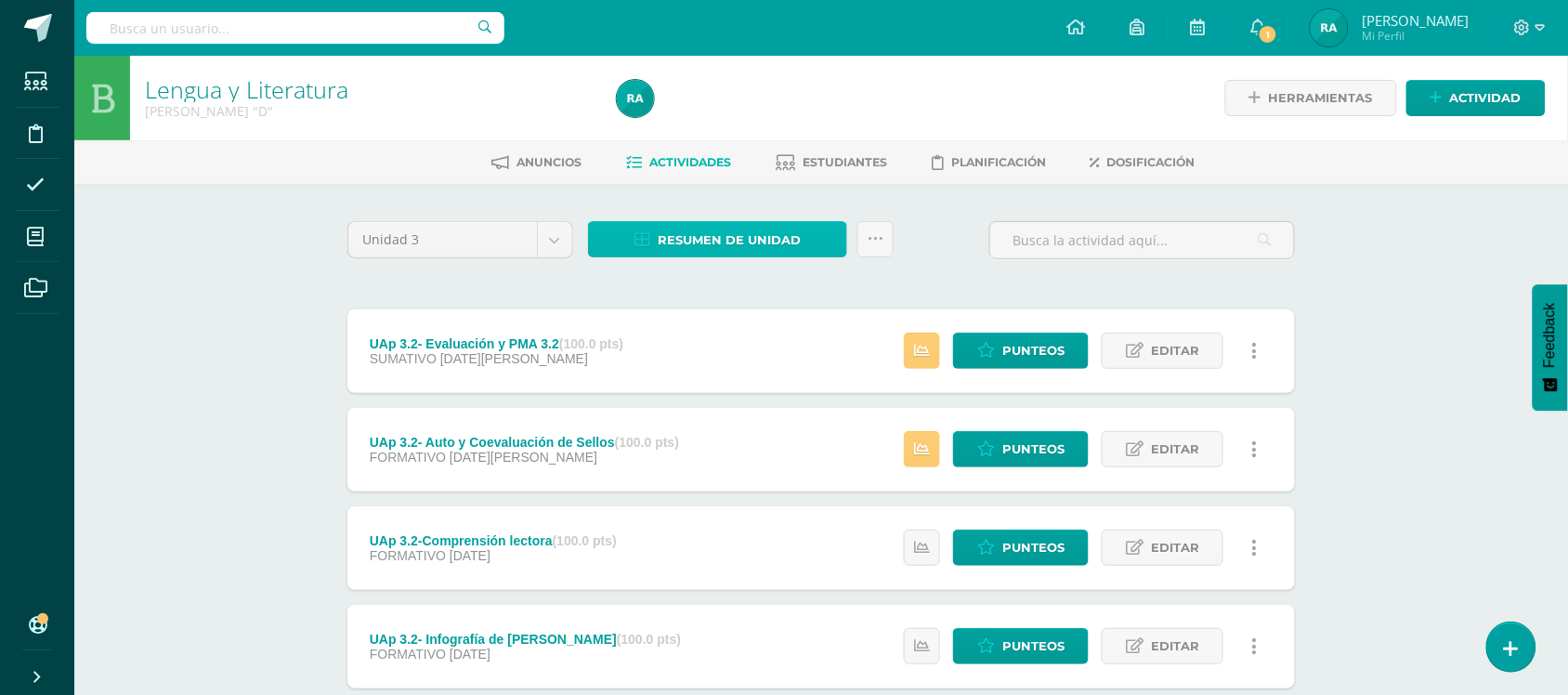
click at [726, 225] on span "Resumen de unidad" at bounding box center [729, 240] width 143 height 35
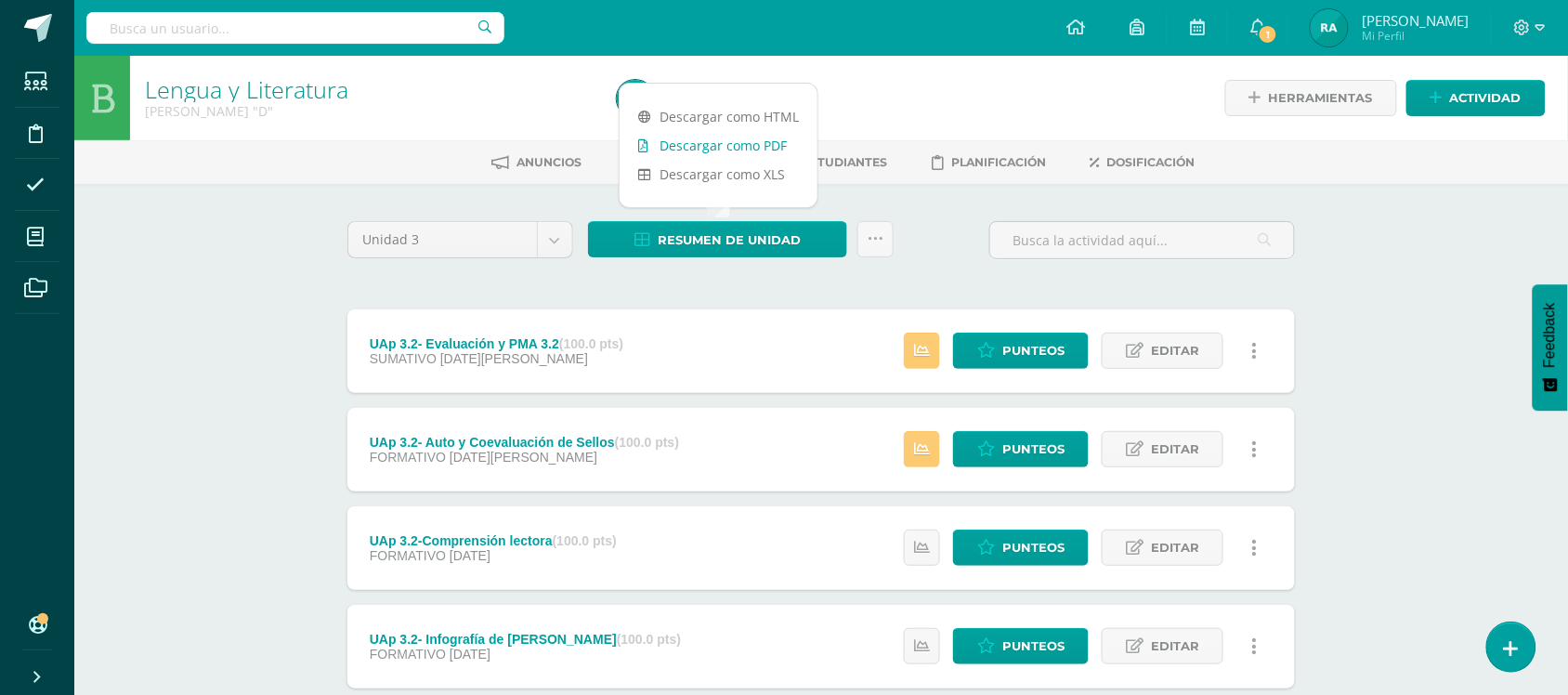
click at [729, 144] on link "Descargar como PDF" at bounding box center [719, 145] width 198 height 29
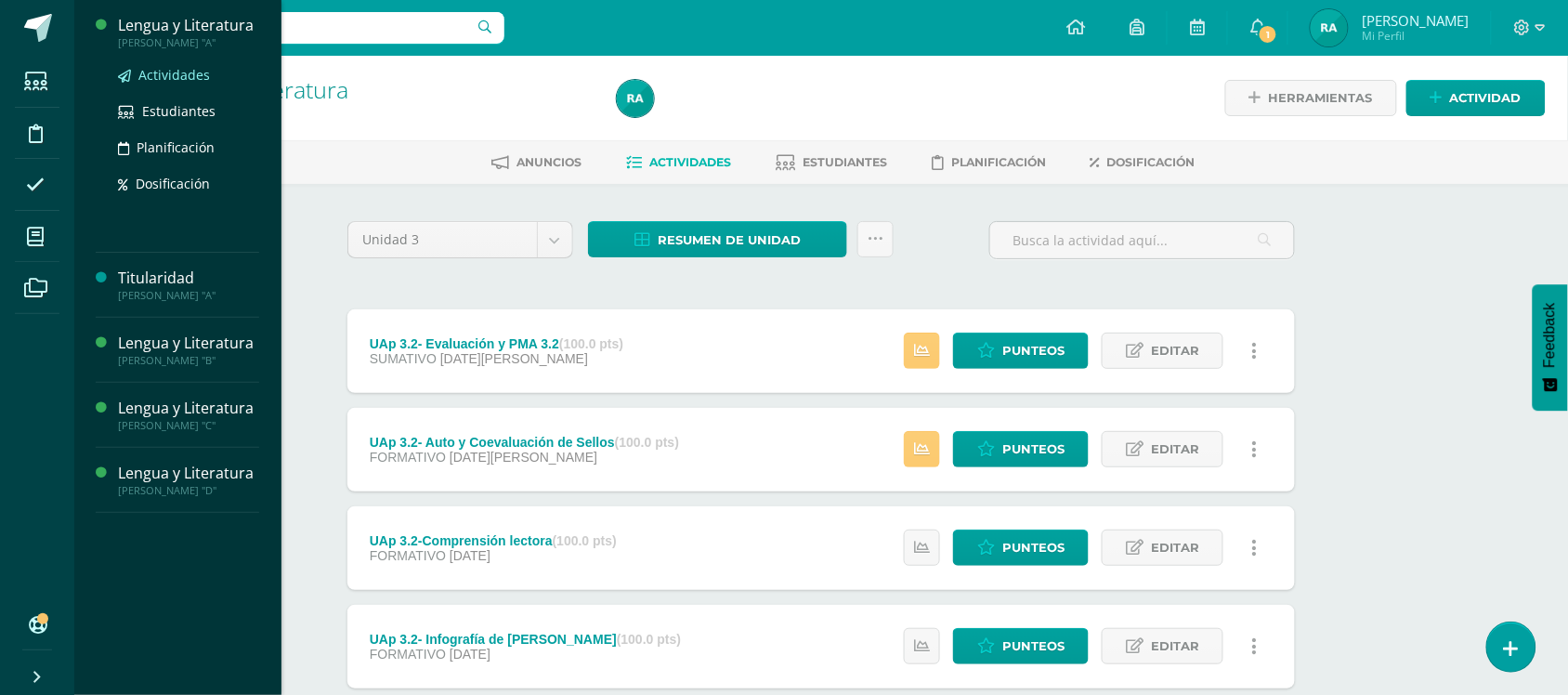
click at [169, 74] on span "Actividades" at bounding box center [175, 75] width 71 height 18
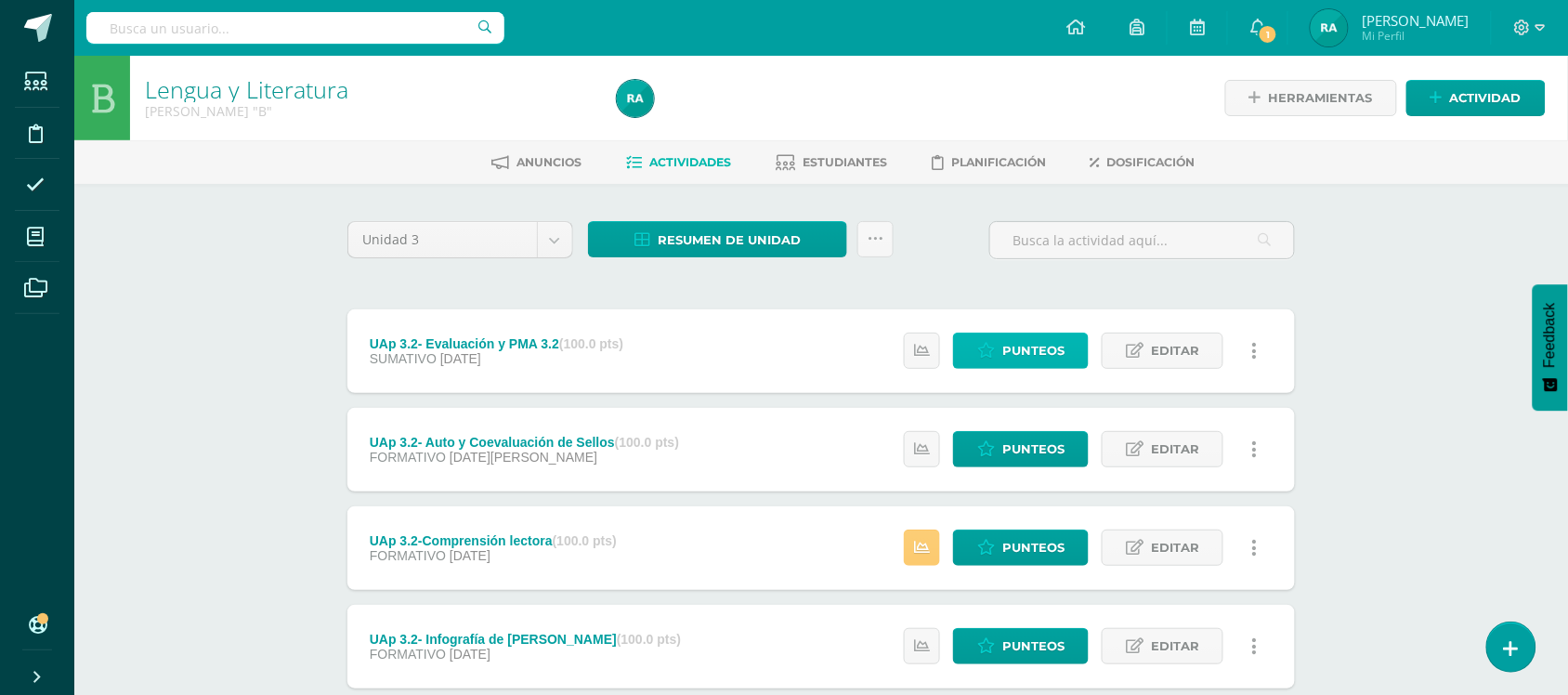
click at [995, 359] on link "Punteos" at bounding box center [1021, 350] width 136 height 37
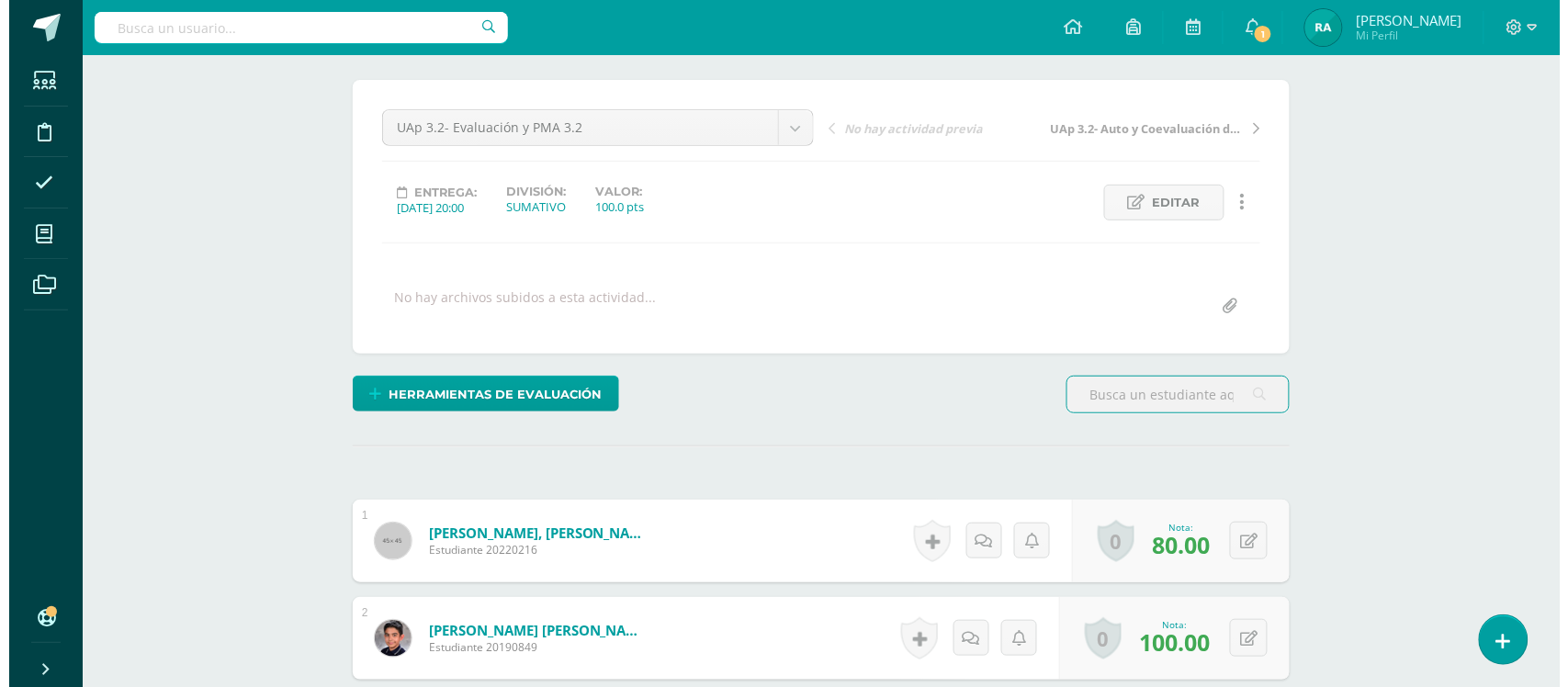
scroll to position [138, 0]
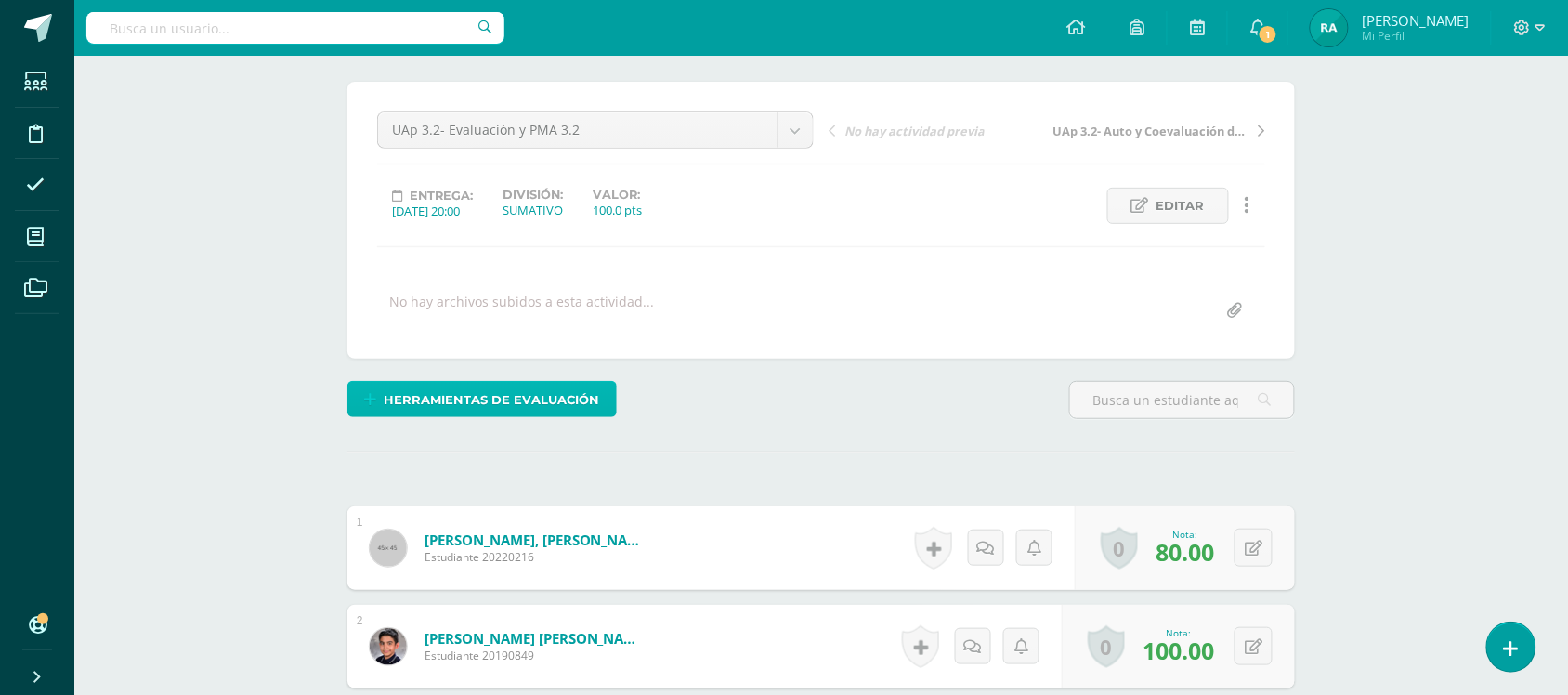
click at [539, 408] on span "Herramientas de evaluación" at bounding box center [492, 400] width 215 height 35
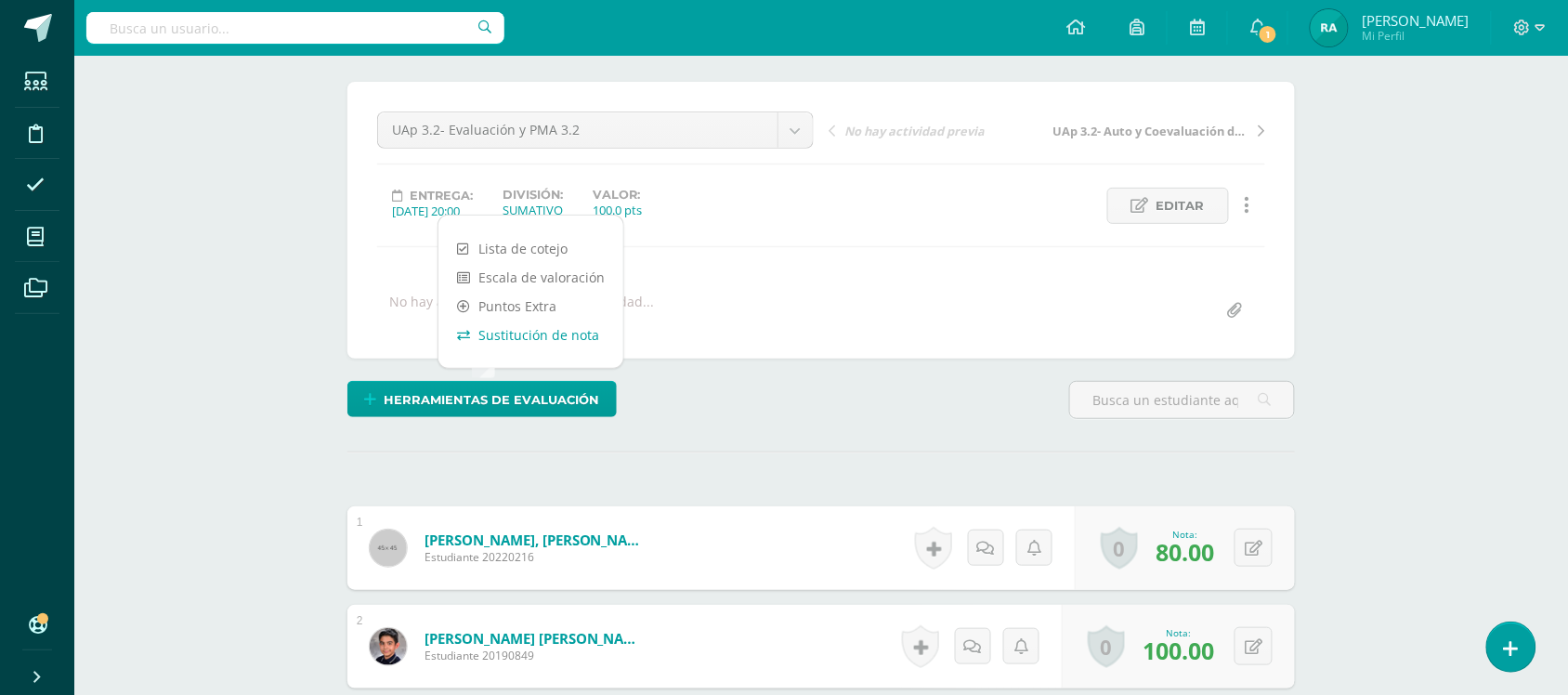
click at [559, 336] on link "Sustitución de nota" at bounding box center [531, 334] width 184 height 29
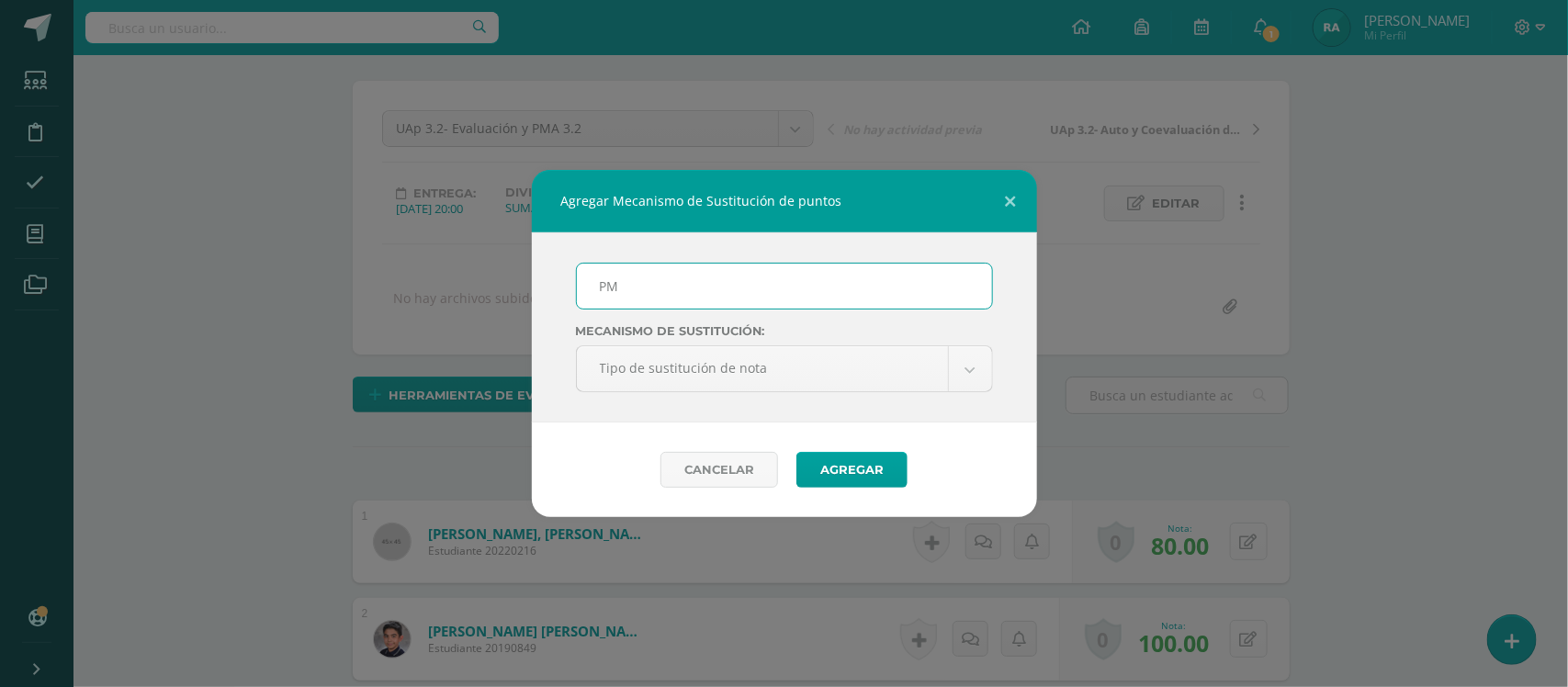
type input "PMA 3.2"
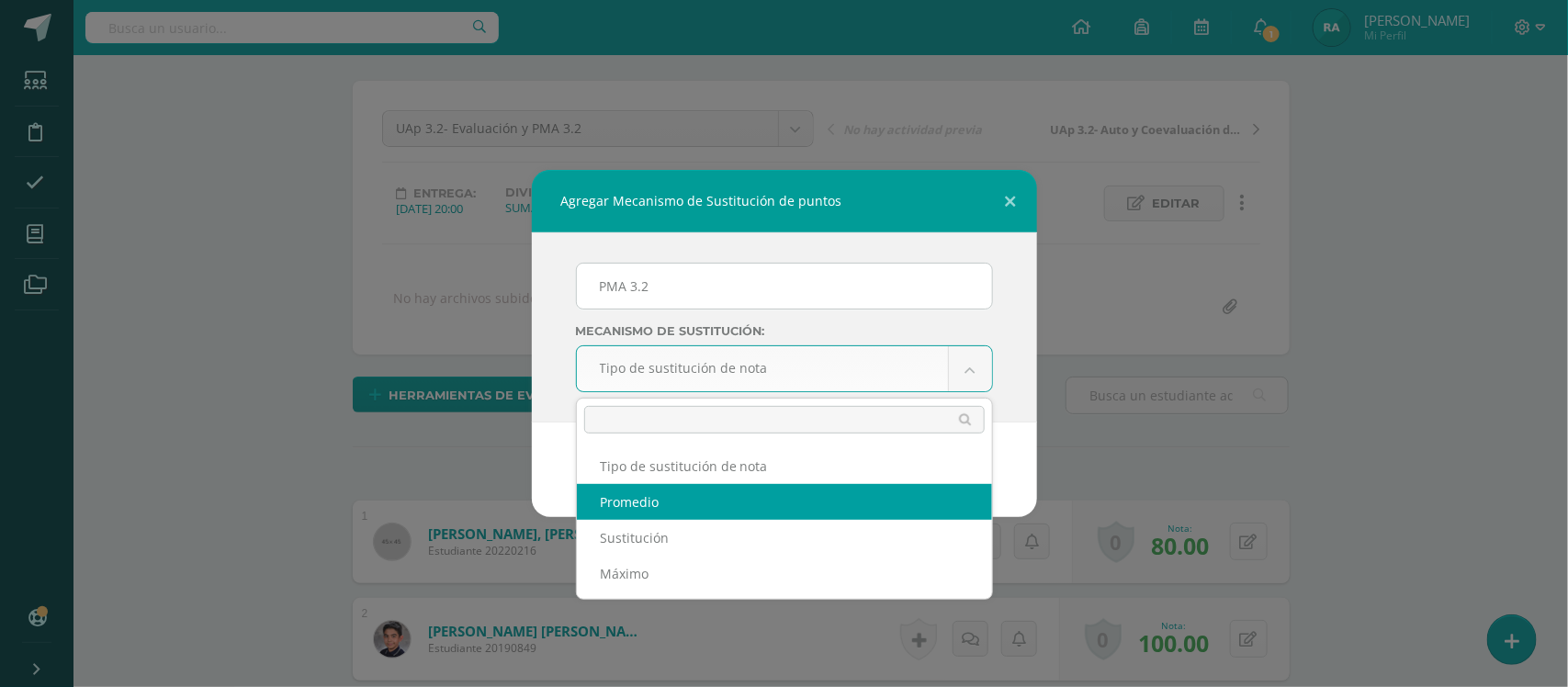
select select "average"
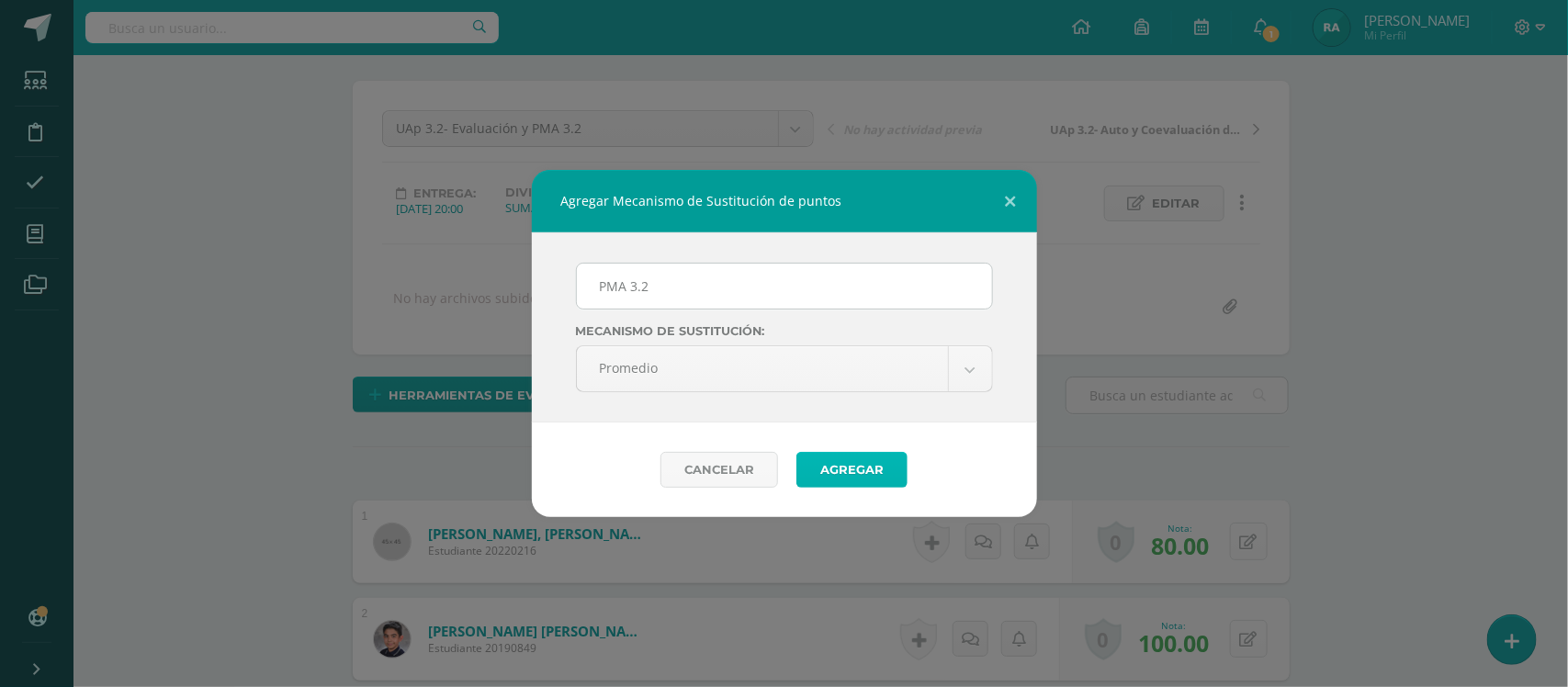
click at [842, 483] on button "Agregar" at bounding box center [851, 469] width 111 height 36
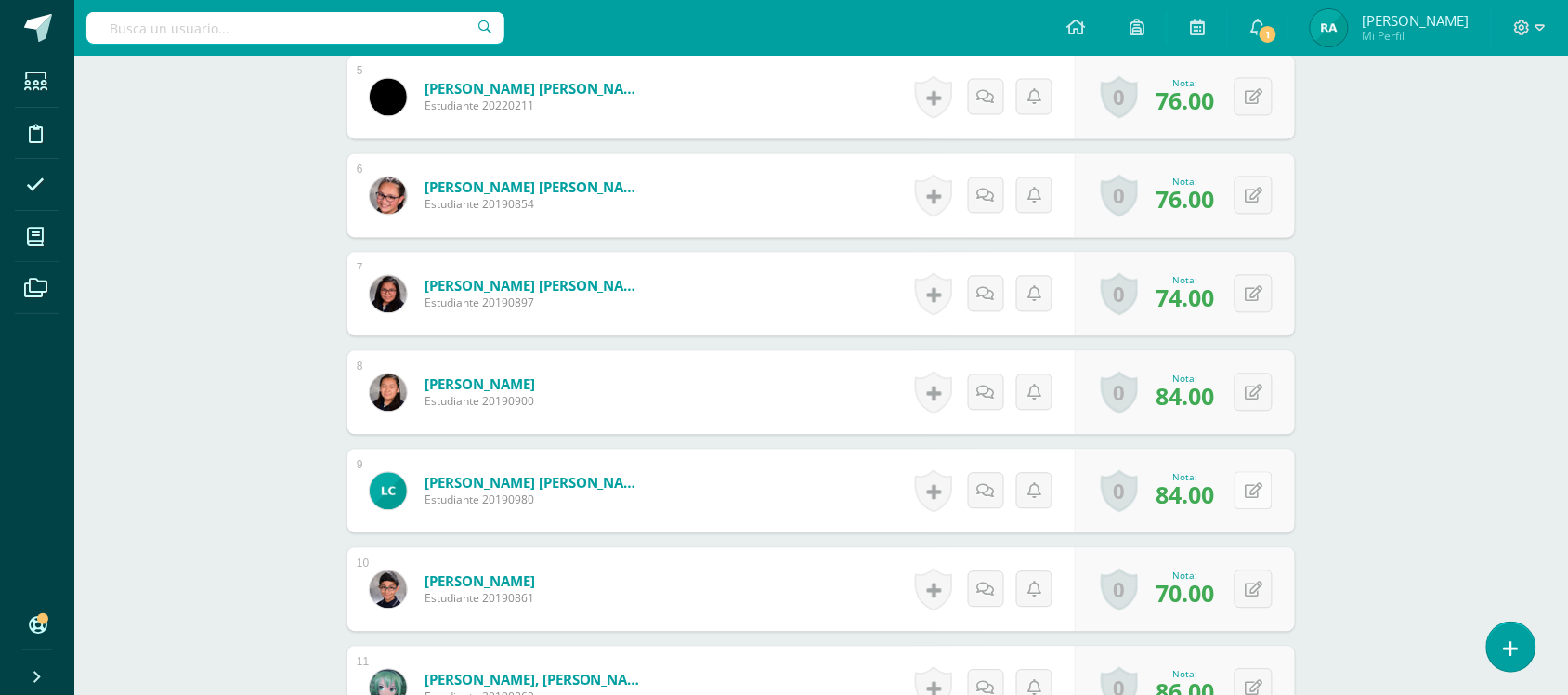
scroll to position [1060, 0]
click at [1262, 486] on button at bounding box center [1266, 489] width 39 height 39
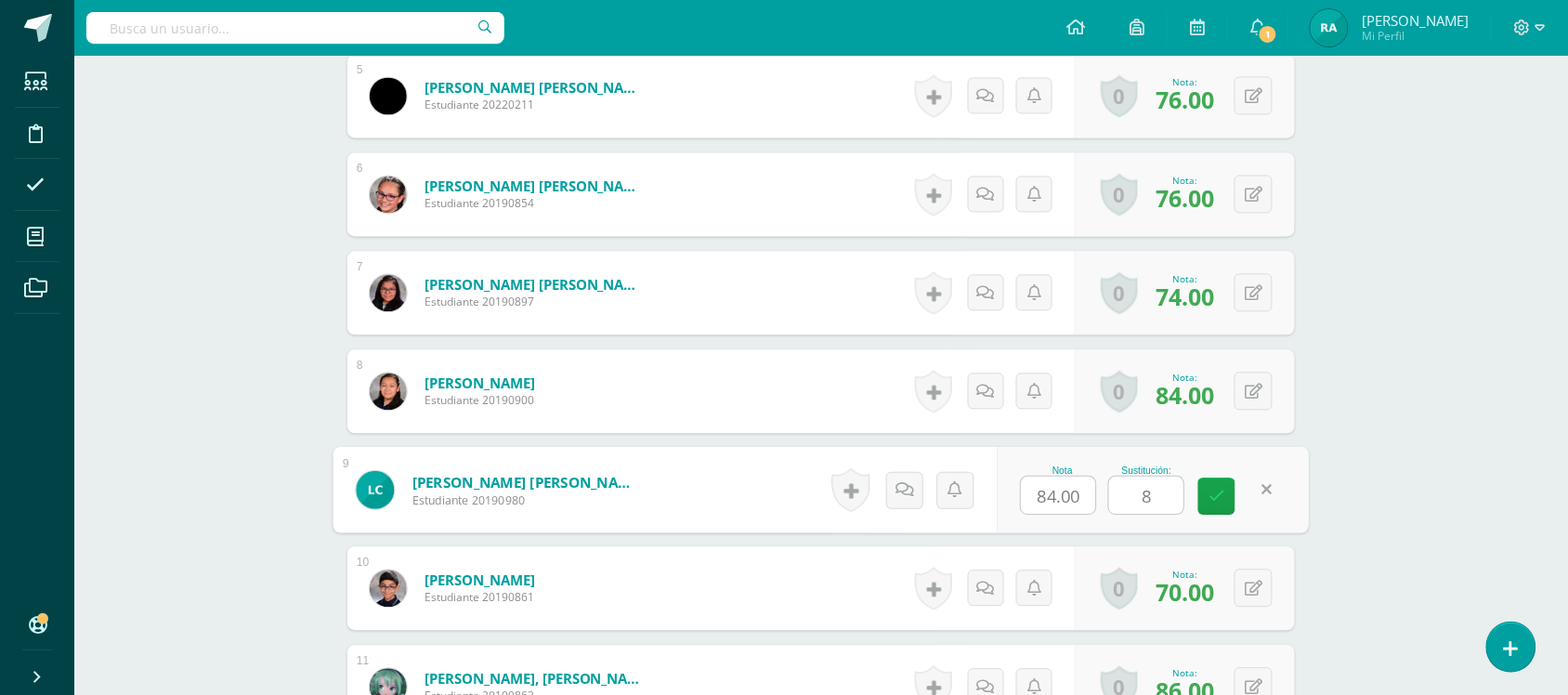
type input "89"
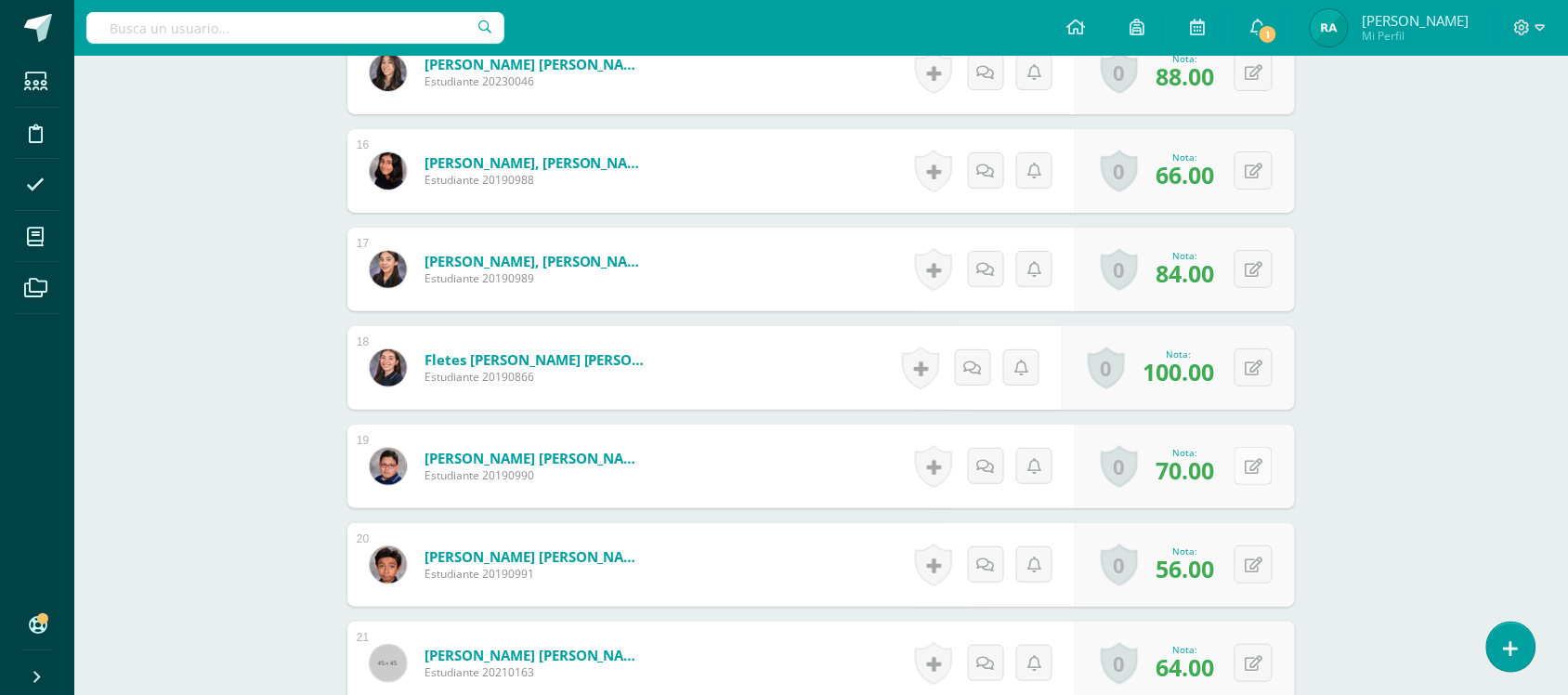
scroll to position [2076, 0]
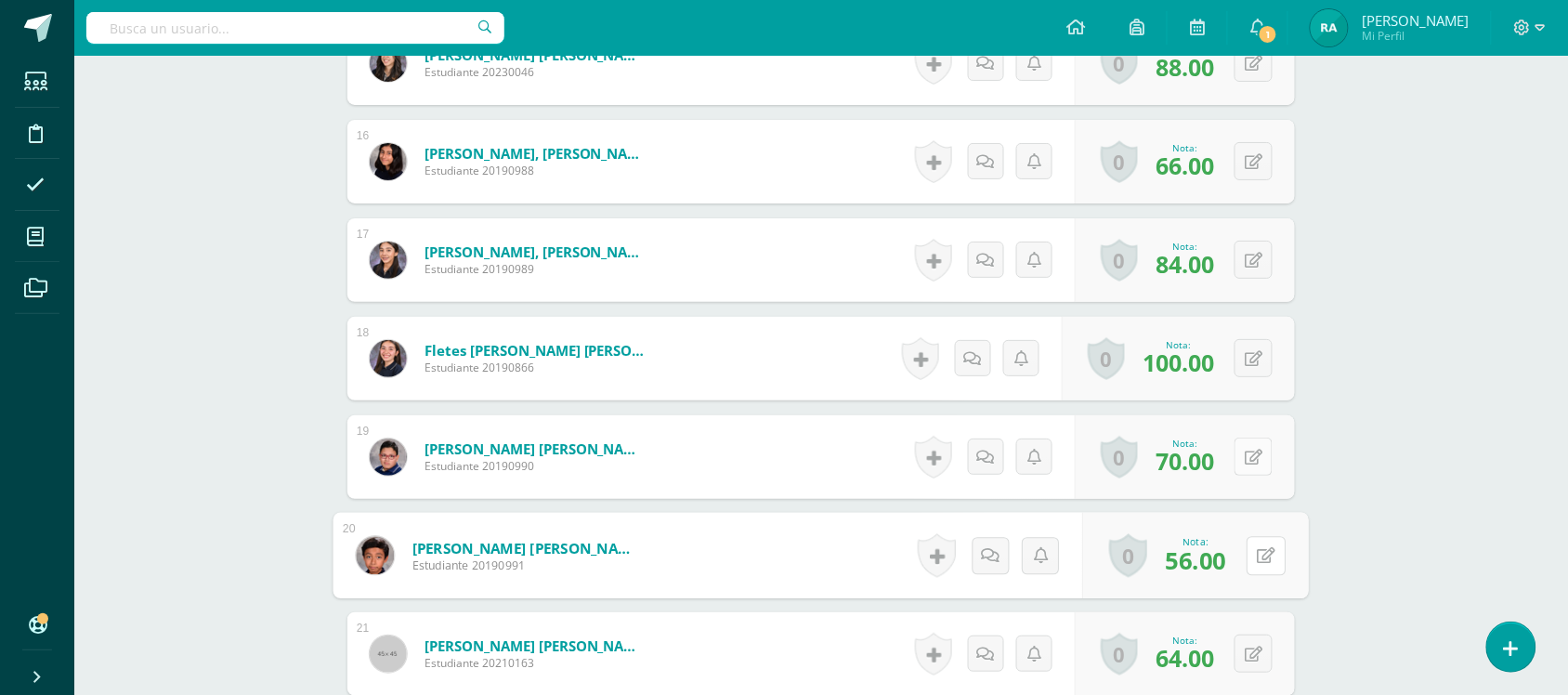
click at [1261, 545] on button at bounding box center [1266, 554] width 39 height 39
type input "60"
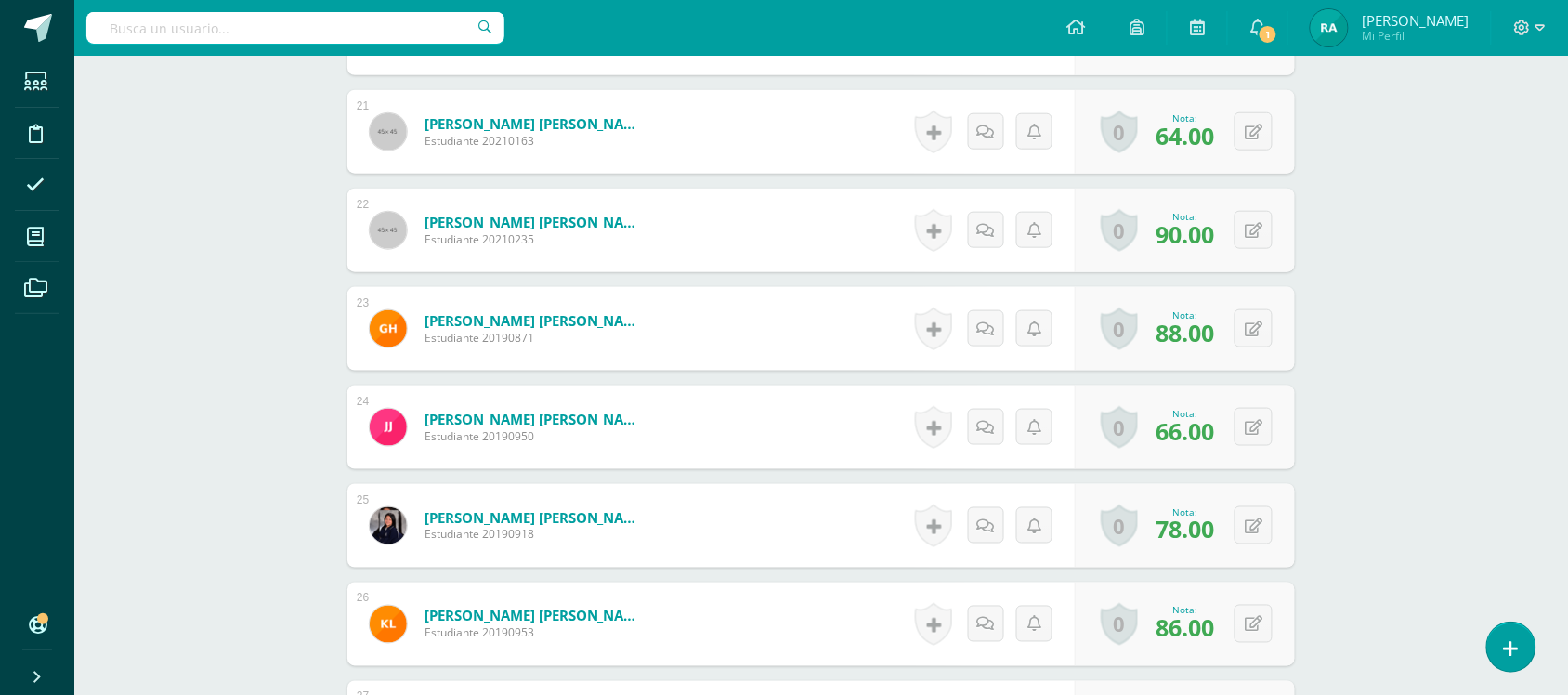
scroll to position [2628, 0]
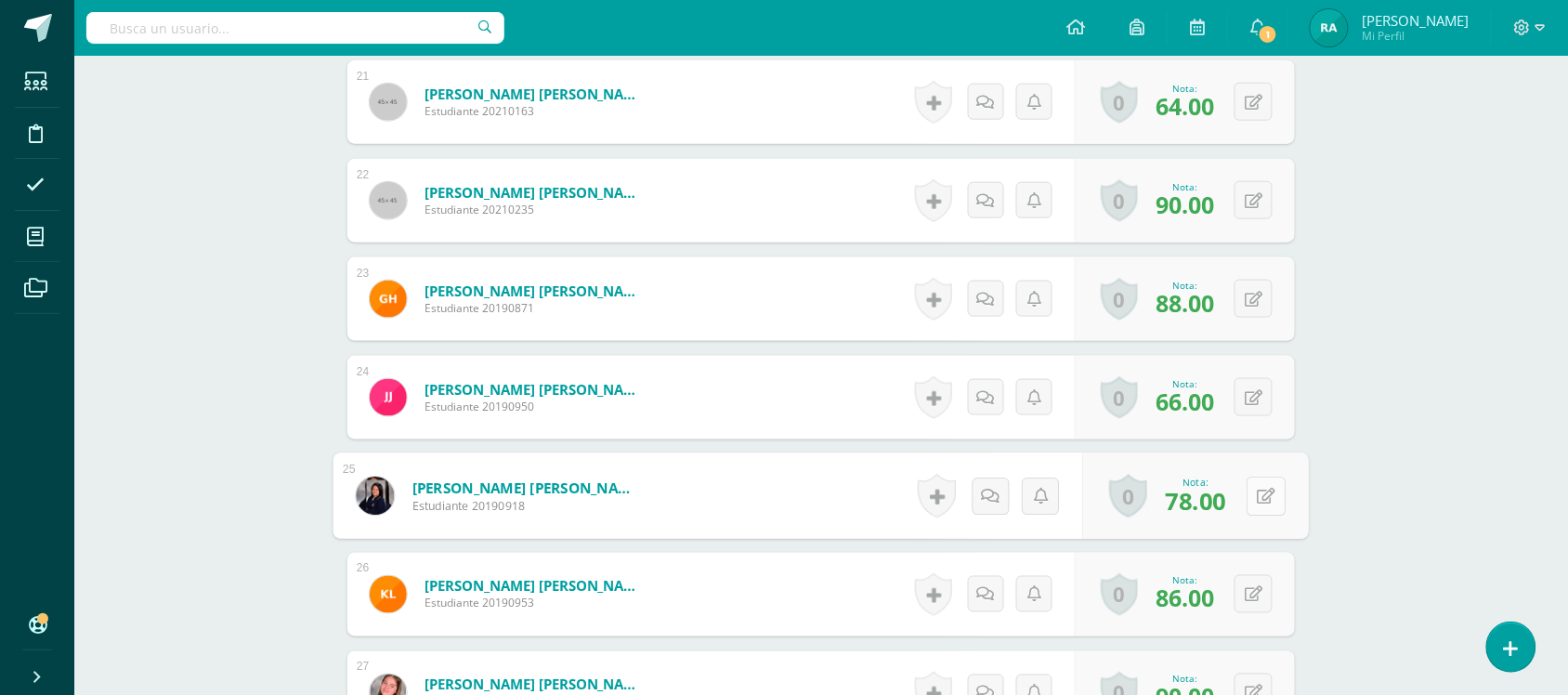
click at [1259, 493] on icon at bounding box center [1266, 496] width 19 height 16
type input "84"
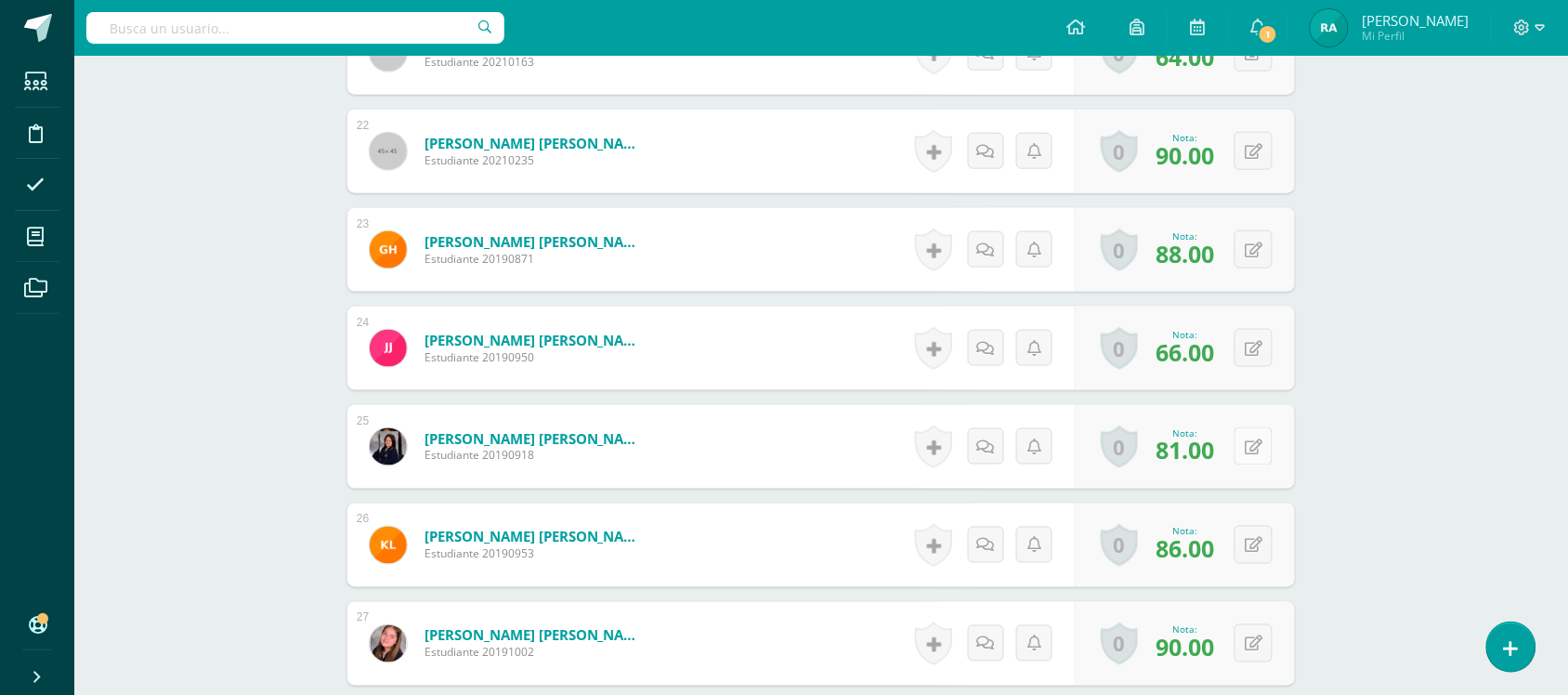
scroll to position [2679, 0]
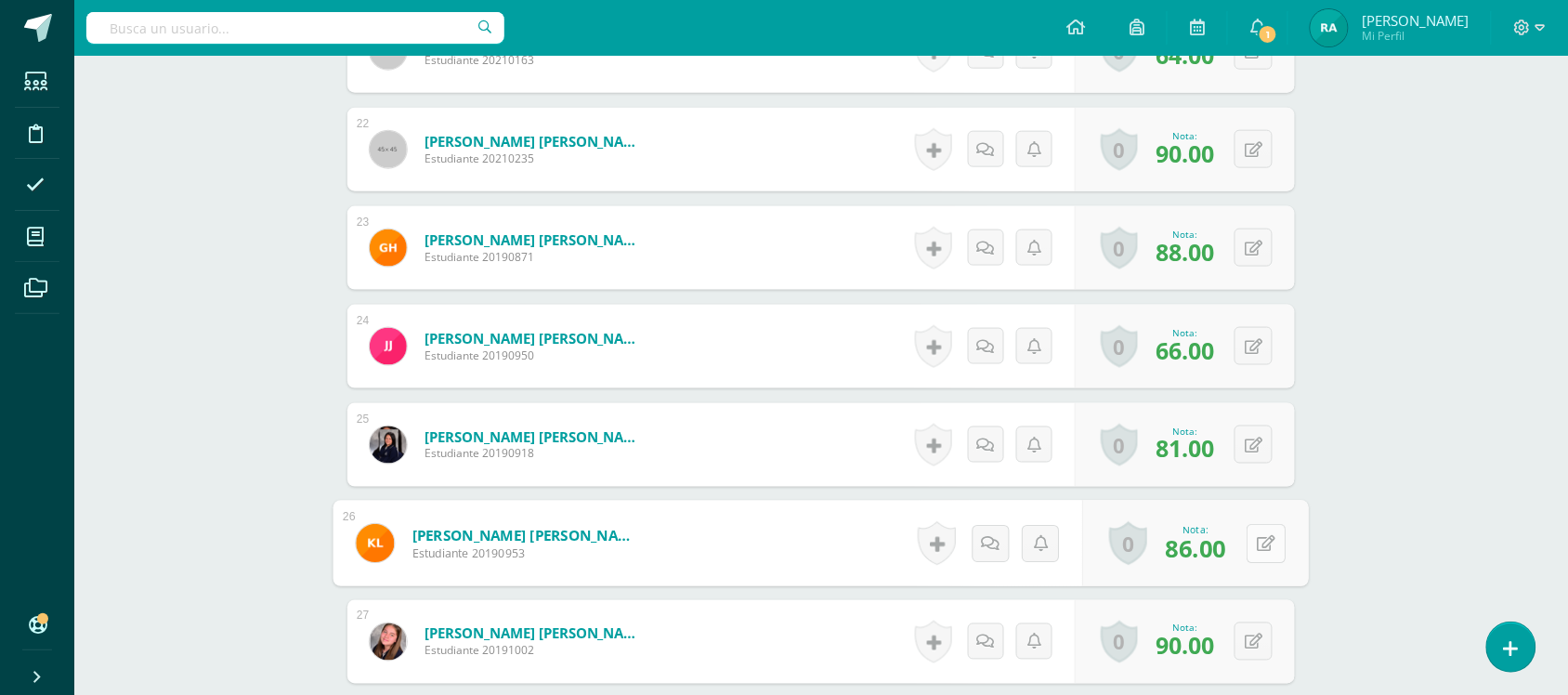
click at [1262, 544] on button at bounding box center [1266, 542] width 39 height 39
type input "90"
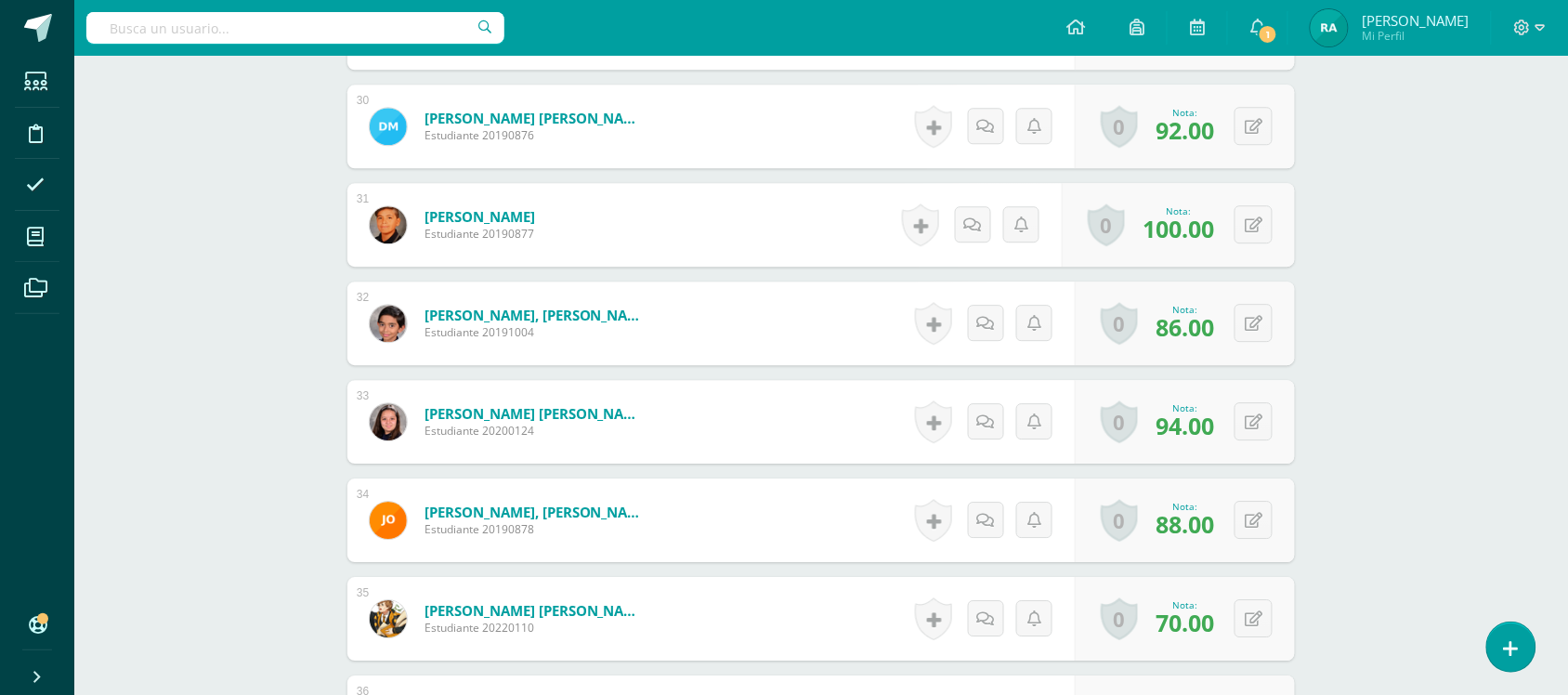
scroll to position [3492, 0]
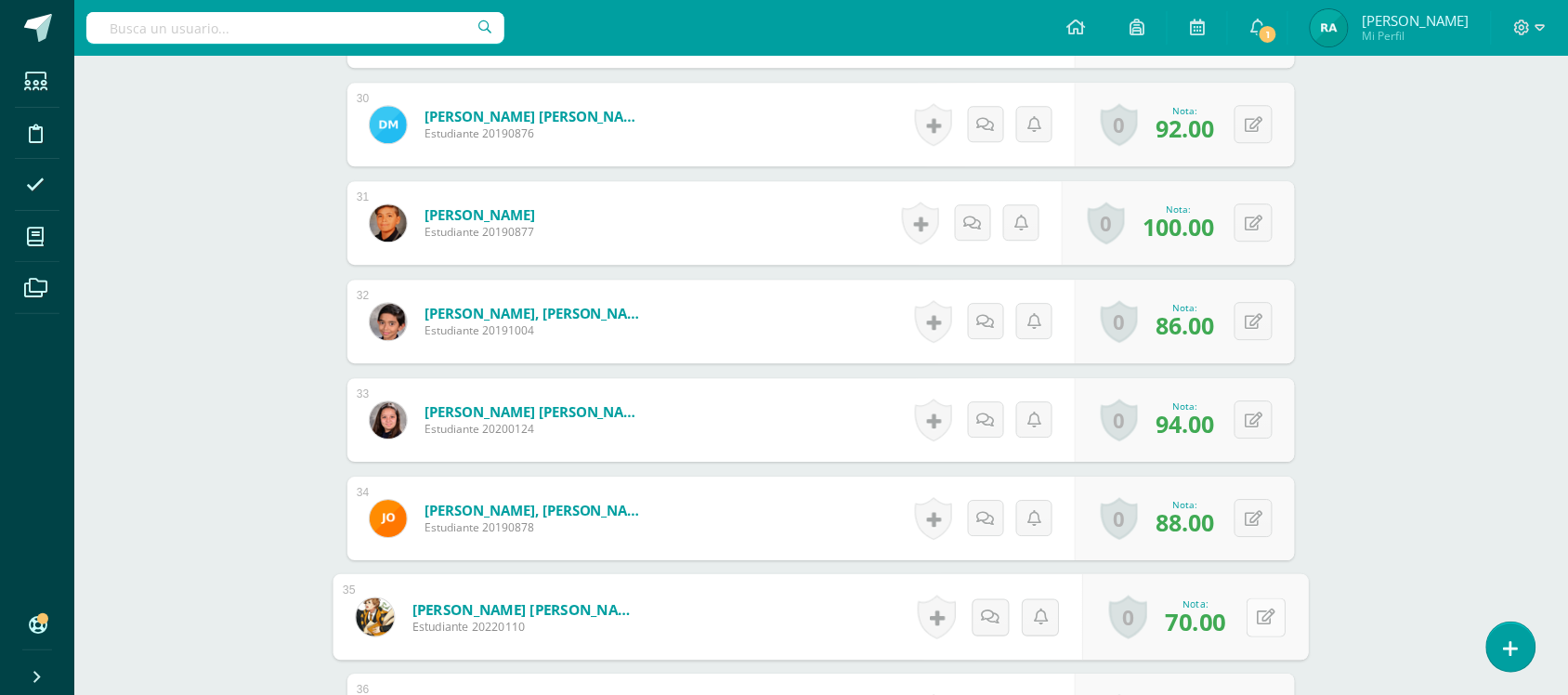
click at [1255, 615] on button at bounding box center [1266, 616] width 39 height 39
type input "84"
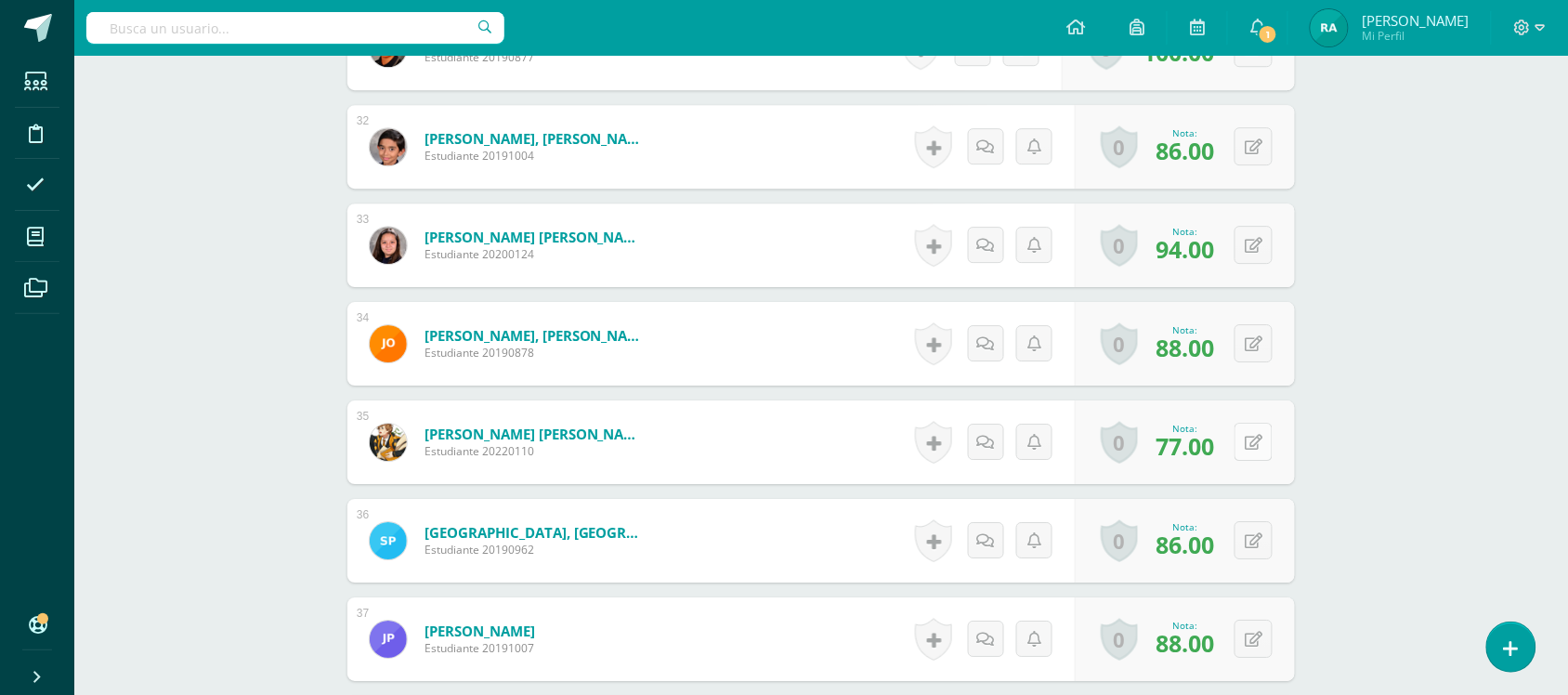
scroll to position [3674, 0]
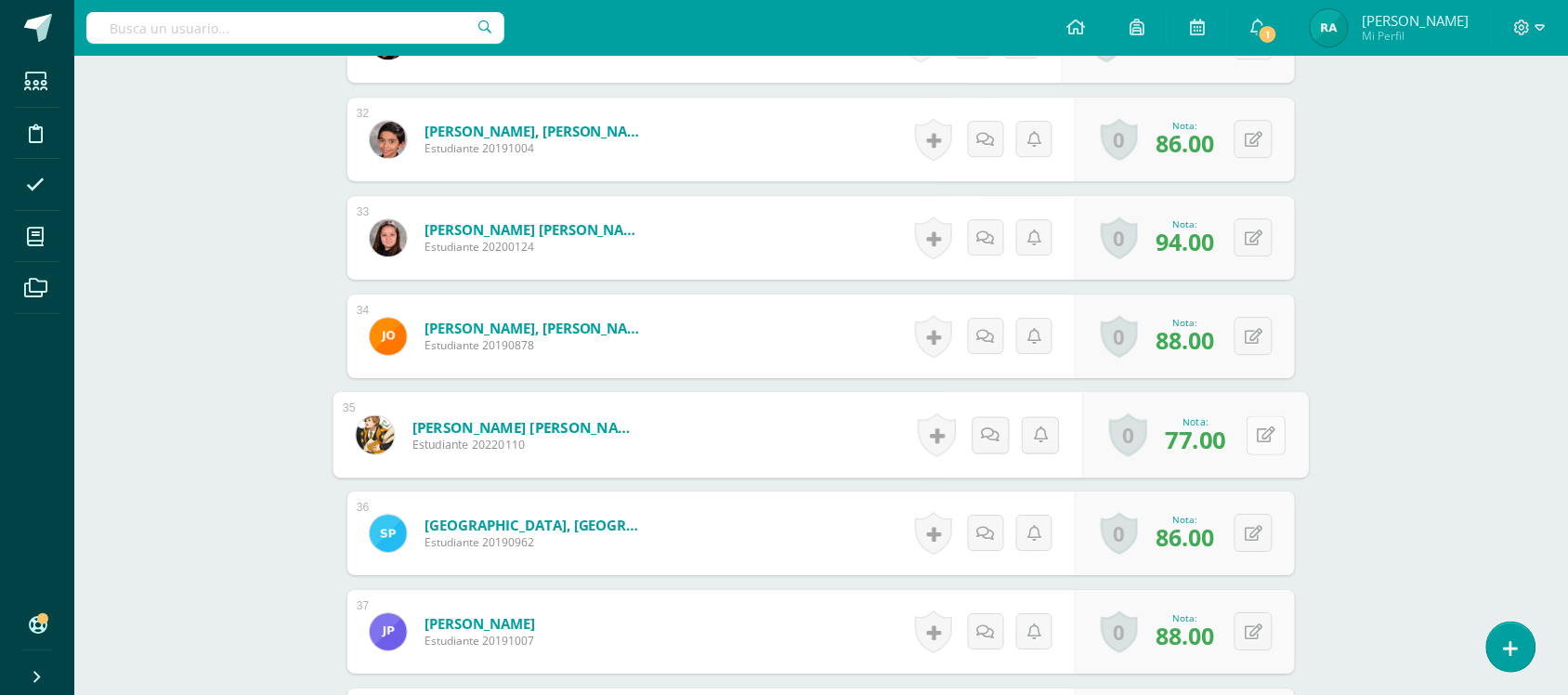
click at [1251, 434] on button at bounding box center [1266, 434] width 39 height 39
click at [1212, 441] on icon at bounding box center [1217, 440] width 17 height 16
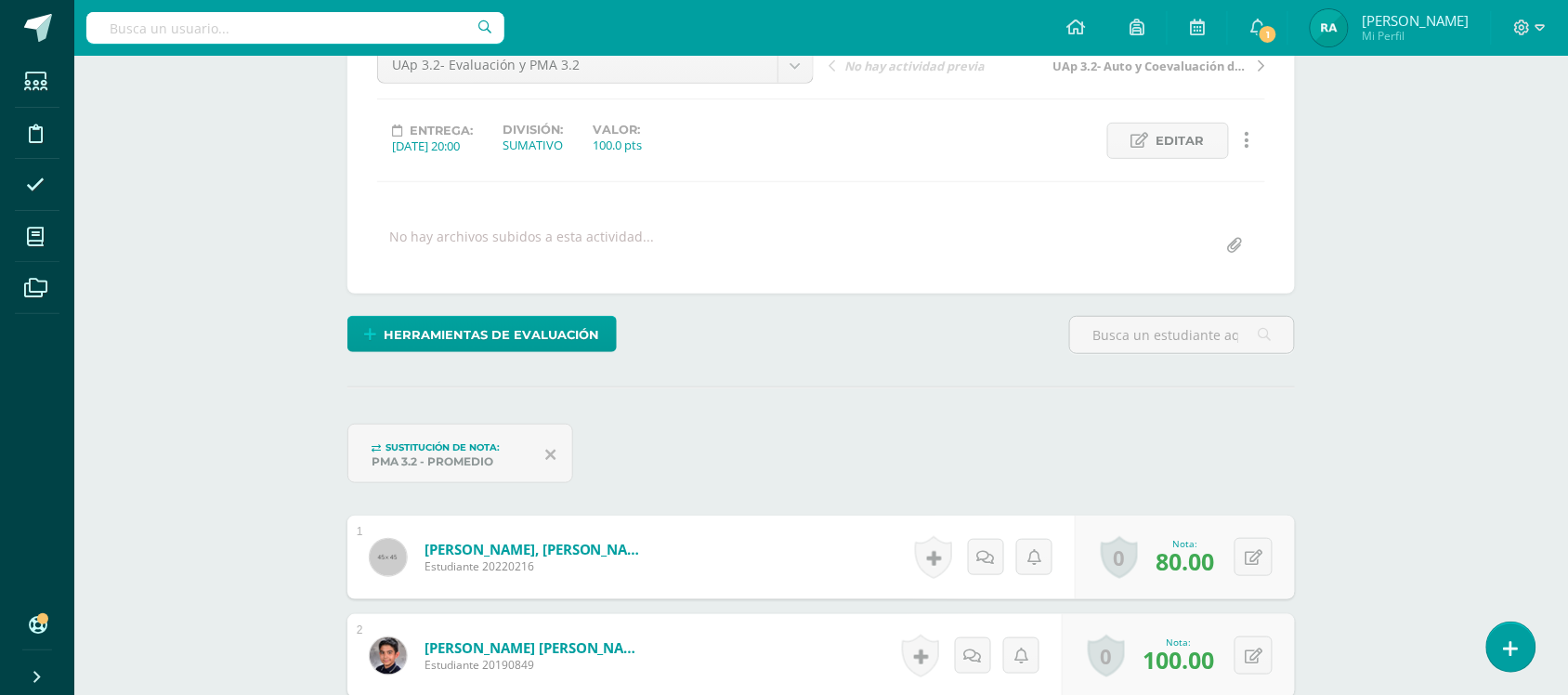
scroll to position [0, 0]
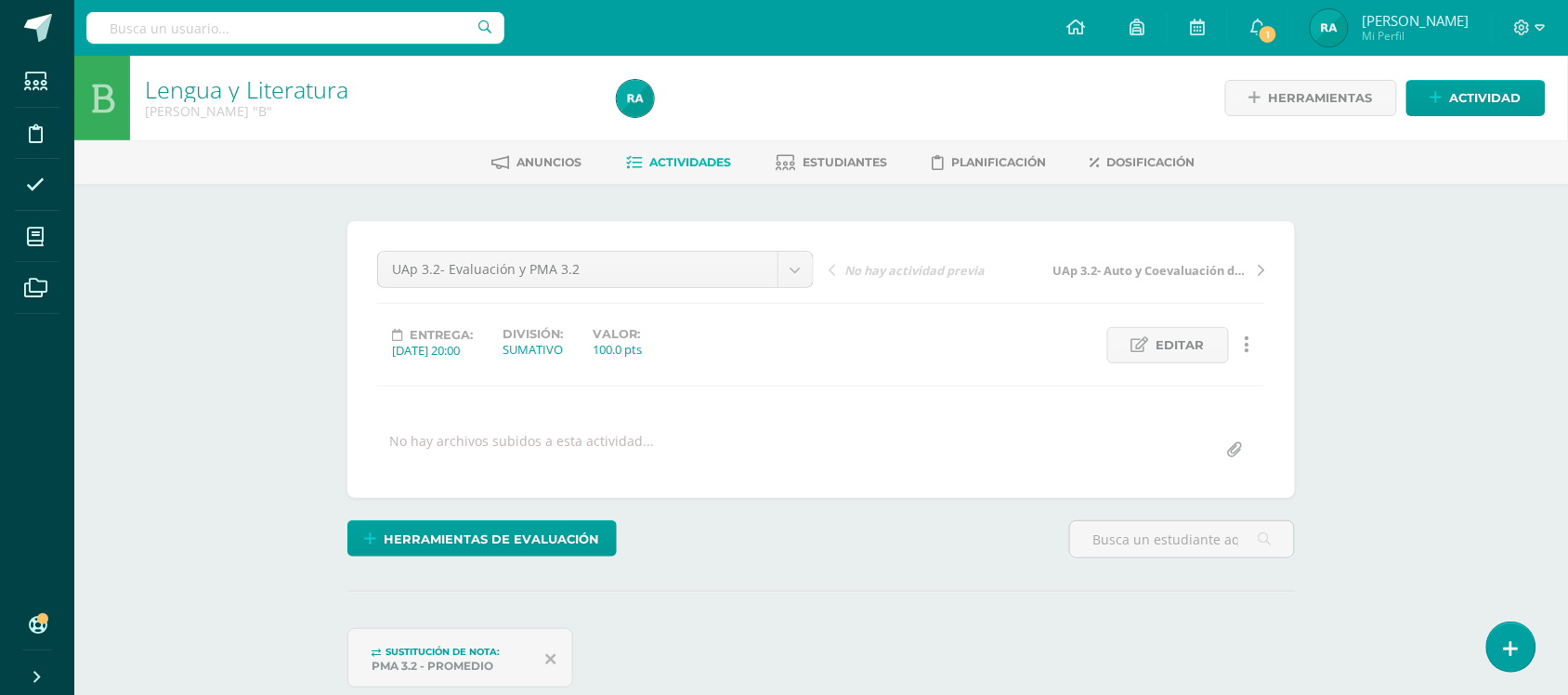
click at [669, 166] on span "Actividades" at bounding box center [690, 162] width 81 height 14
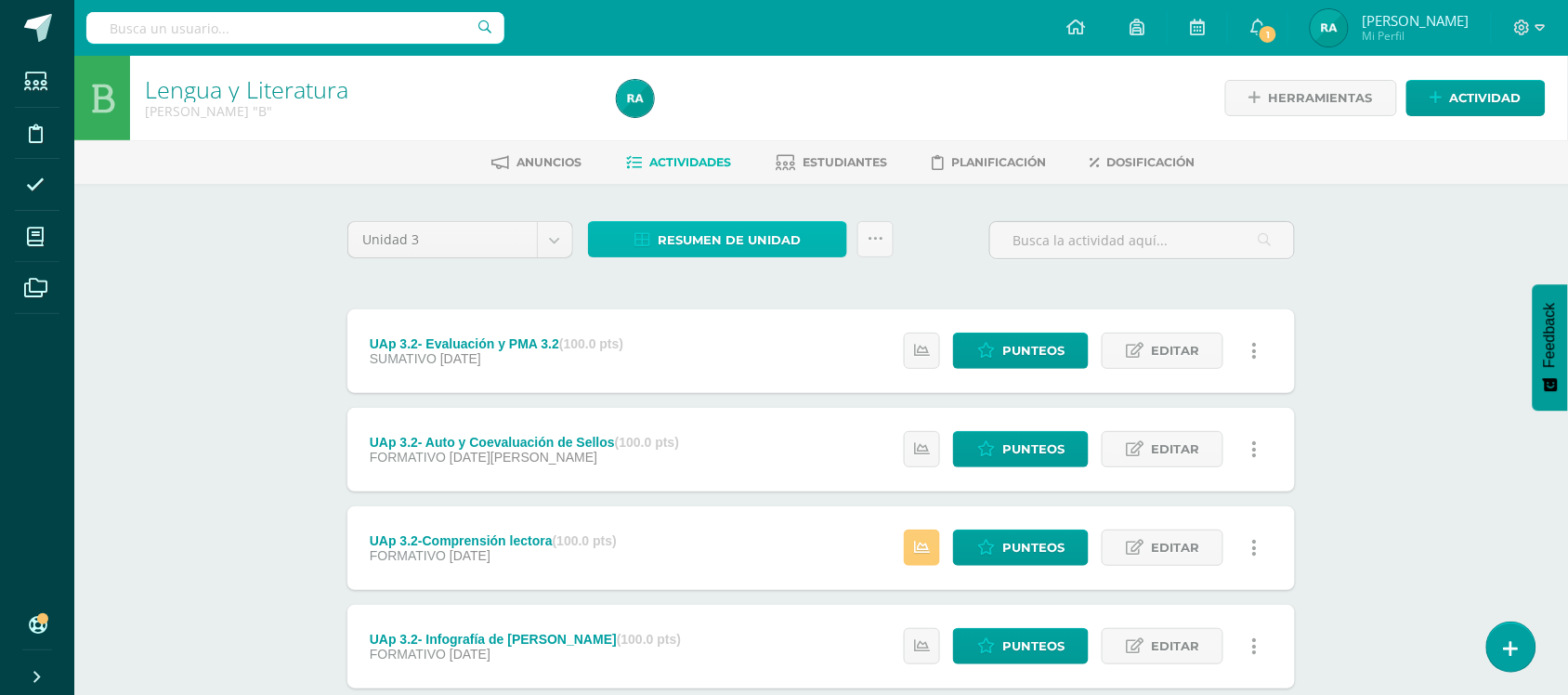
click at [760, 237] on span "Resumen de unidad" at bounding box center [729, 240] width 143 height 35
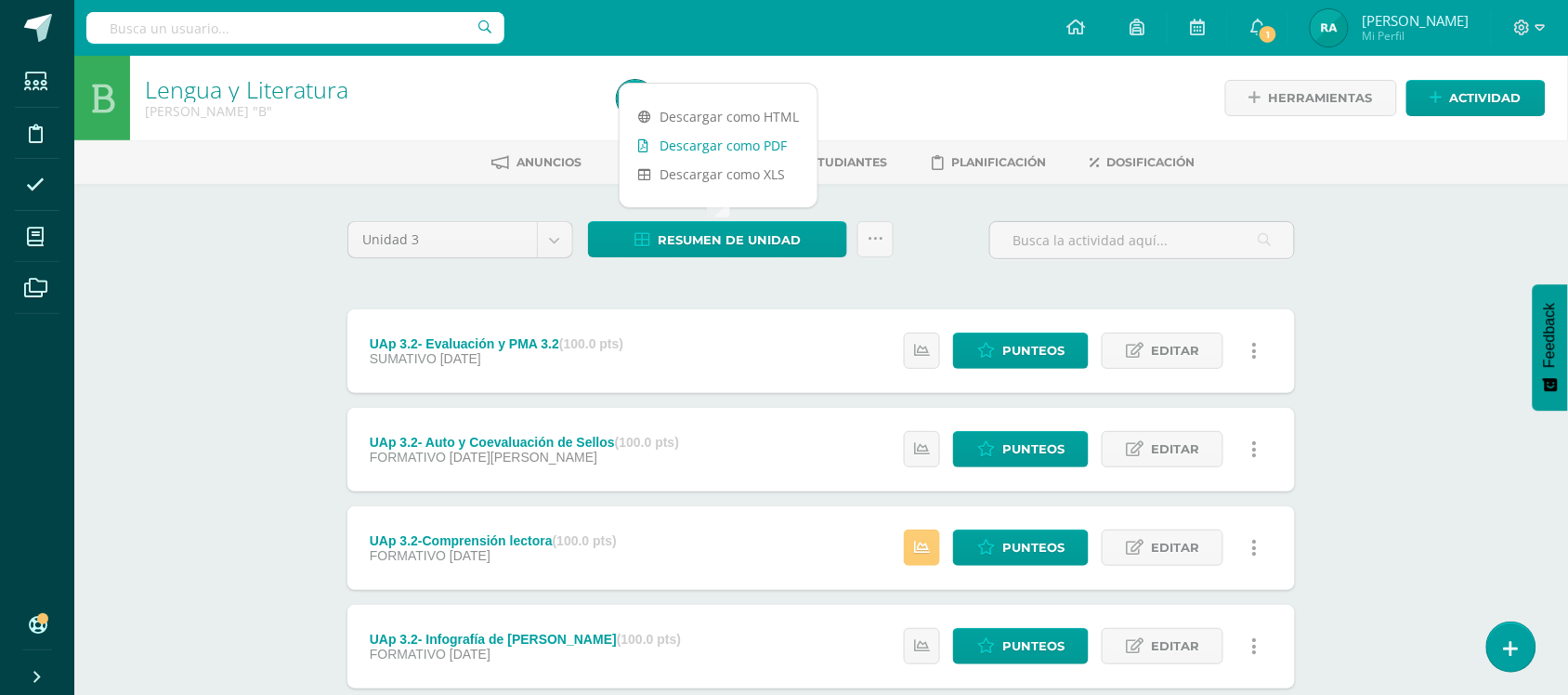
click at [740, 147] on link "Descargar como PDF" at bounding box center [719, 145] width 198 height 29
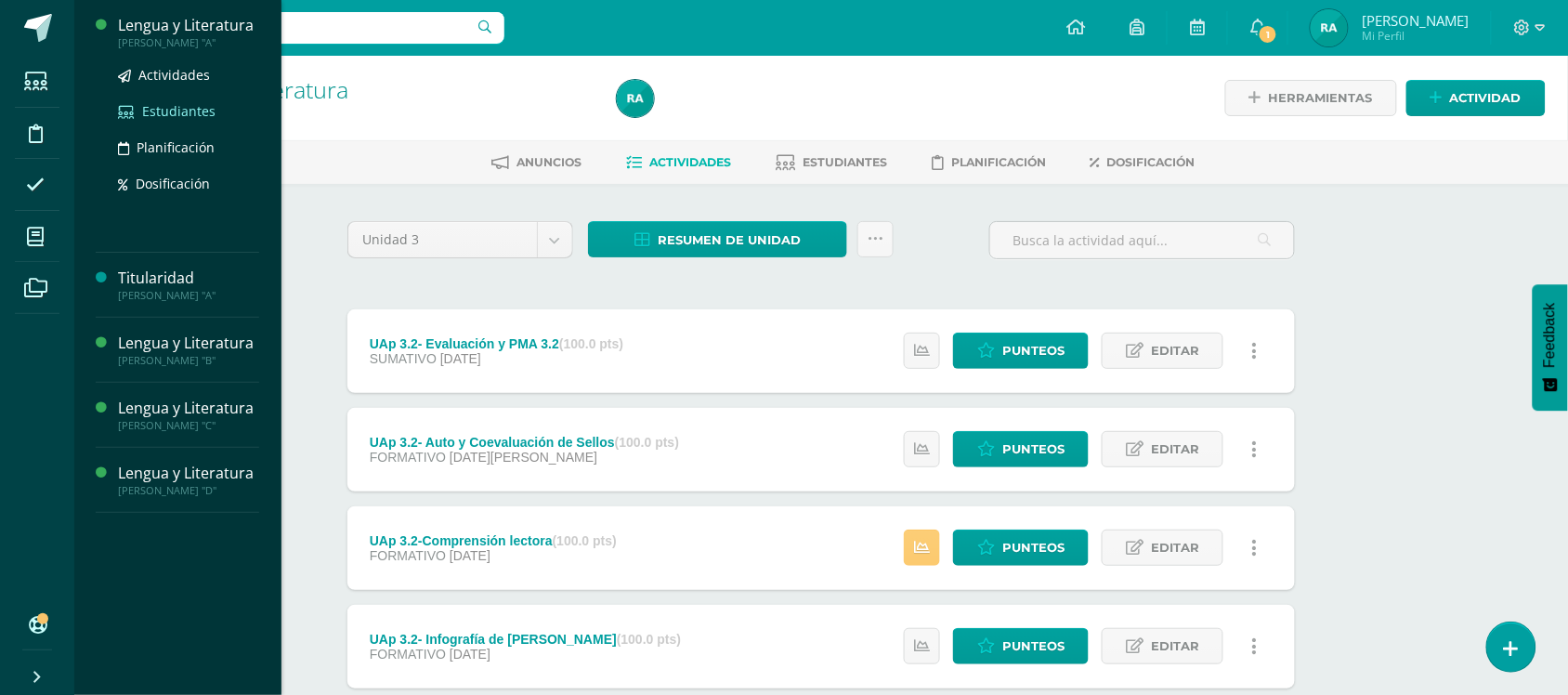
click at [180, 109] on span "Estudiantes" at bounding box center [179, 111] width 73 height 18
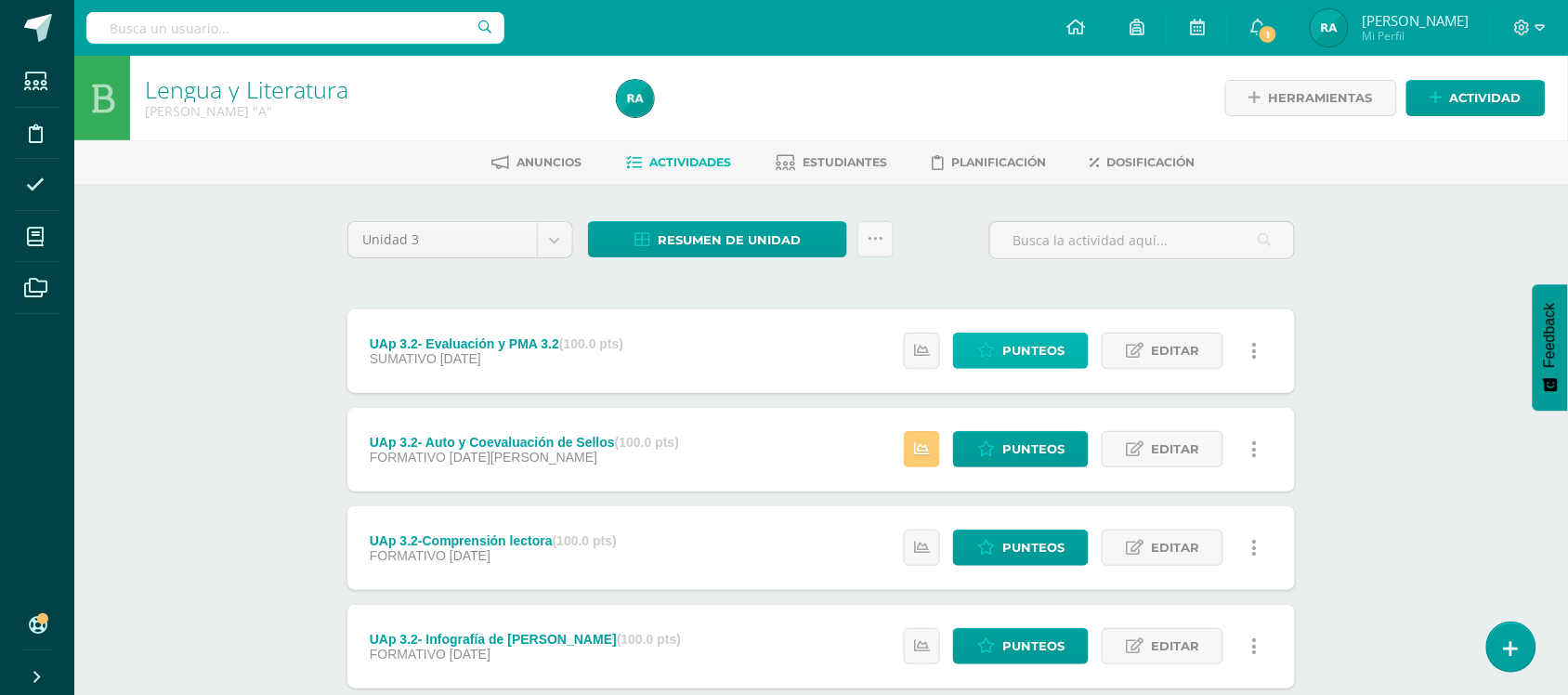
click at [1062, 360] on span "Punteos" at bounding box center [1033, 350] width 62 height 35
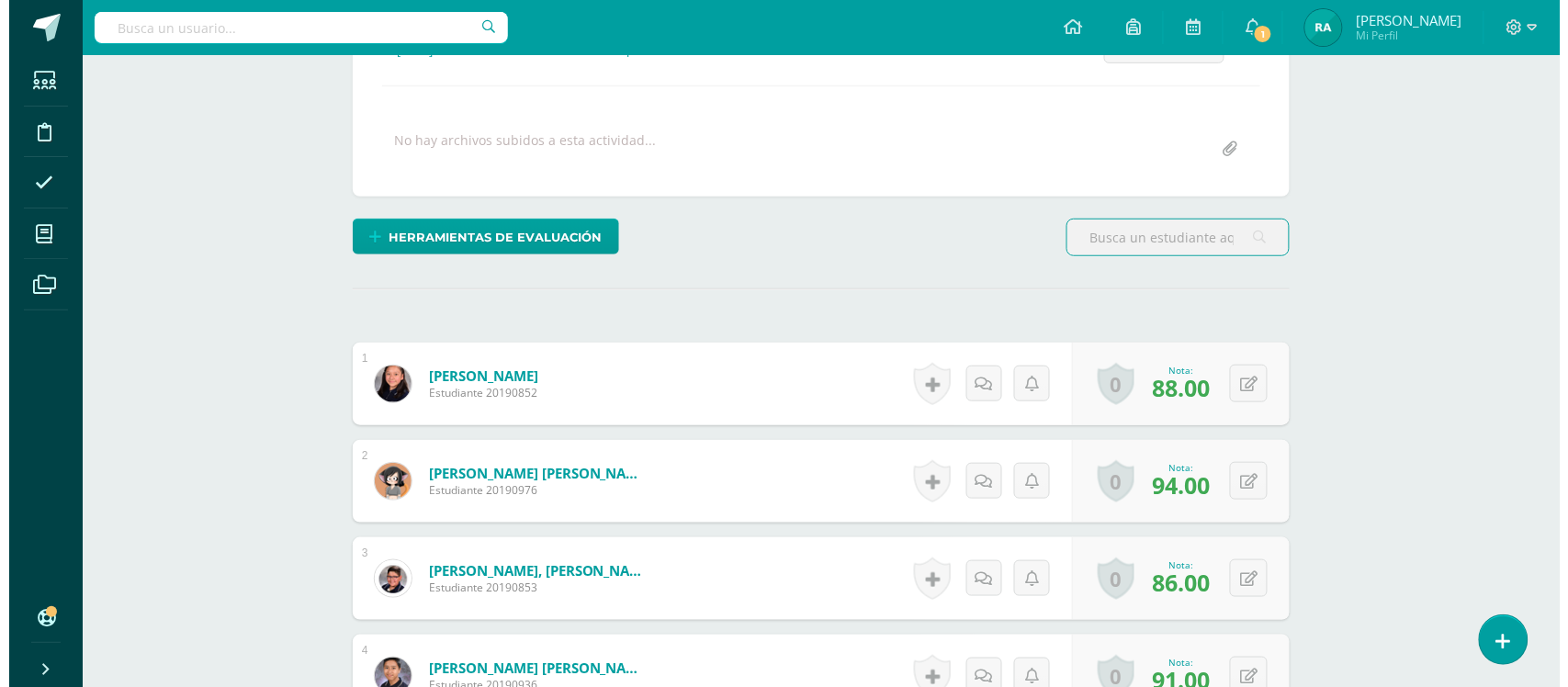
scroll to position [297, 0]
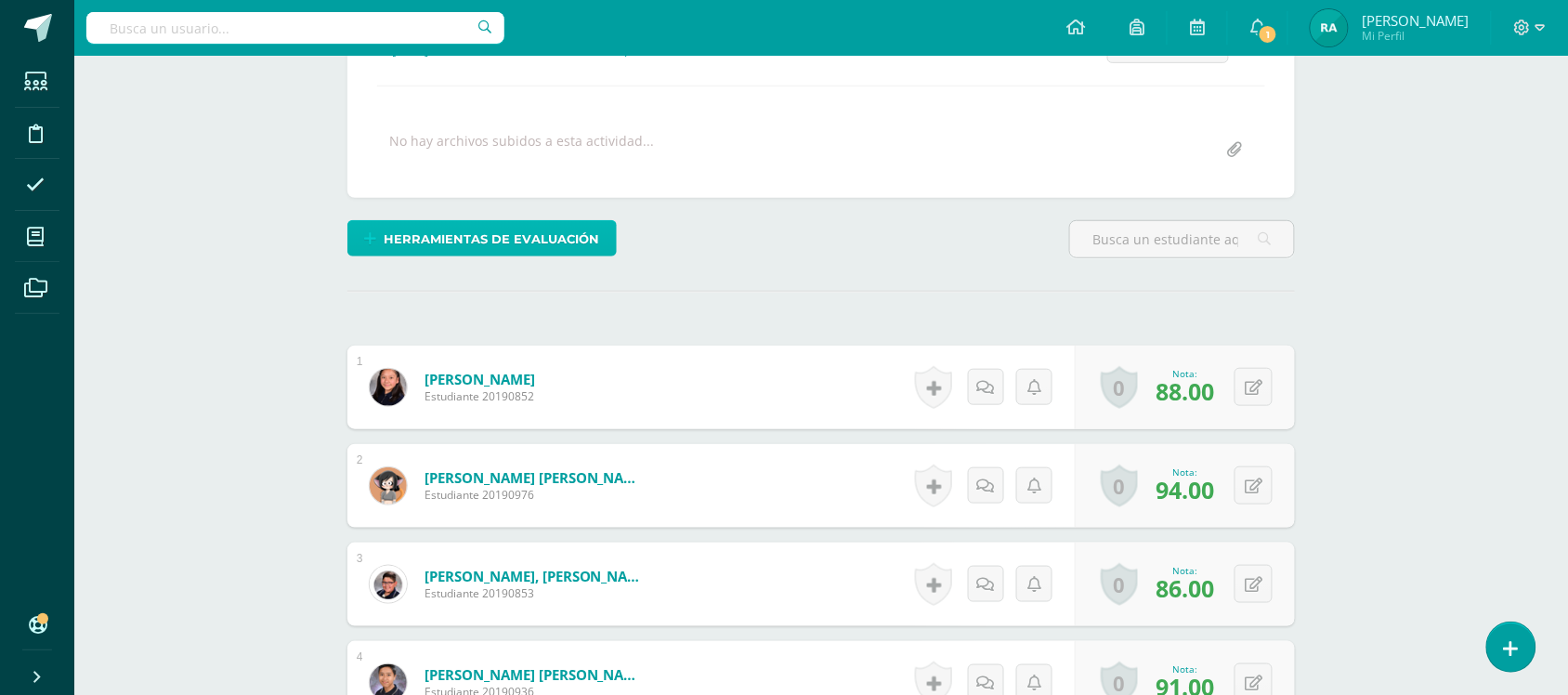
click at [483, 229] on span "Herramientas de evaluación" at bounding box center [492, 239] width 215 height 35
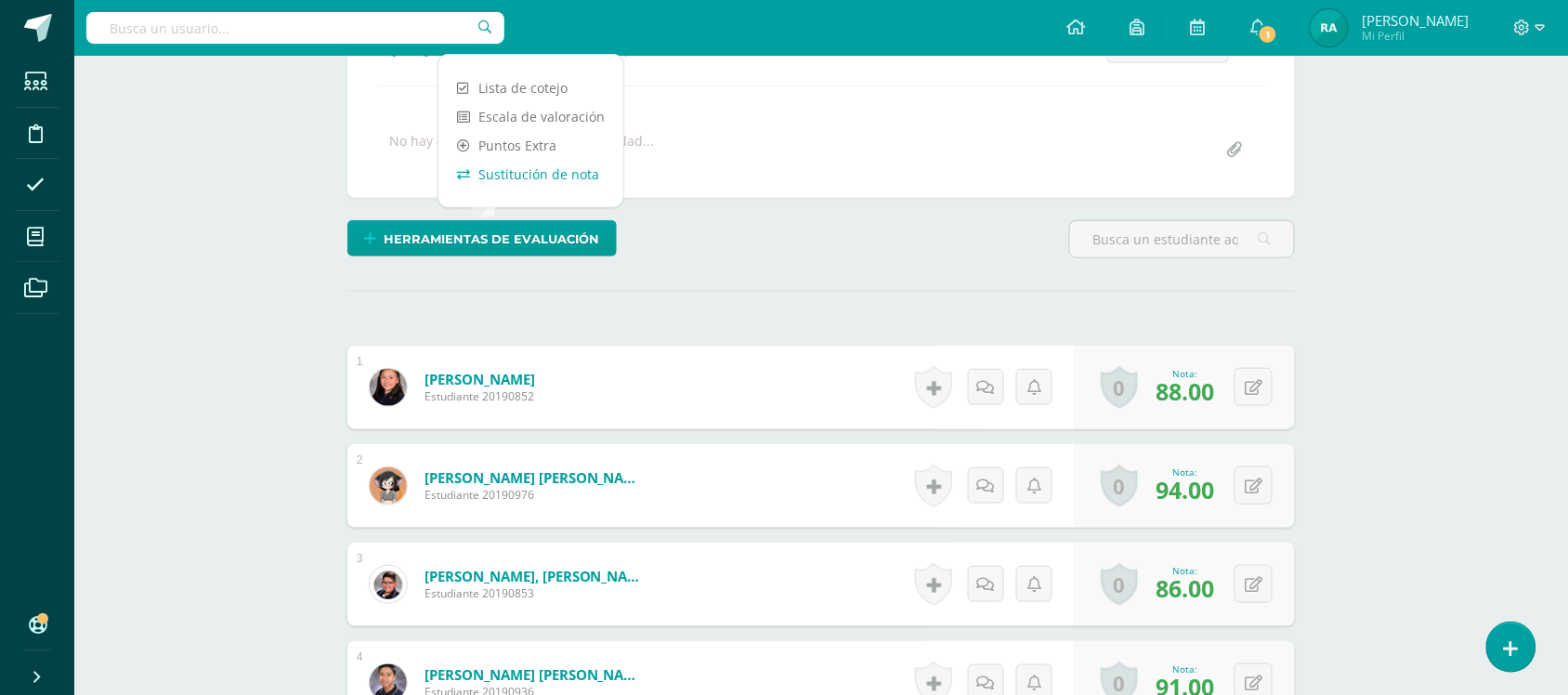
click at [508, 177] on link "Sustitución de nota" at bounding box center [531, 174] width 184 height 29
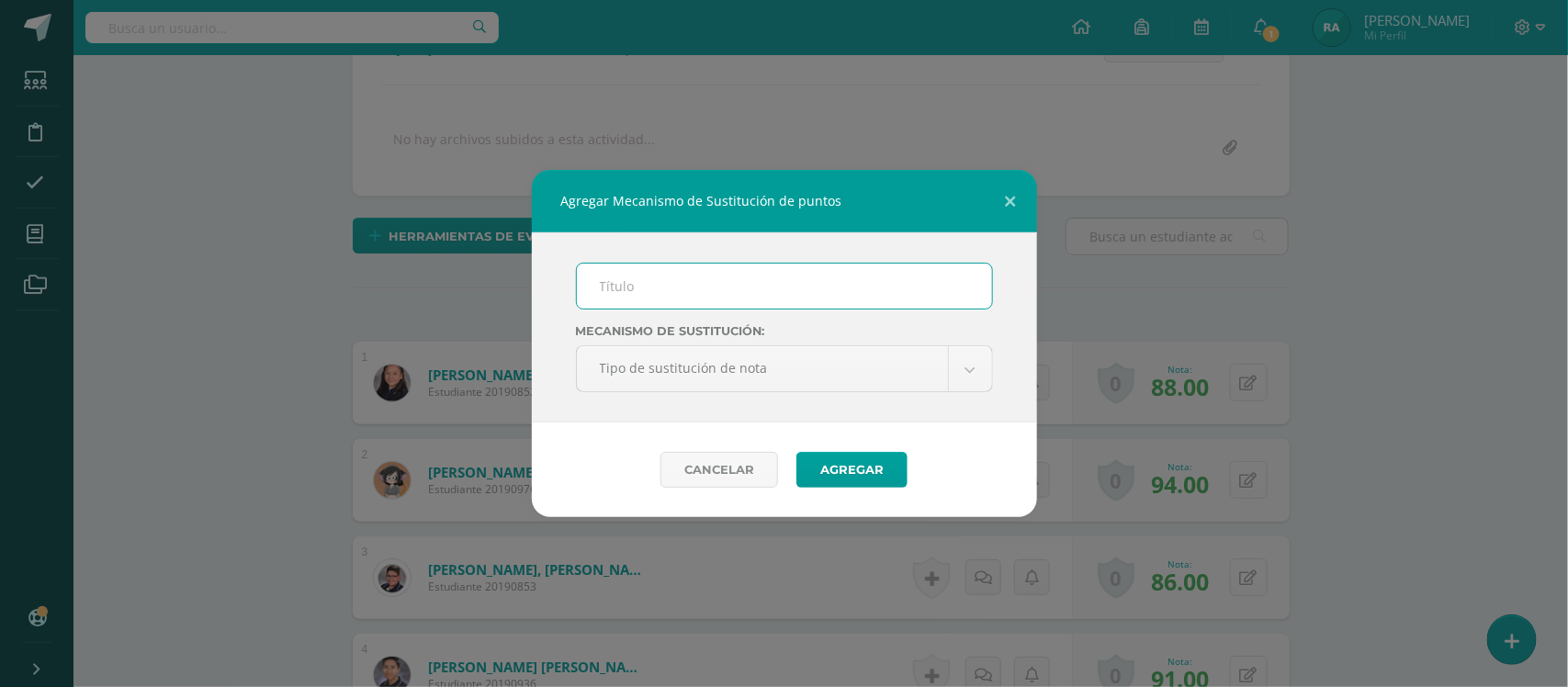
scroll to position [298, 0]
type input "PMA 3.2"
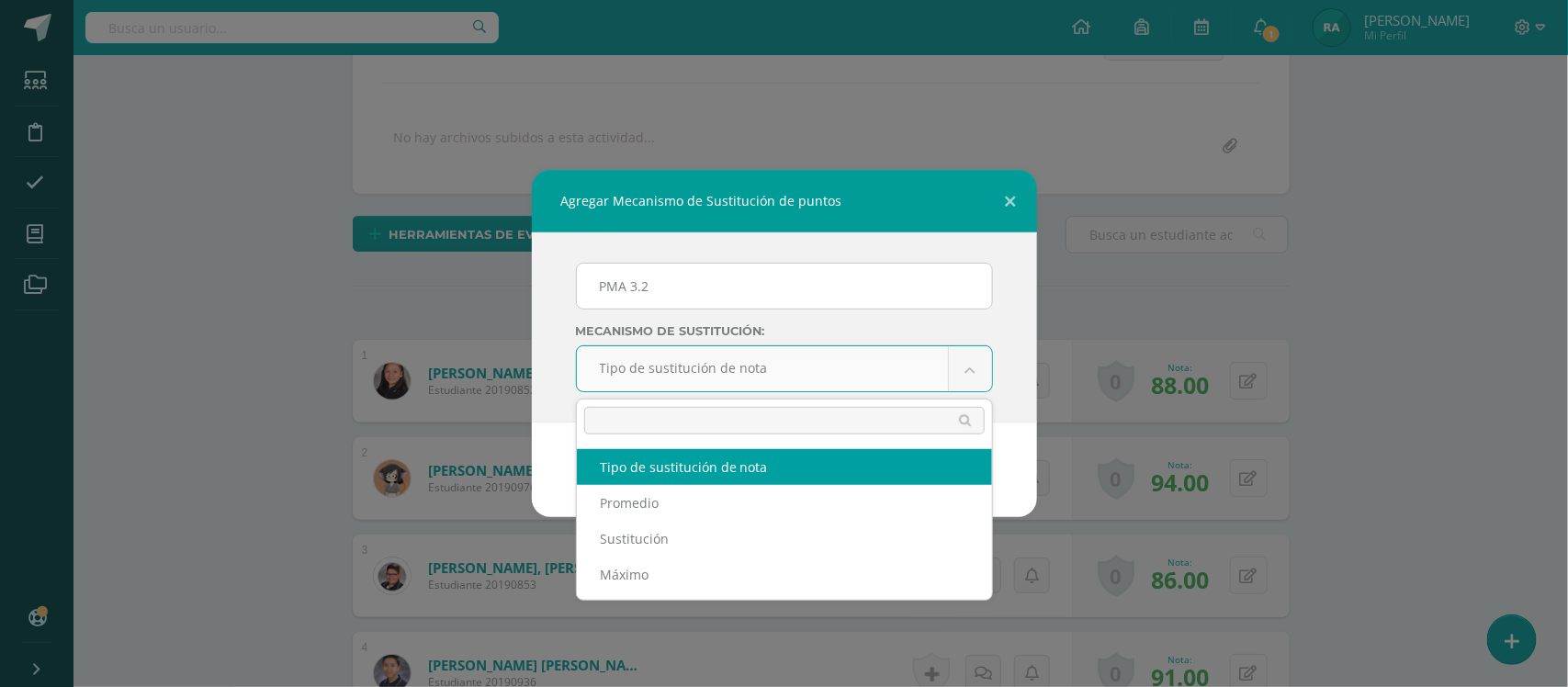
scroll to position [299, 0]
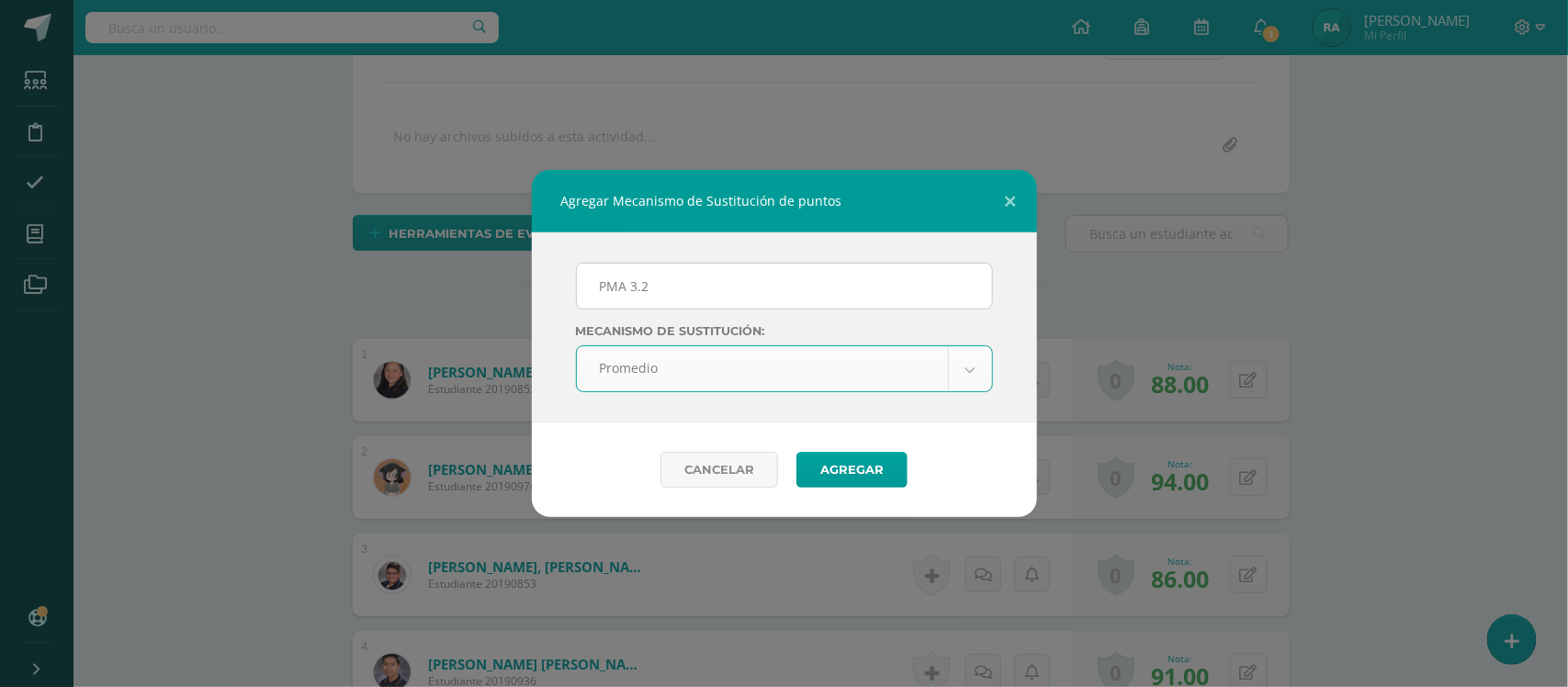
select select "average"
click at [856, 478] on button "Agregar" at bounding box center [851, 469] width 111 height 36
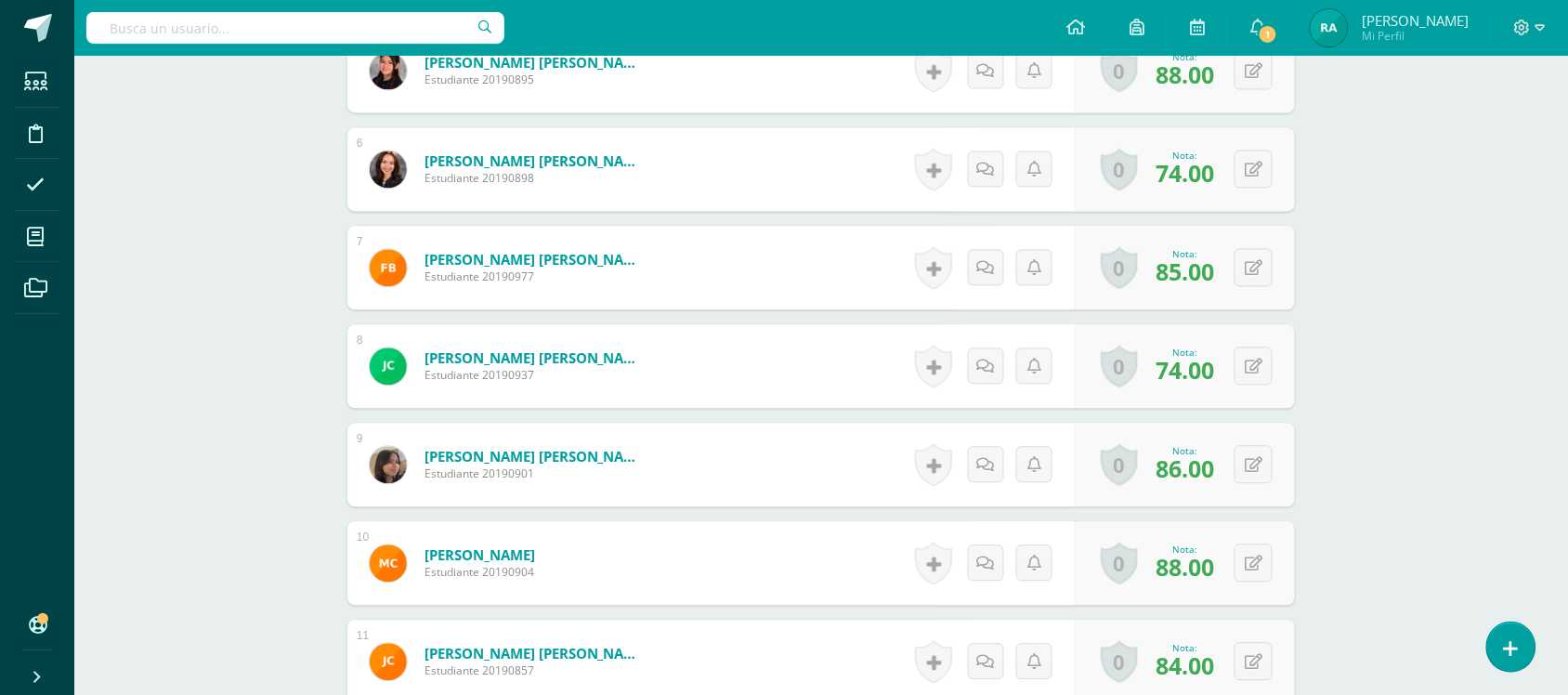
scroll to position [1089, 0]
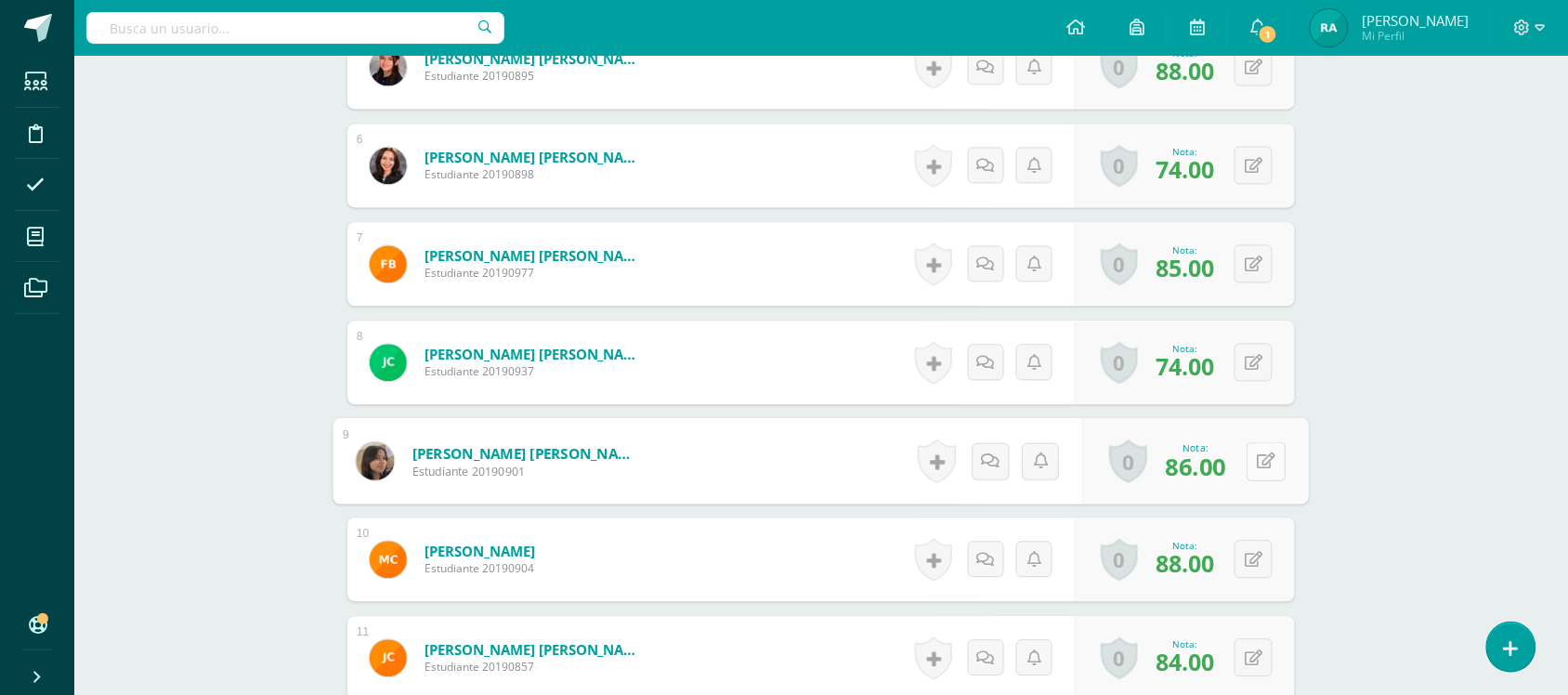
click at [1251, 464] on button at bounding box center [1266, 460] width 39 height 39
type input "94"
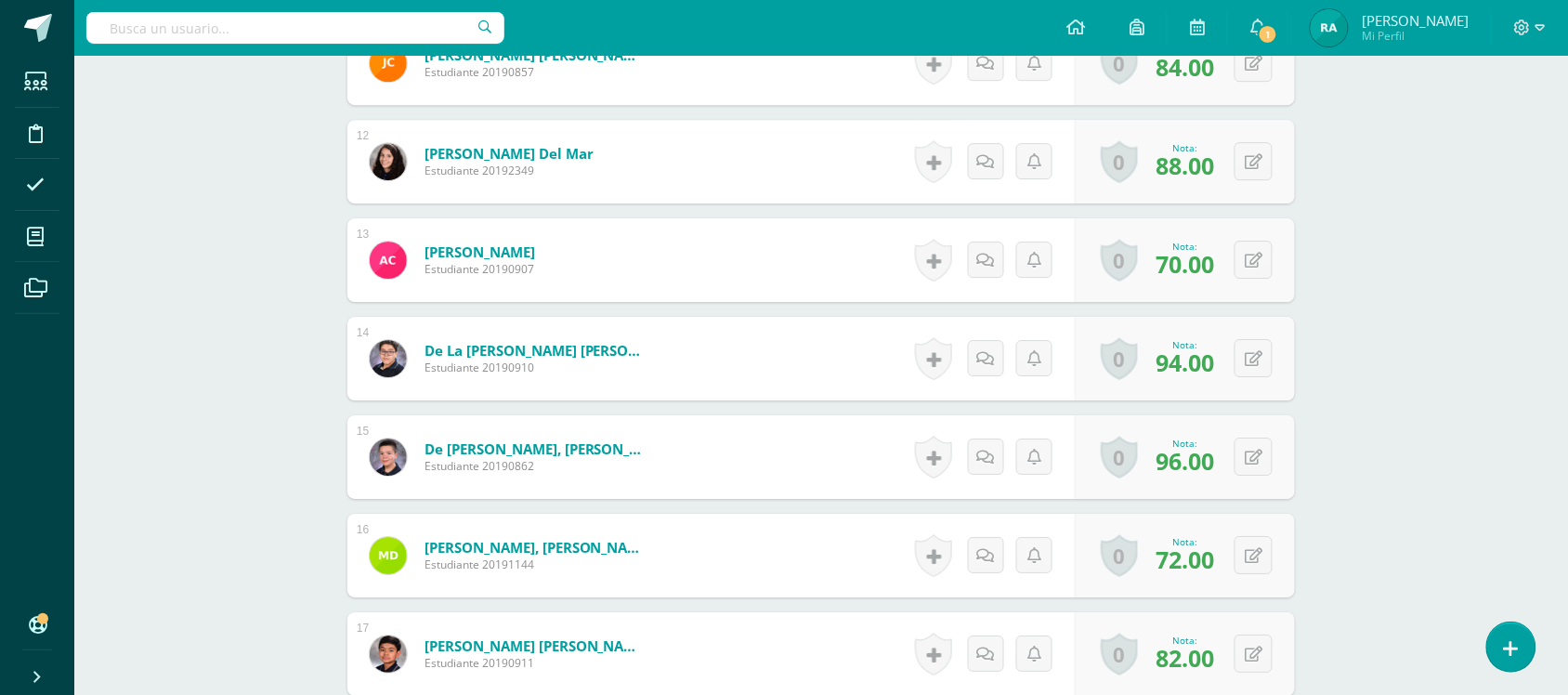
scroll to position [1760, 0]
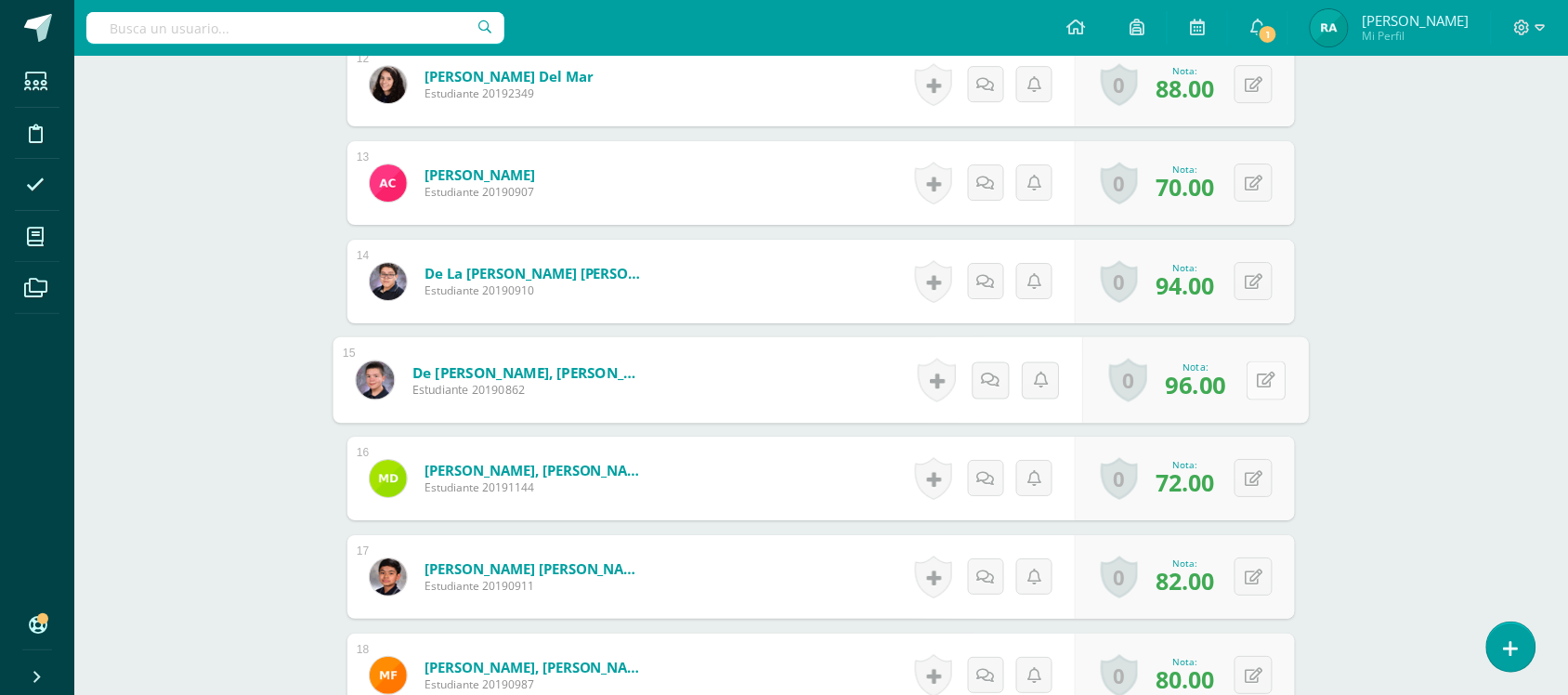
click at [1250, 384] on button at bounding box center [1266, 379] width 39 height 39
click at [1041, 389] on input "96.00" at bounding box center [1058, 385] width 74 height 37
type input "100"
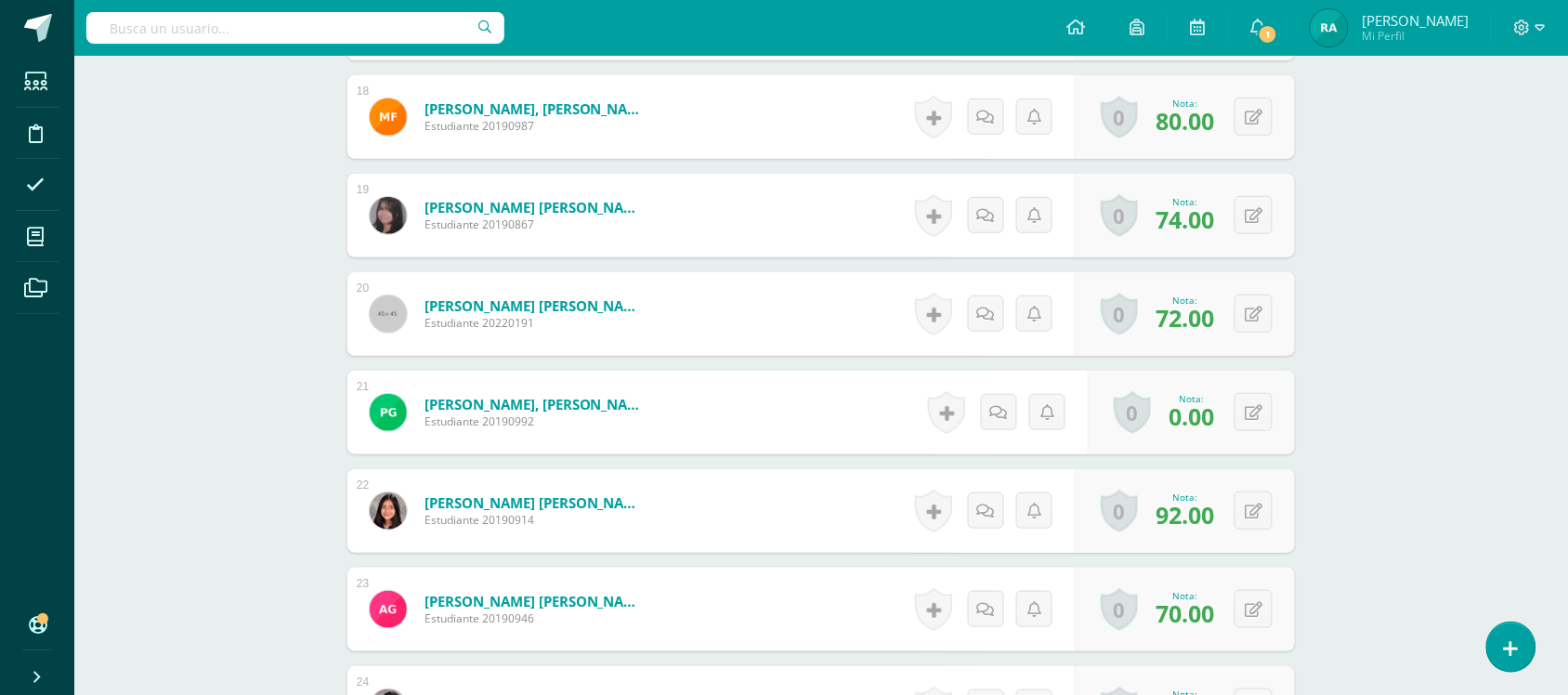
scroll to position [2328, 0]
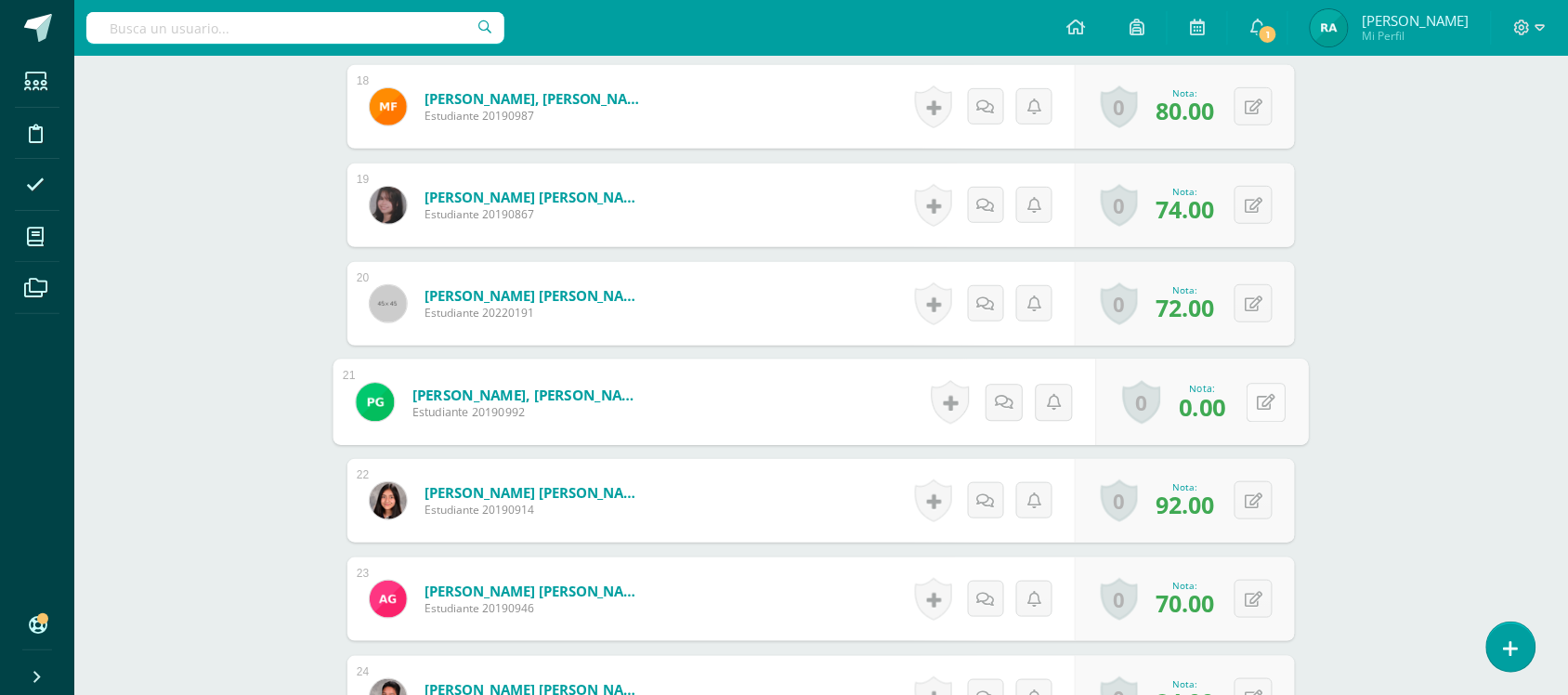
click at [1264, 401] on button at bounding box center [1266, 402] width 39 height 39
click at [1047, 403] on input "0.00" at bounding box center [1058, 406] width 74 height 37
type input "72"
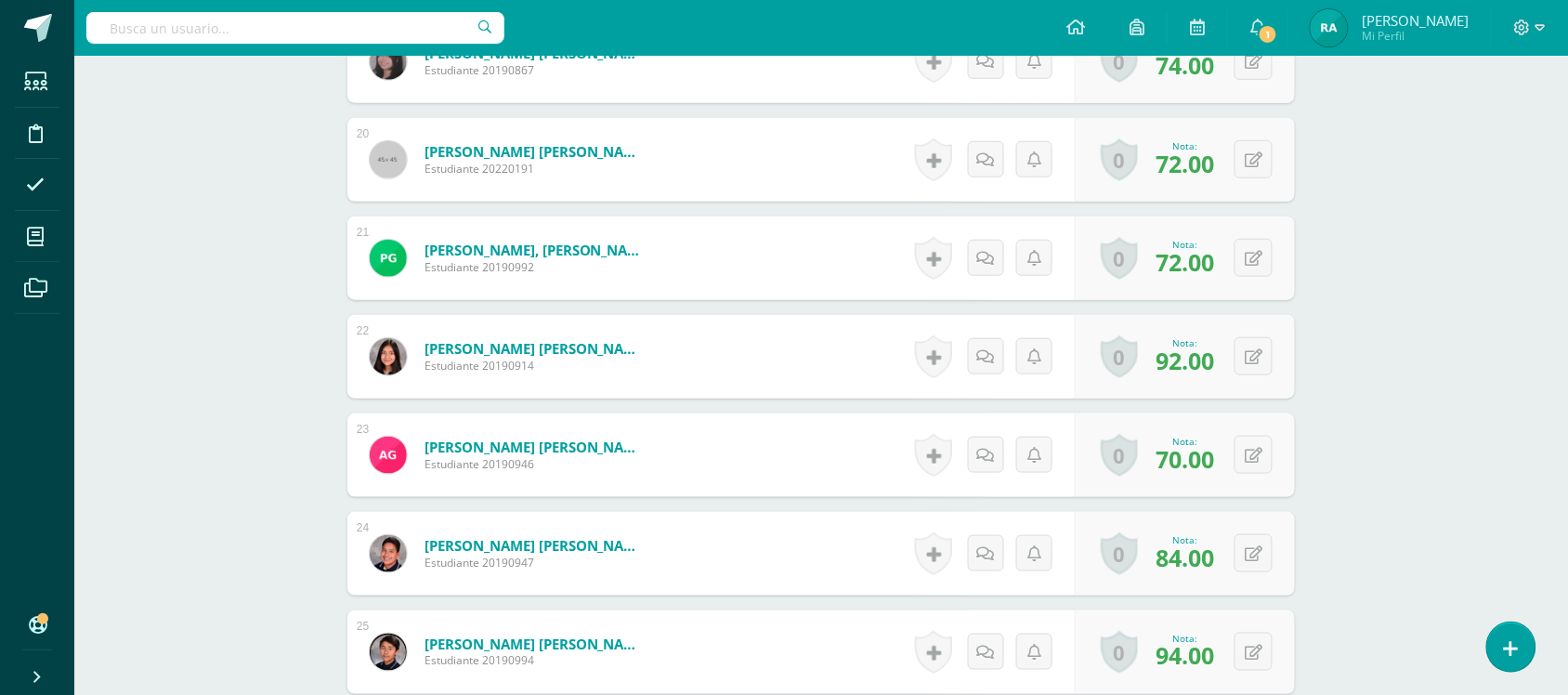
scroll to position [2482, 0]
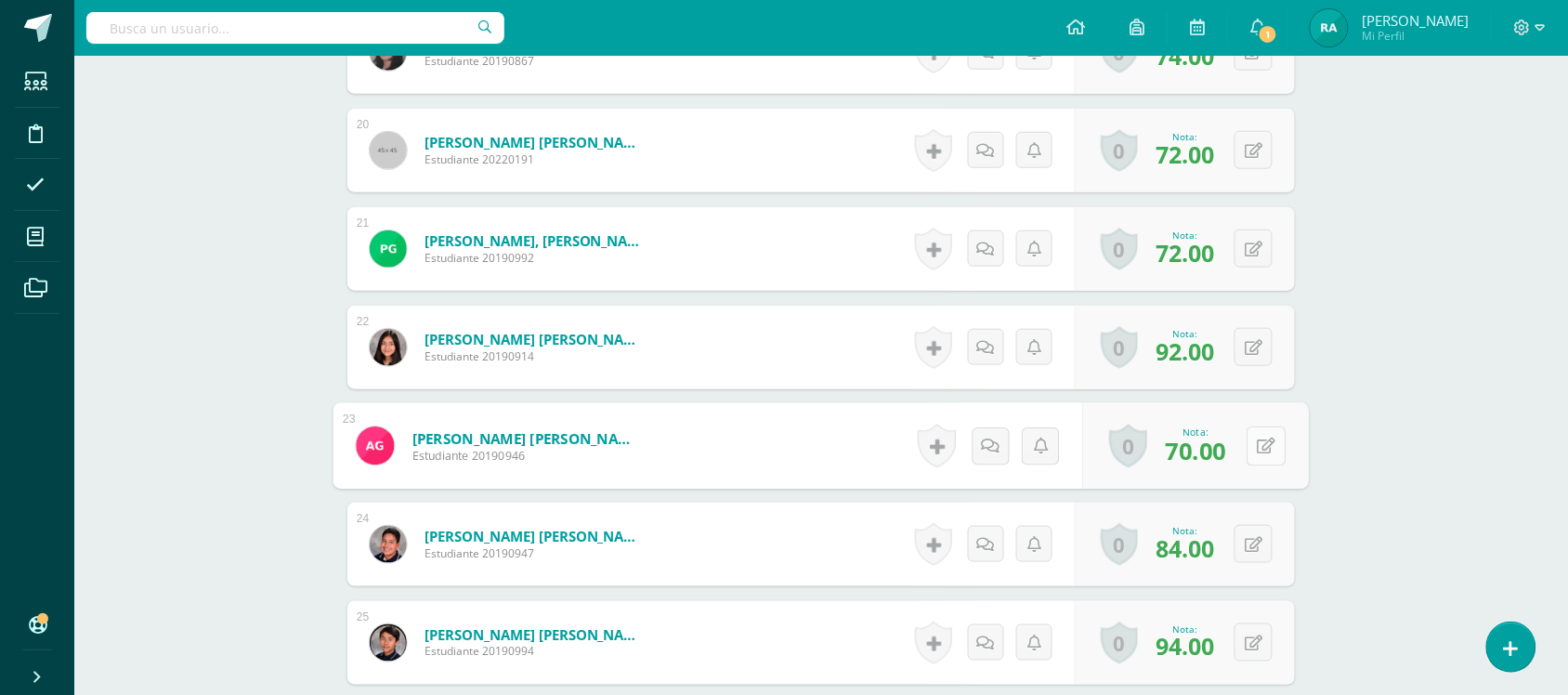
click at [1251, 441] on button at bounding box center [1266, 445] width 39 height 39
type input "72"
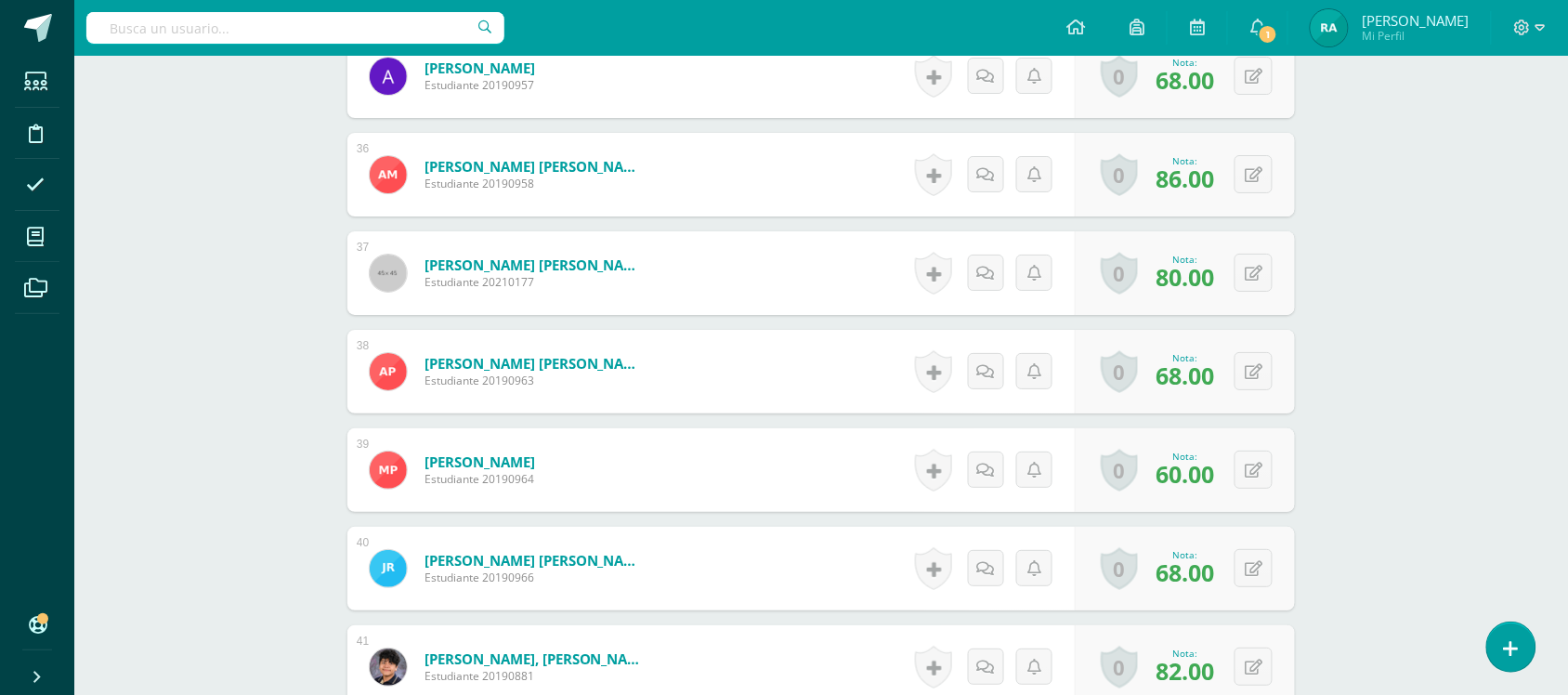
scroll to position [4751, 0]
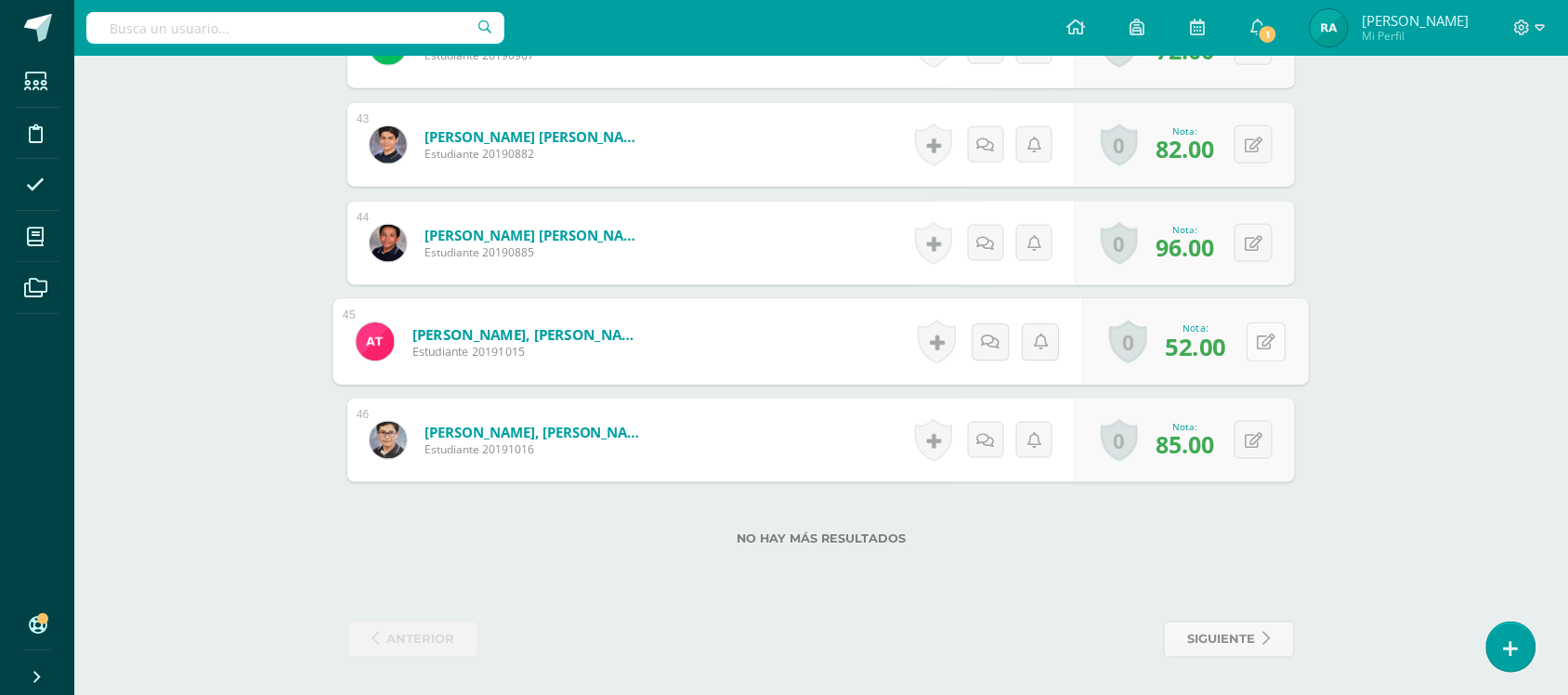
click at [1251, 331] on button at bounding box center [1266, 341] width 39 height 39
type input "54"
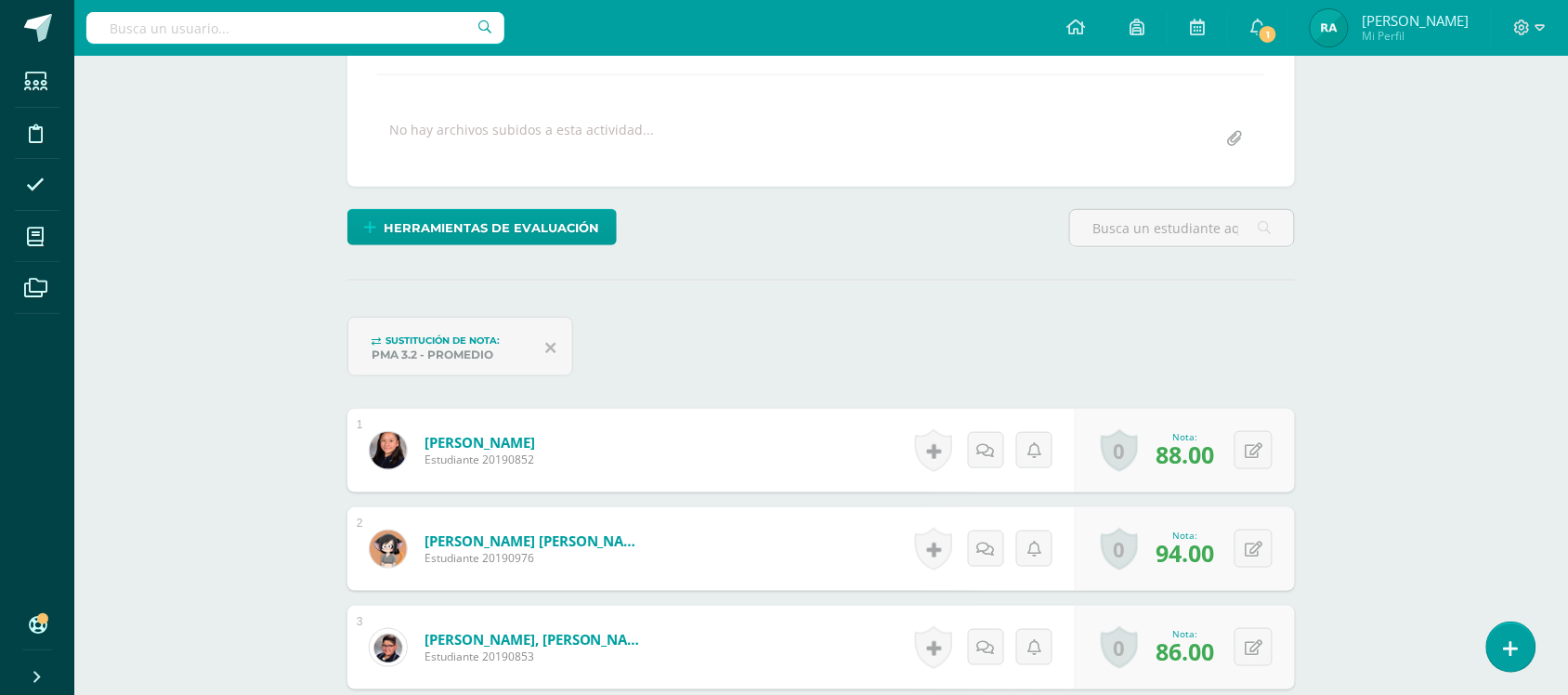
scroll to position [0, 0]
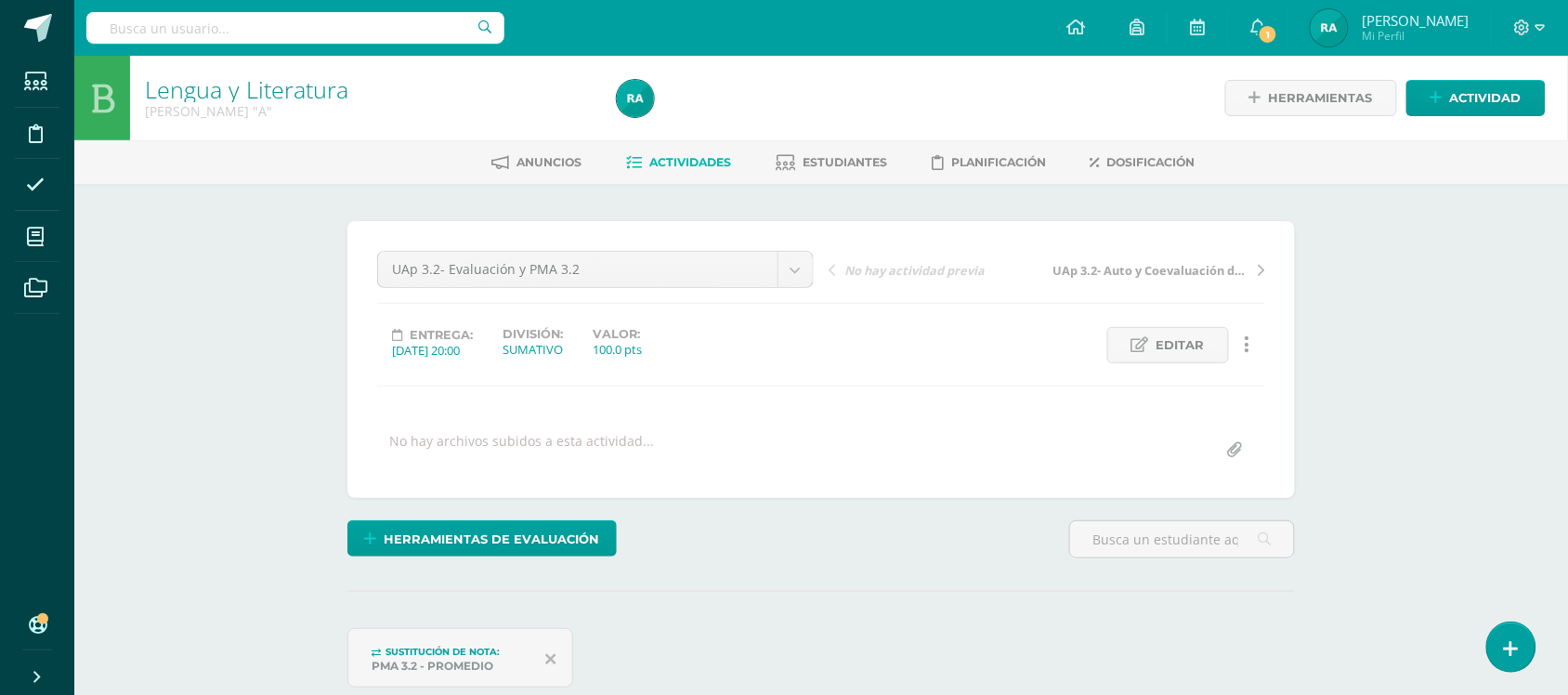
click at [685, 145] on div "Anuncios Actividades Estudiantes Planificación Dosificación" at bounding box center [843, 162] width 1538 height 44
click at [687, 155] on span "Actividades" at bounding box center [690, 162] width 81 height 14
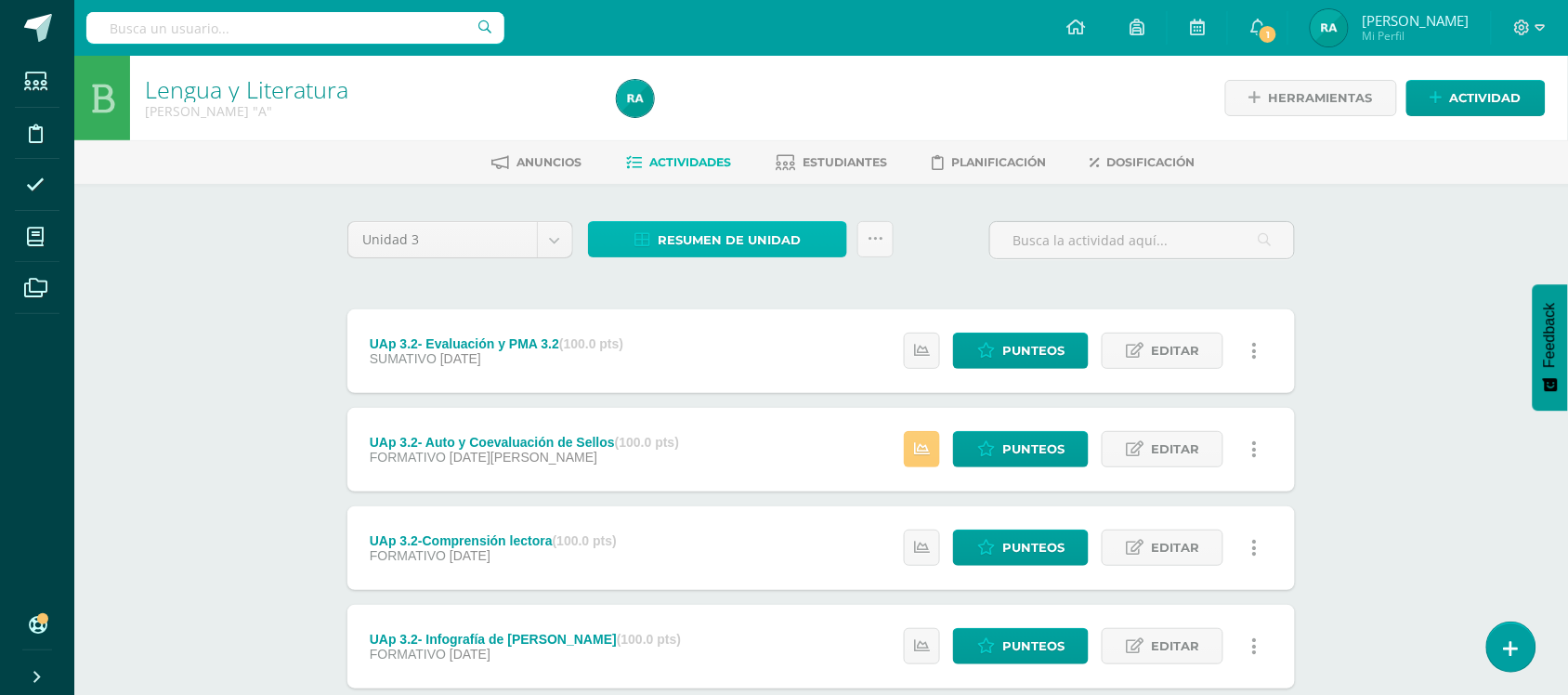
click at [730, 243] on span "Resumen de unidad" at bounding box center [729, 240] width 143 height 35
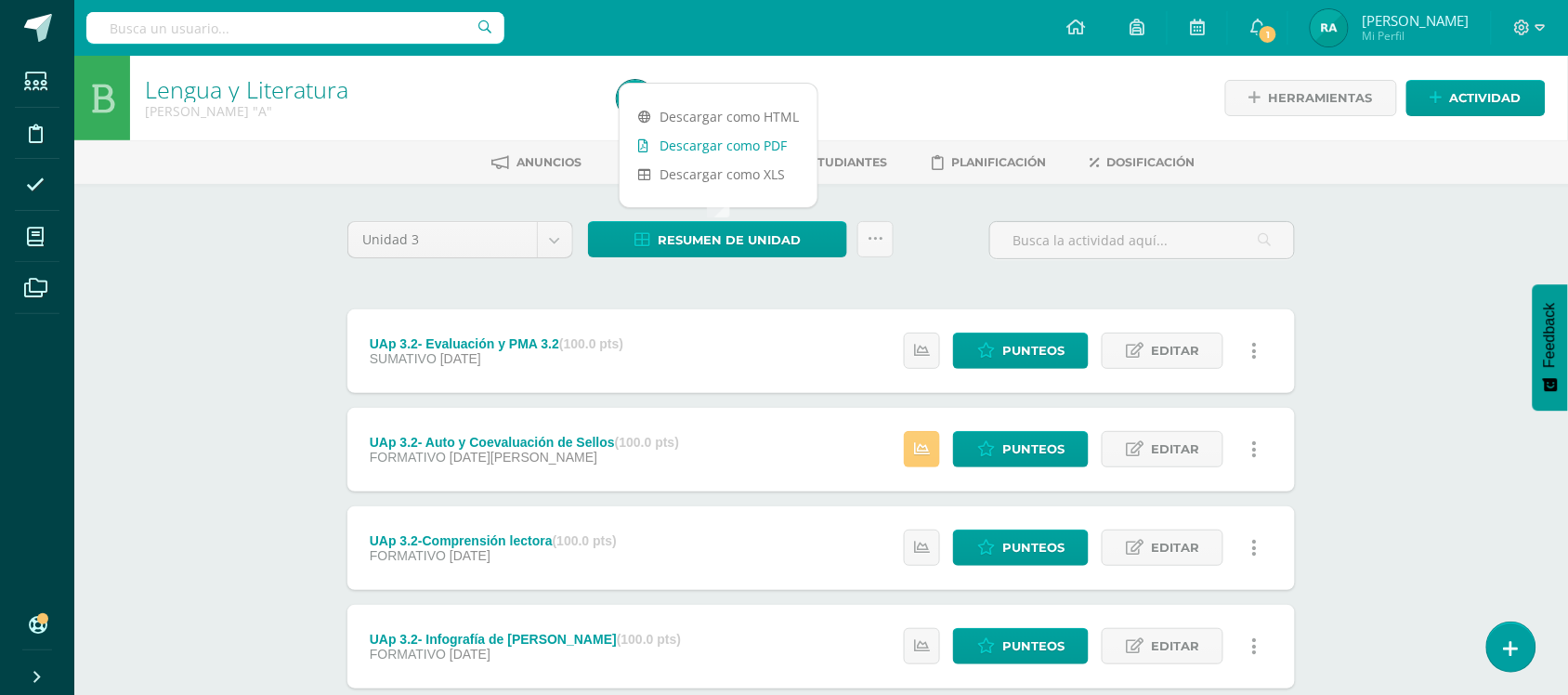
click at [709, 146] on link "Descargar como PDF" at bounding box center [719, 145] width 198 height 29
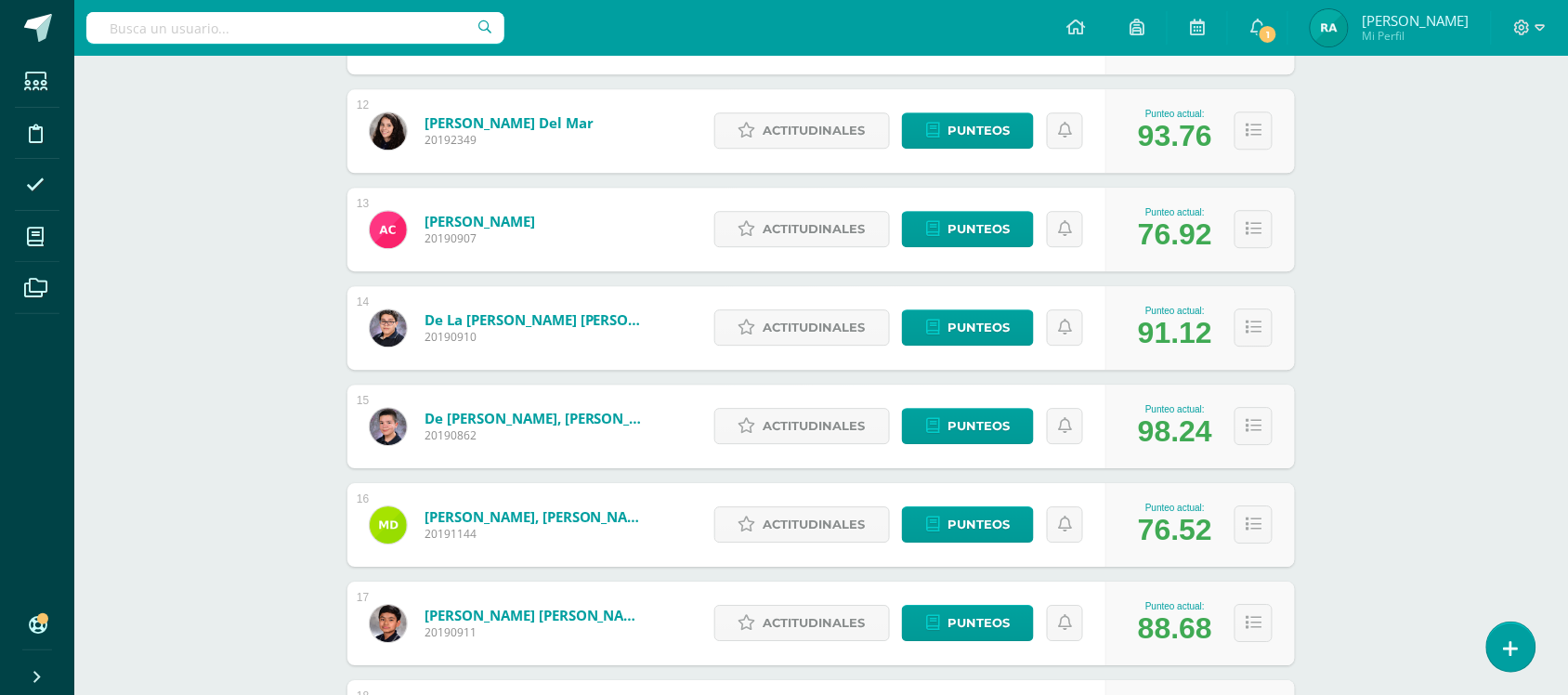
scroll to position [1399, 0]
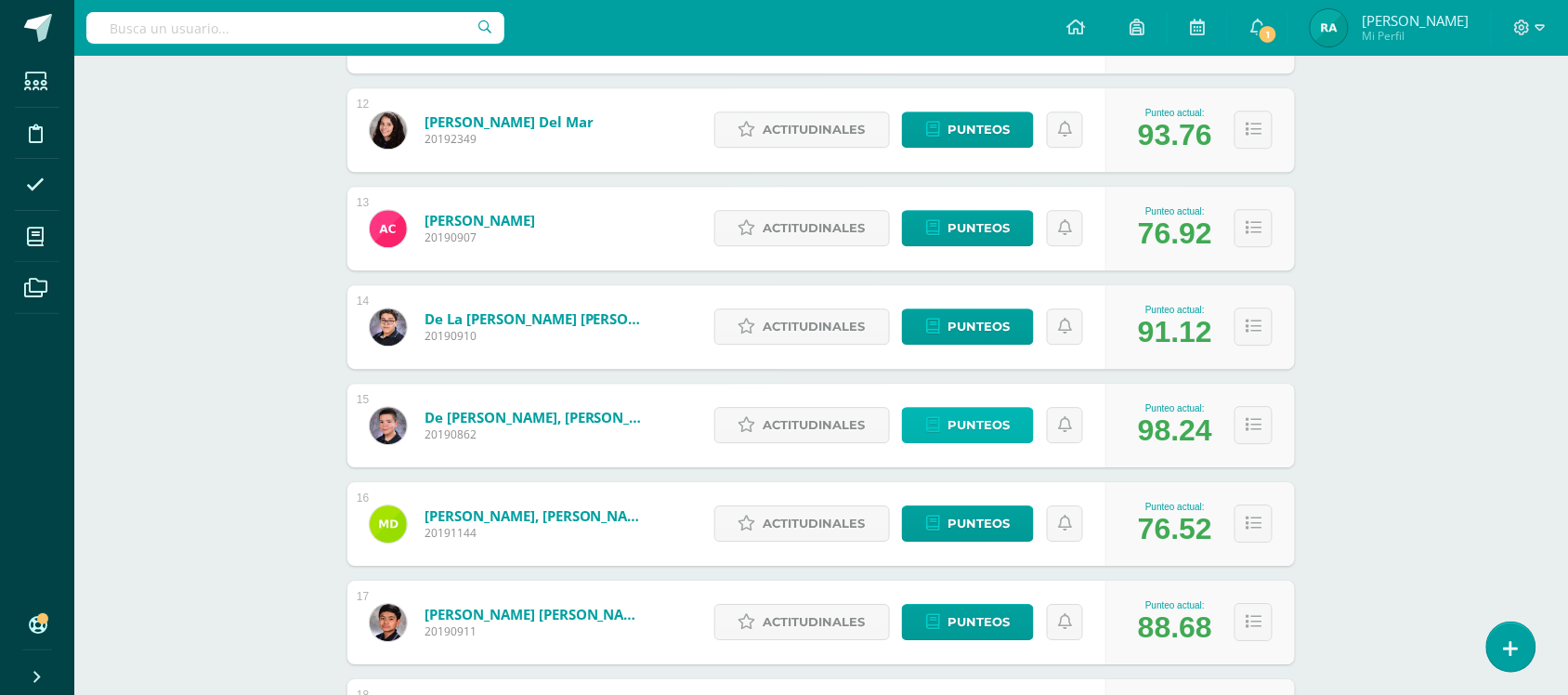
click at [994, 428] on span "Punteos" at bounding box center [978, 424] width 62 height 35
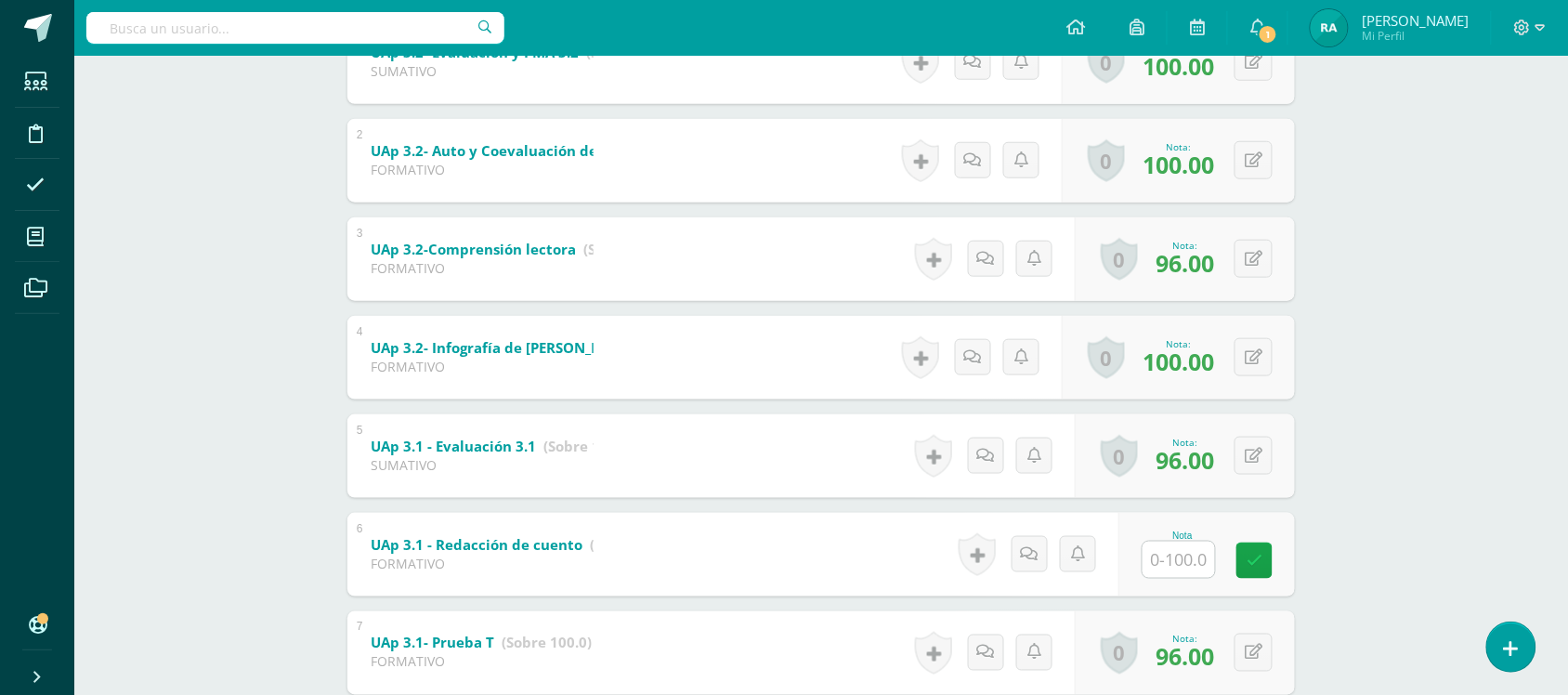
scroll to position [446, 0]
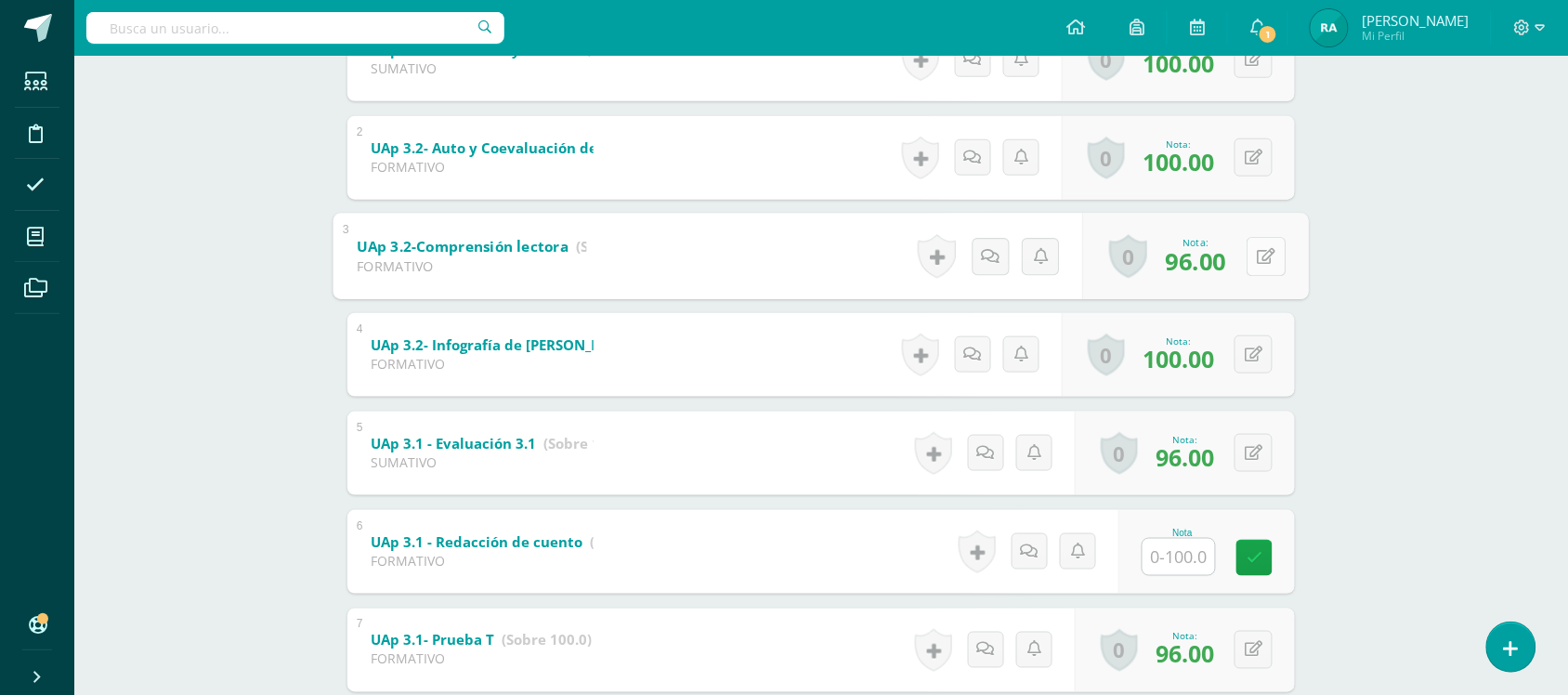
click at [1247, 260] on button at bounding box center [1266, 256] width 39 height 39
type input "100"
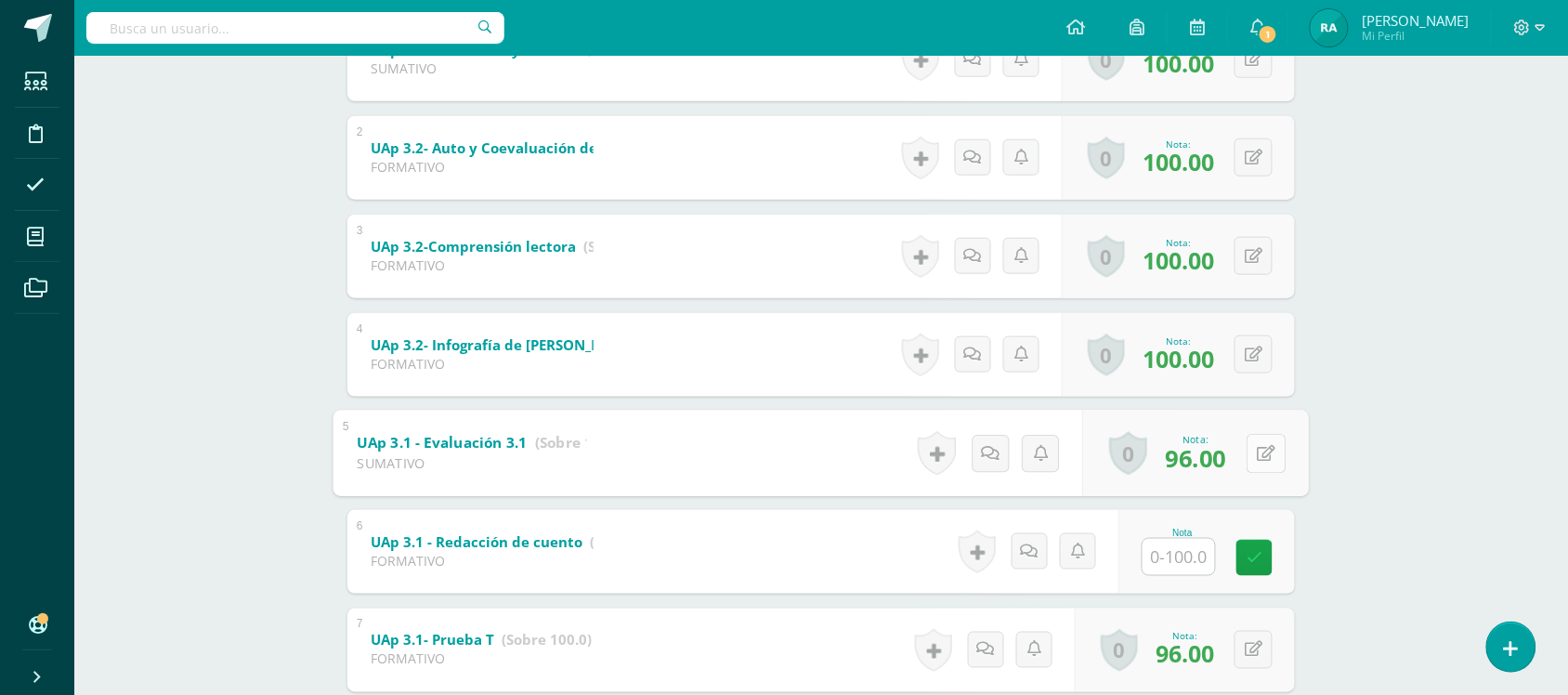
click at [1255, 447] on button at bounding box center [1266, 452] width 39 height 39
click at [1041, 462] on input "92.00" at bounding box center [1058, 457] width 74 height 37
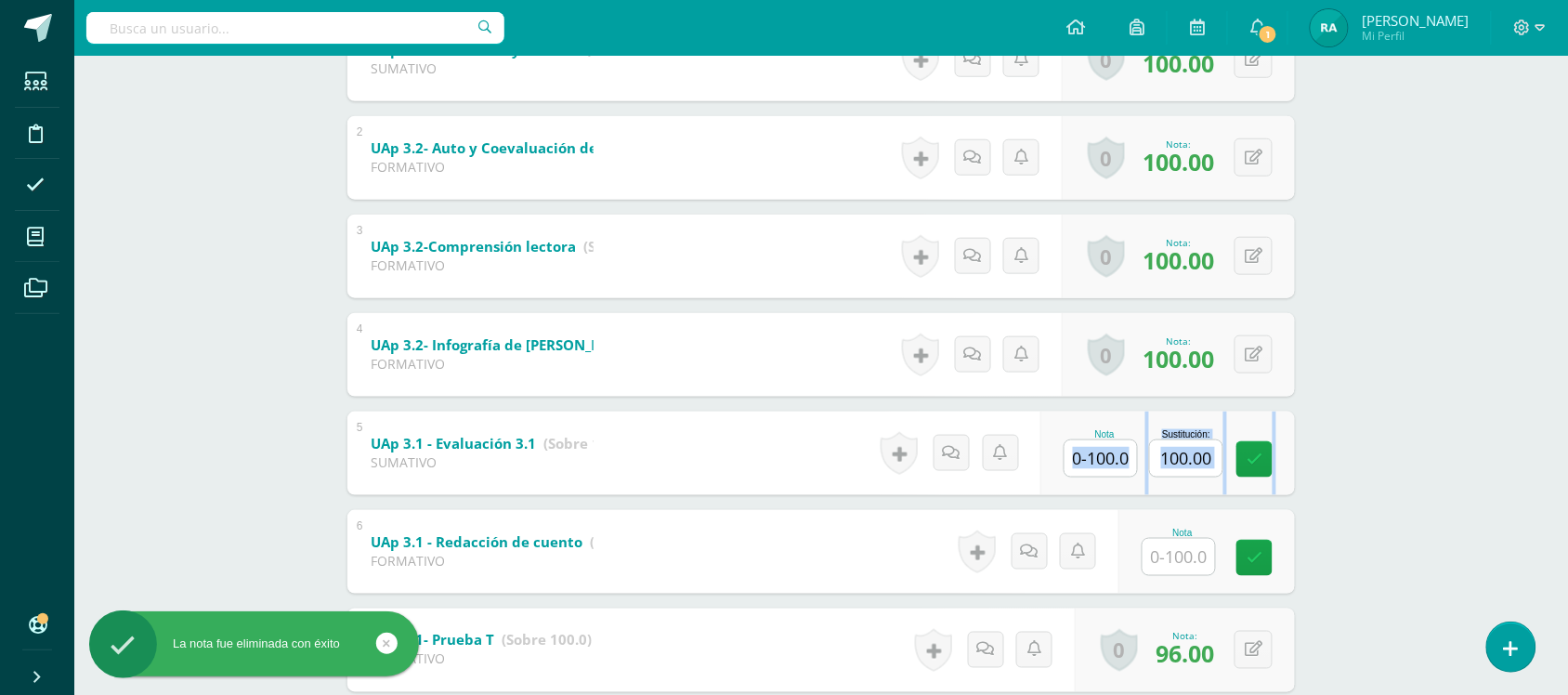
drag, startPoint x: 1240, startPoint y: 470, endPoint x: 1110, endPoint y: 469, distance: 130.0
click at [1110, 469] on div "Nota Sustitución: 100.00" at bounding box center [1167, 453] width 255 height 83
click at [1110, 469] on input "text" at bounding box center [1109, 457] width 74 height 37
type input "100"
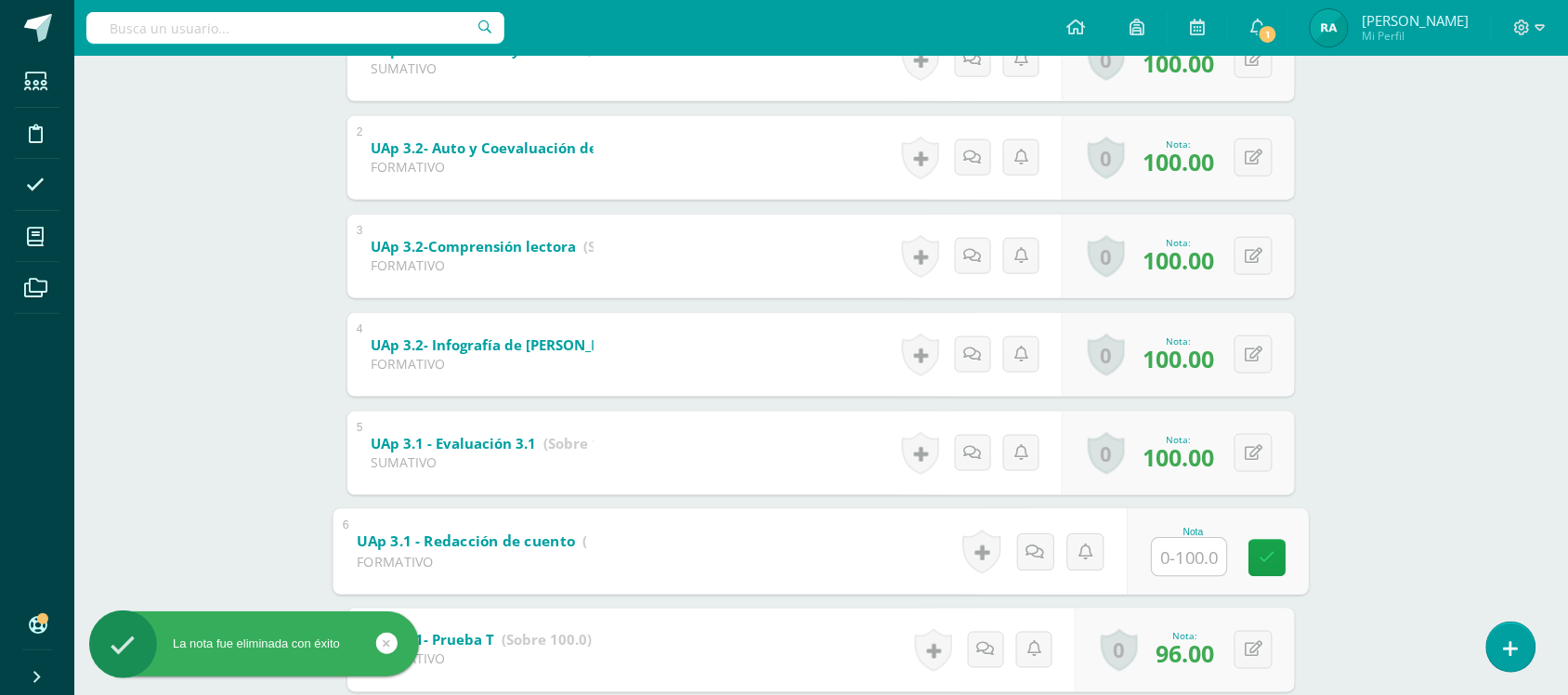
click at [1190, 557] on input "text" at bounding box center [1189, 555] width 74 height 37
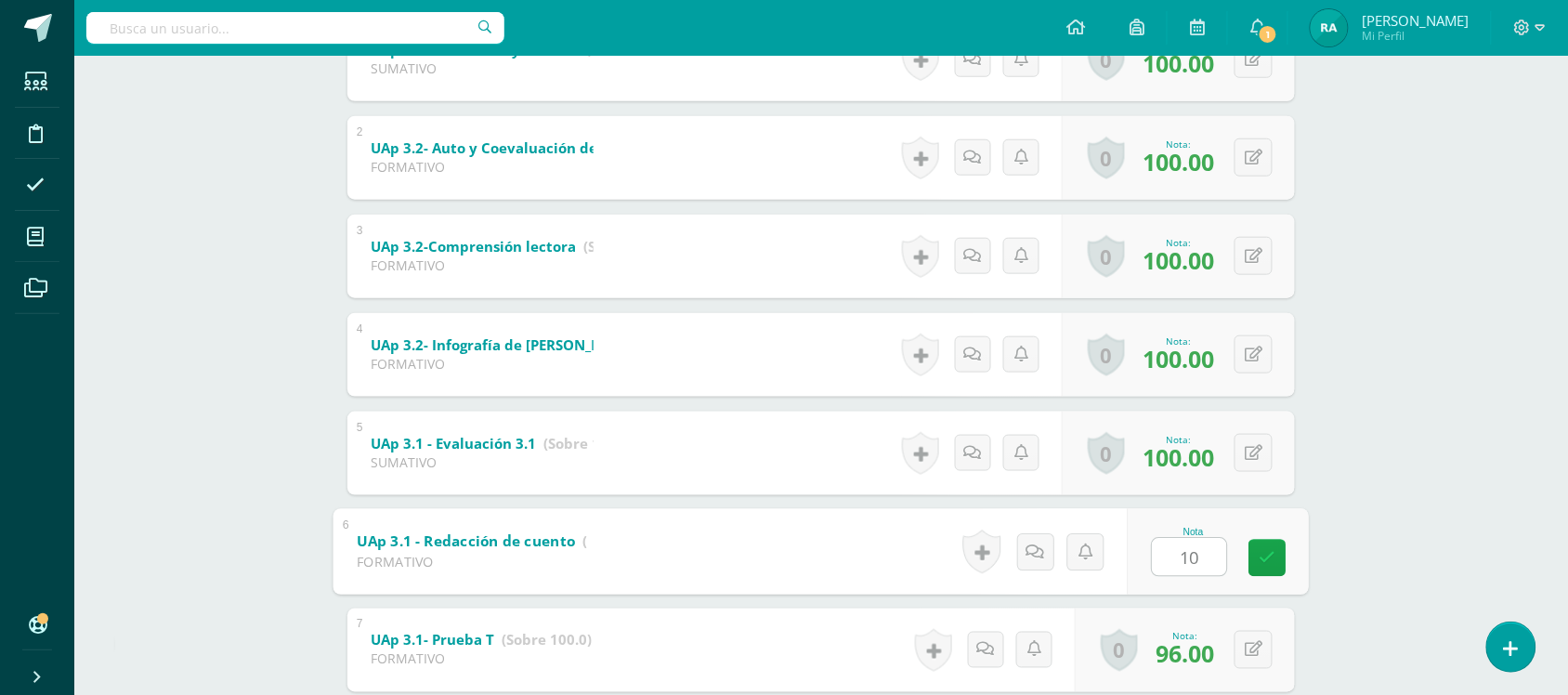
type input "100"
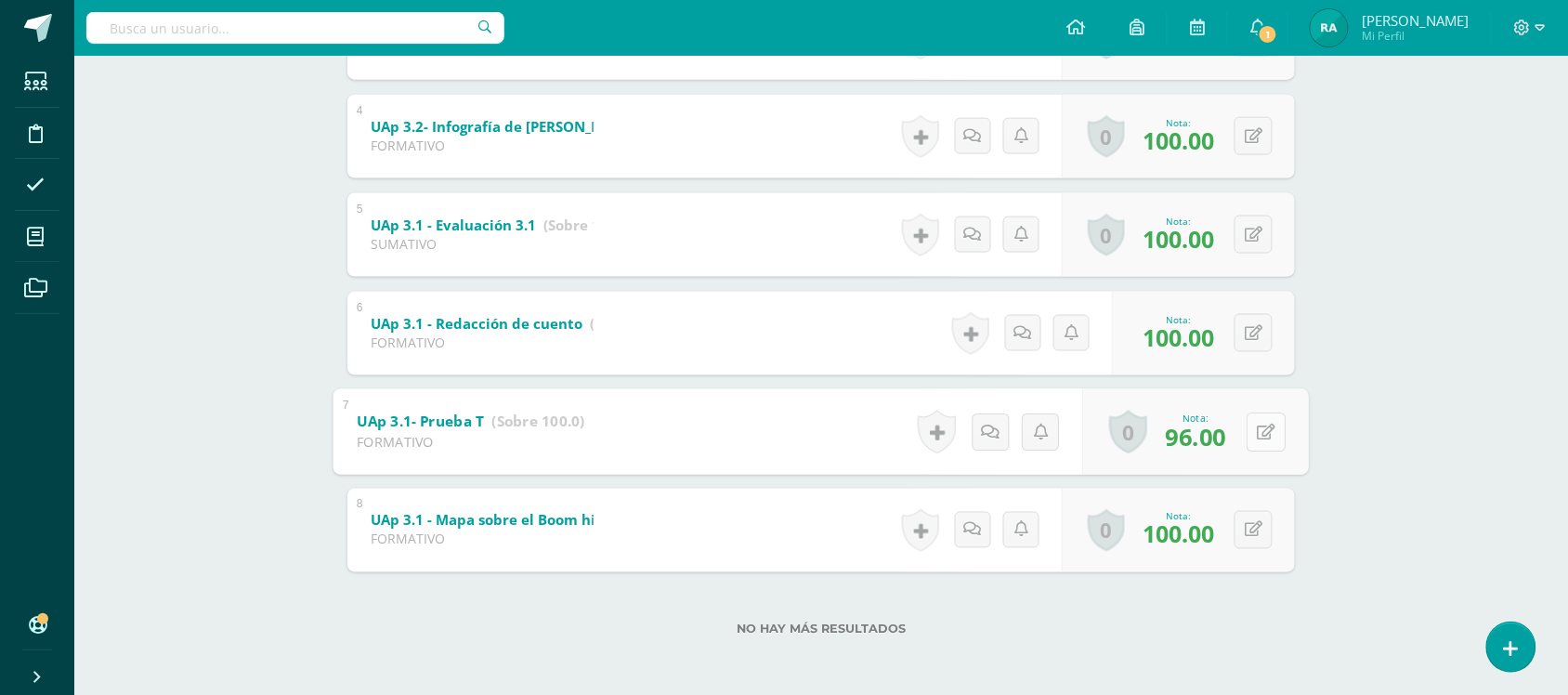
click at [1255, 420] on button at bounding box center [1266, 431] width 39 height 39
type input "100"
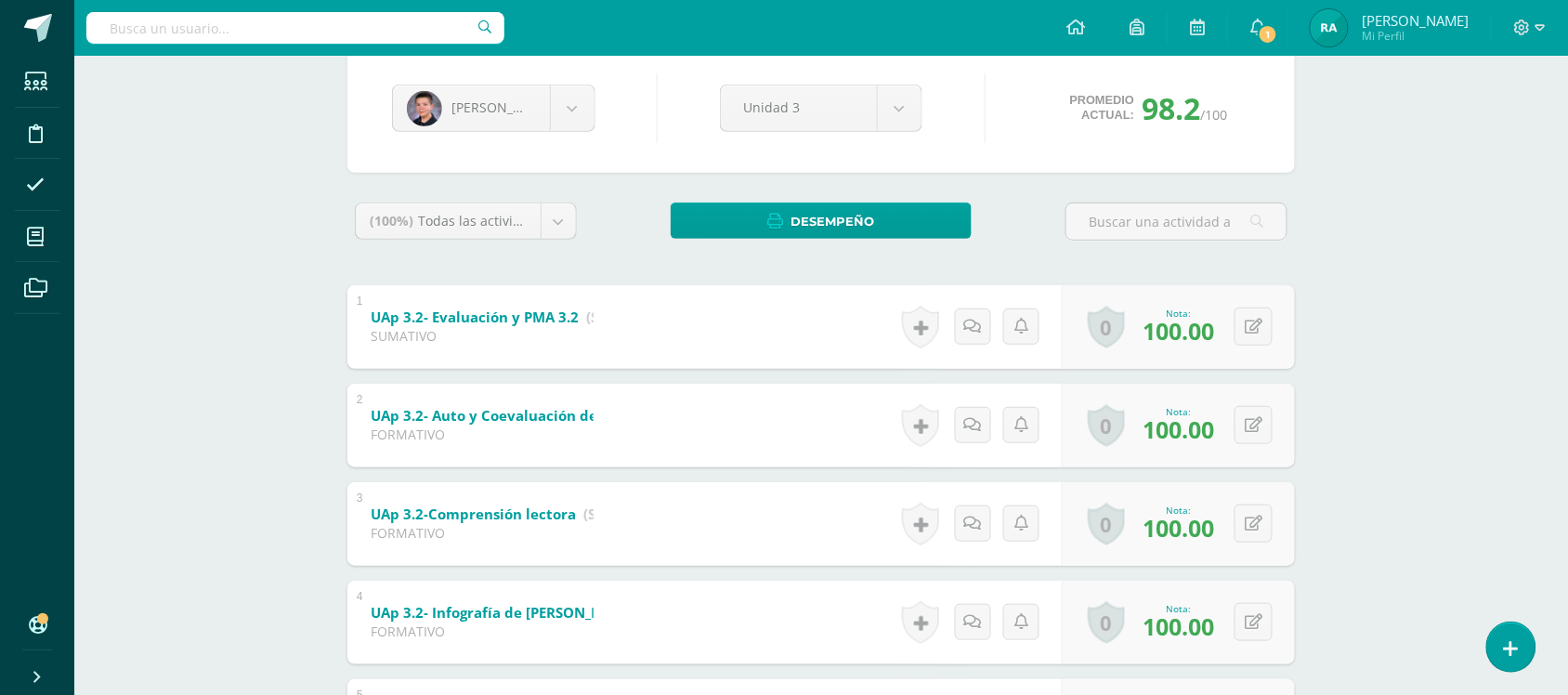
scroll to position [0, 0]
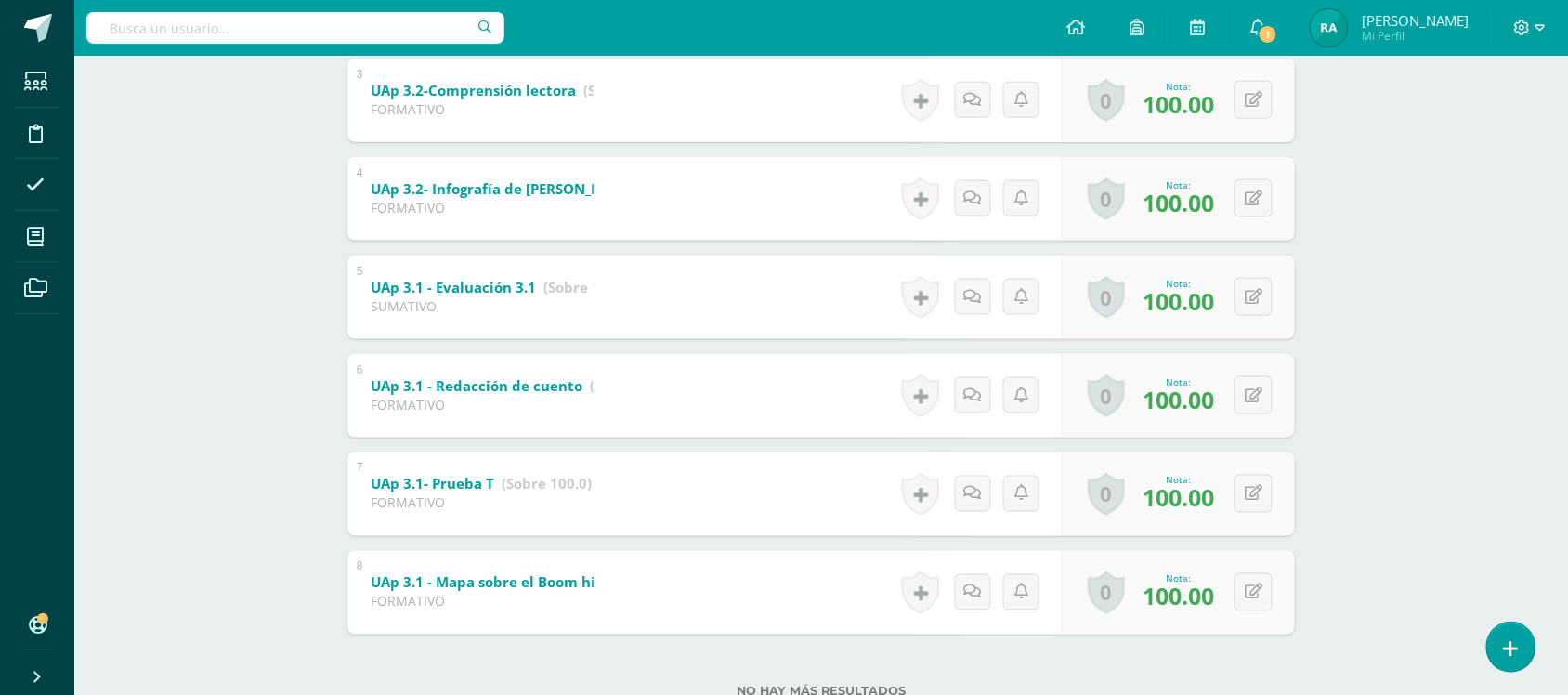
scroll to position [664, 0]
